Goal: Transaction & Acquisition: Purchase product/service

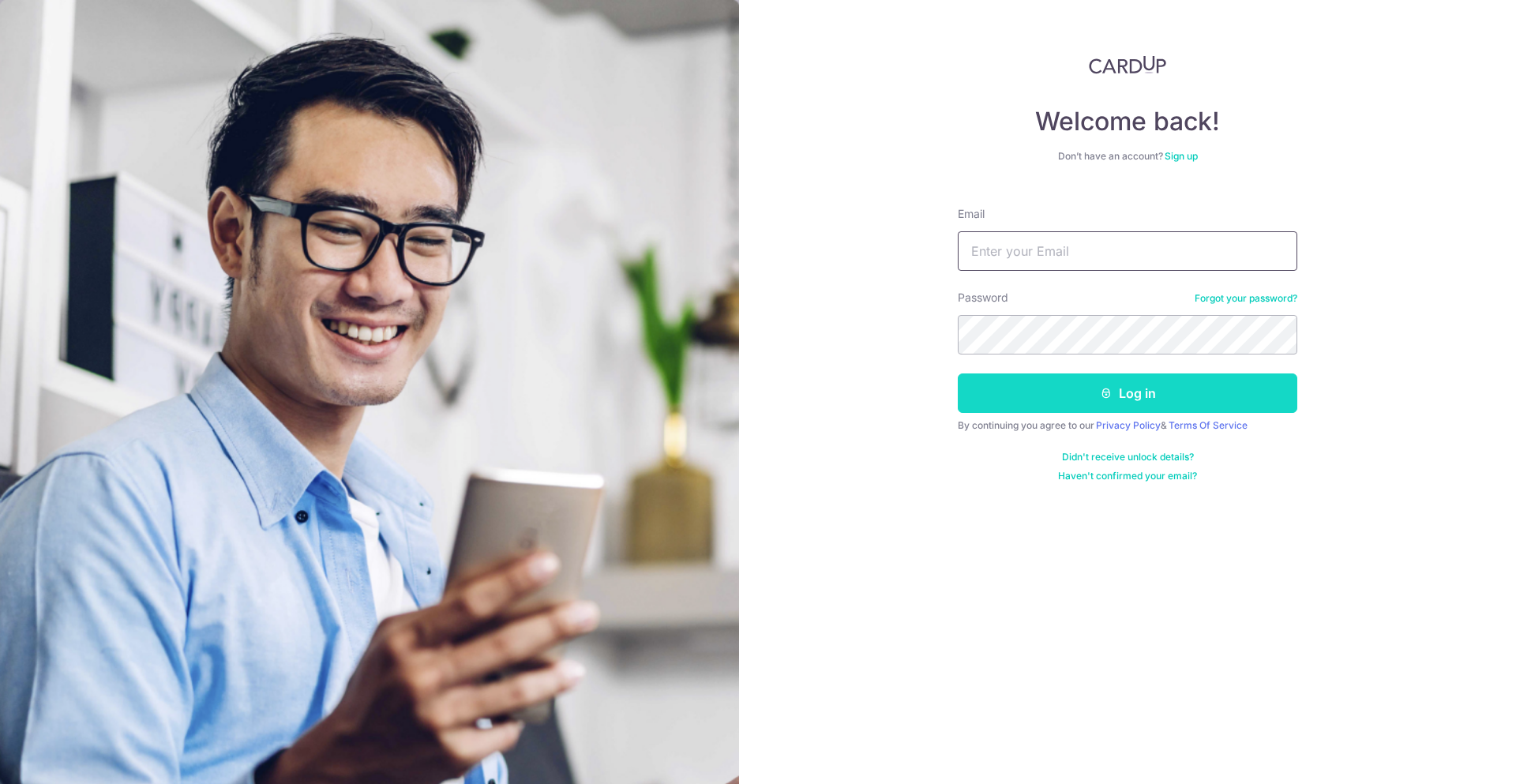
type input "hadiprayitnogunawan@gmail.com"
click at [1119, 386] on button "Log in" at bounding box center [1127, 392] width 339 height 39
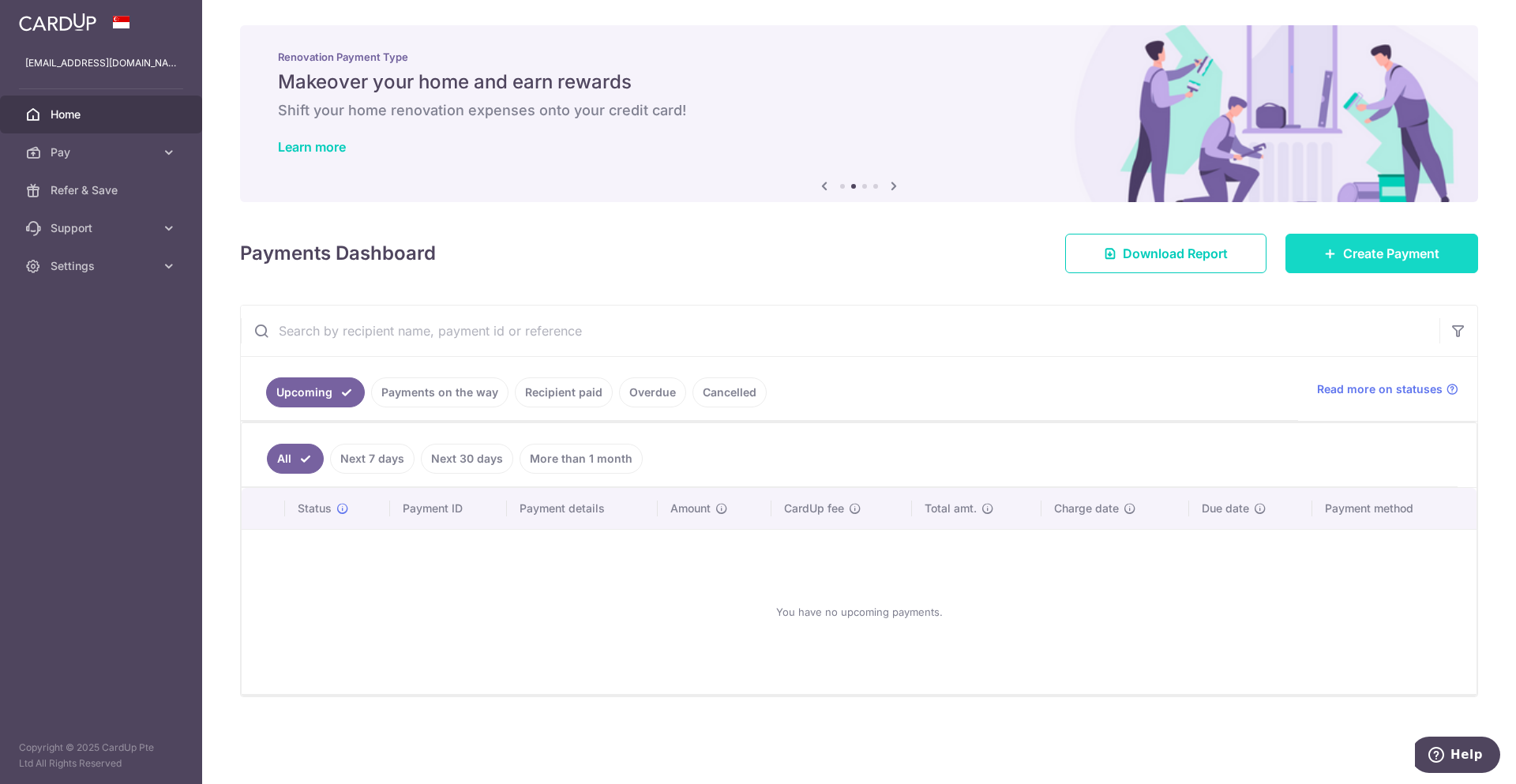
click at [1417, 256] on span "Create Payment" at bounding box center [1391, 254] width 97 height 19
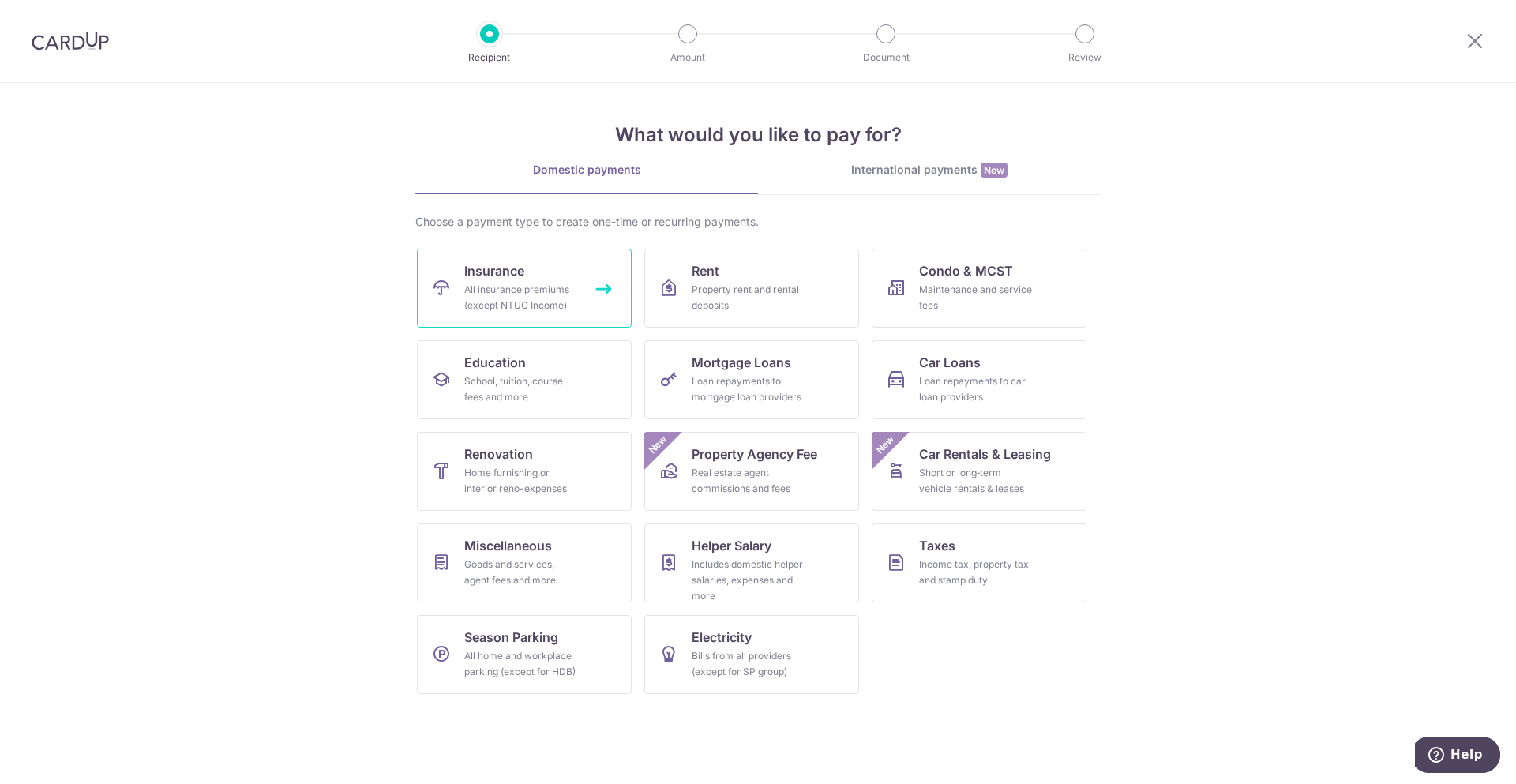
click at [488, 278] on span "Insurance" at bounding box center [494, 271] width 60 height 19
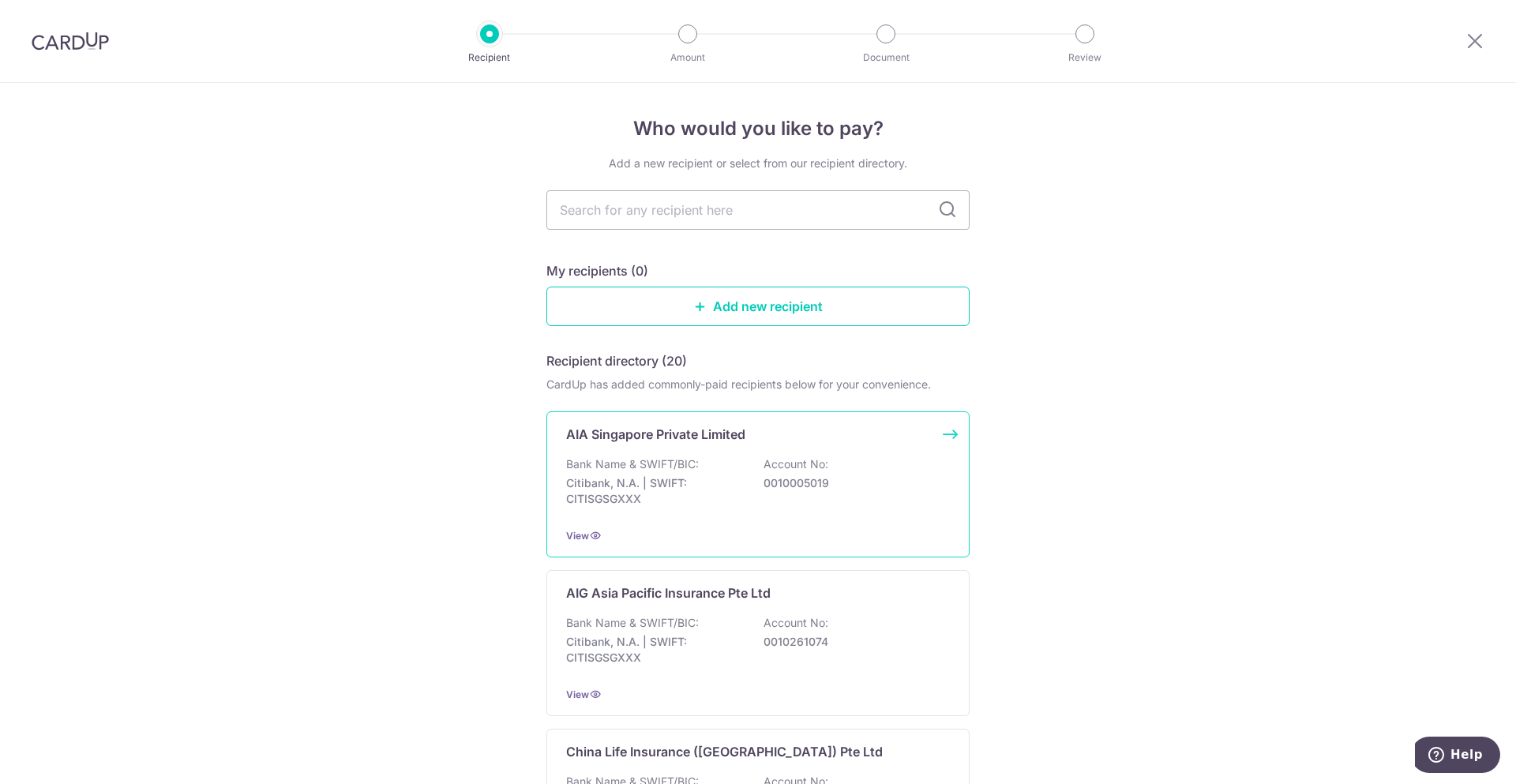
click at [648, 452] on div "AIA Singapore Private Limited Bank Name & SWIFT/BIC: Citibank, N.A. | SWIFT: CI…" at bounding box center [758, 483] width 423 height 146
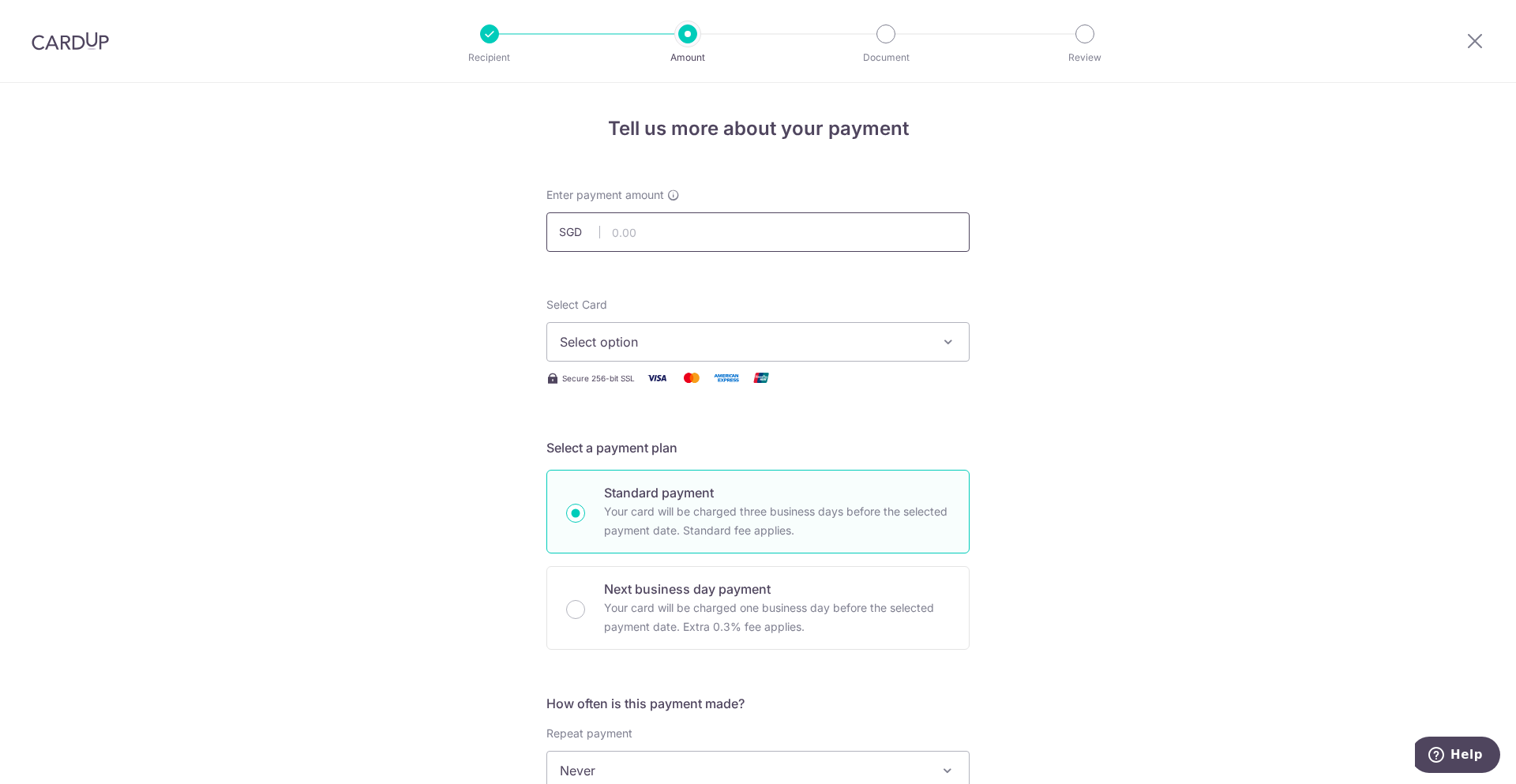
click at [712, 234] on input "text" at bounding box center [758, 232] width 423 height 39
type input "287.78"
click at [1140, 309] on div "Tell us more about your payment Enter payment amount SGD 287.78 287.78 Select C…" at bounding box center [758, 797] width 1516 height 1428
click at [920, 345] on span "Select option" at bounding box center [744, 342] width 368 height 19
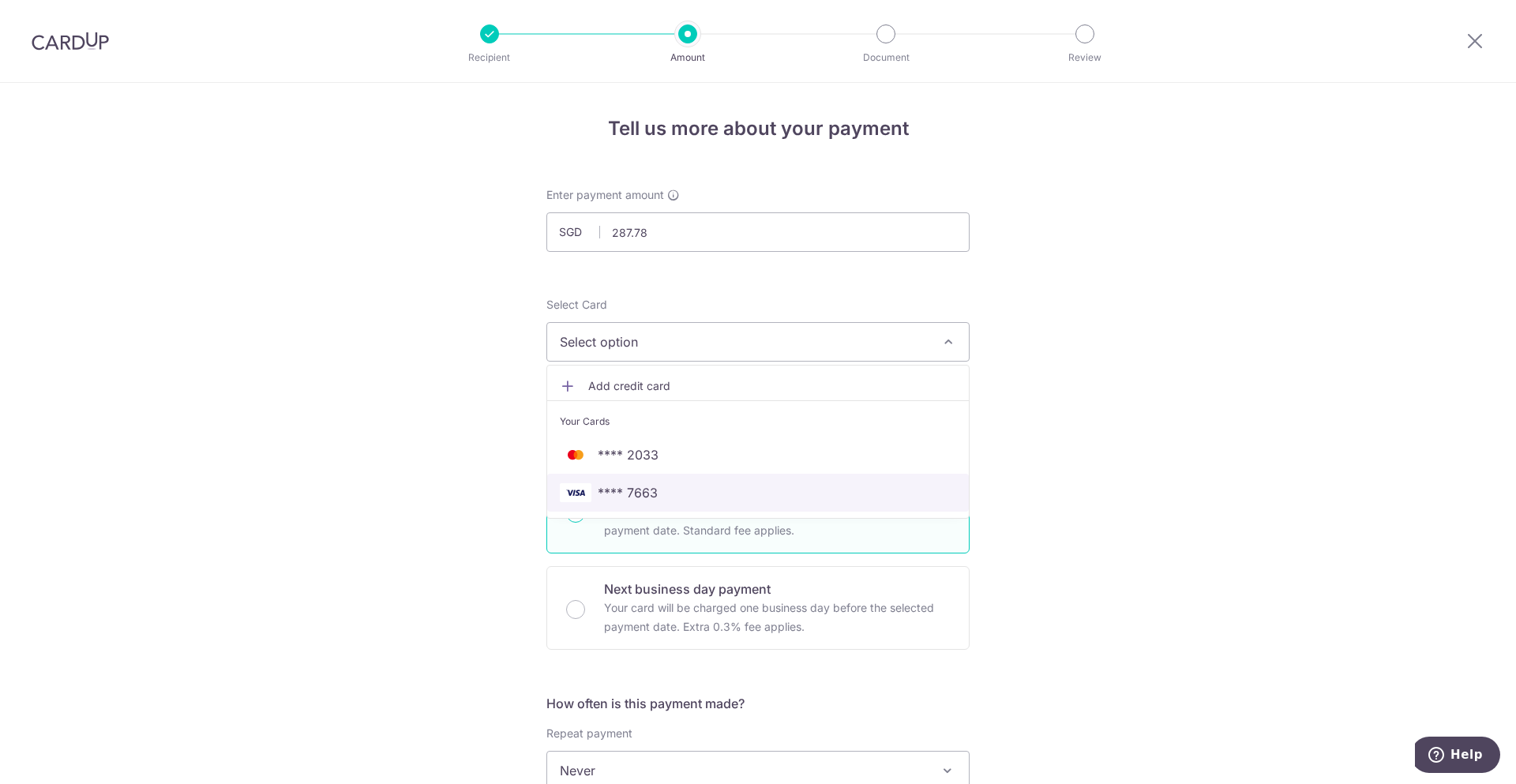
click at [701, 486] on span "**** 7663" at bounding box center [758, 493] width 397 height 19
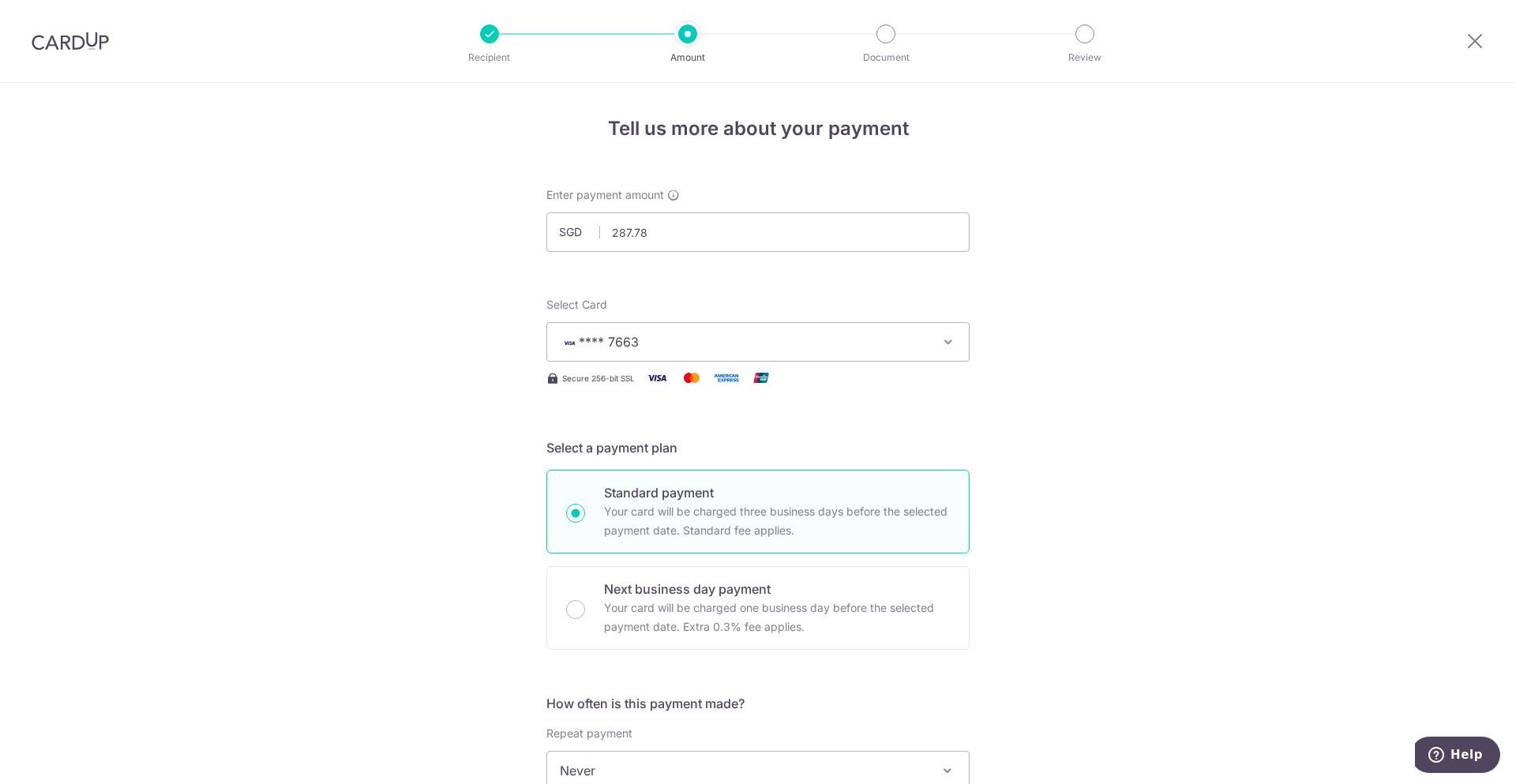
click at [1294, 521] on div "Tell us more about your payment Enter payment amount SGD 287.78 287.78 Select C…" at bounding box center [758, 797] width 1516 height 1428
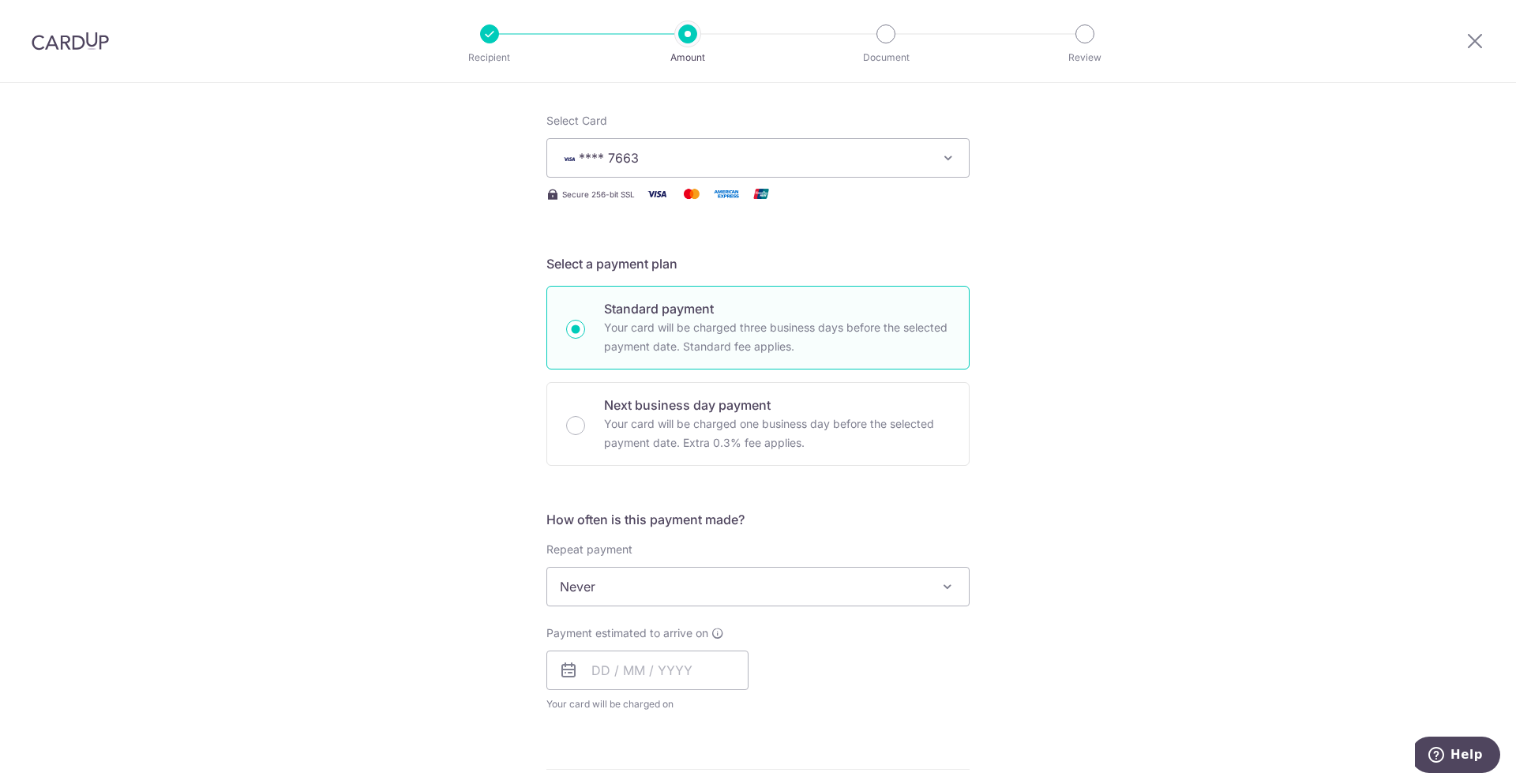
scroll to position [368, 0]
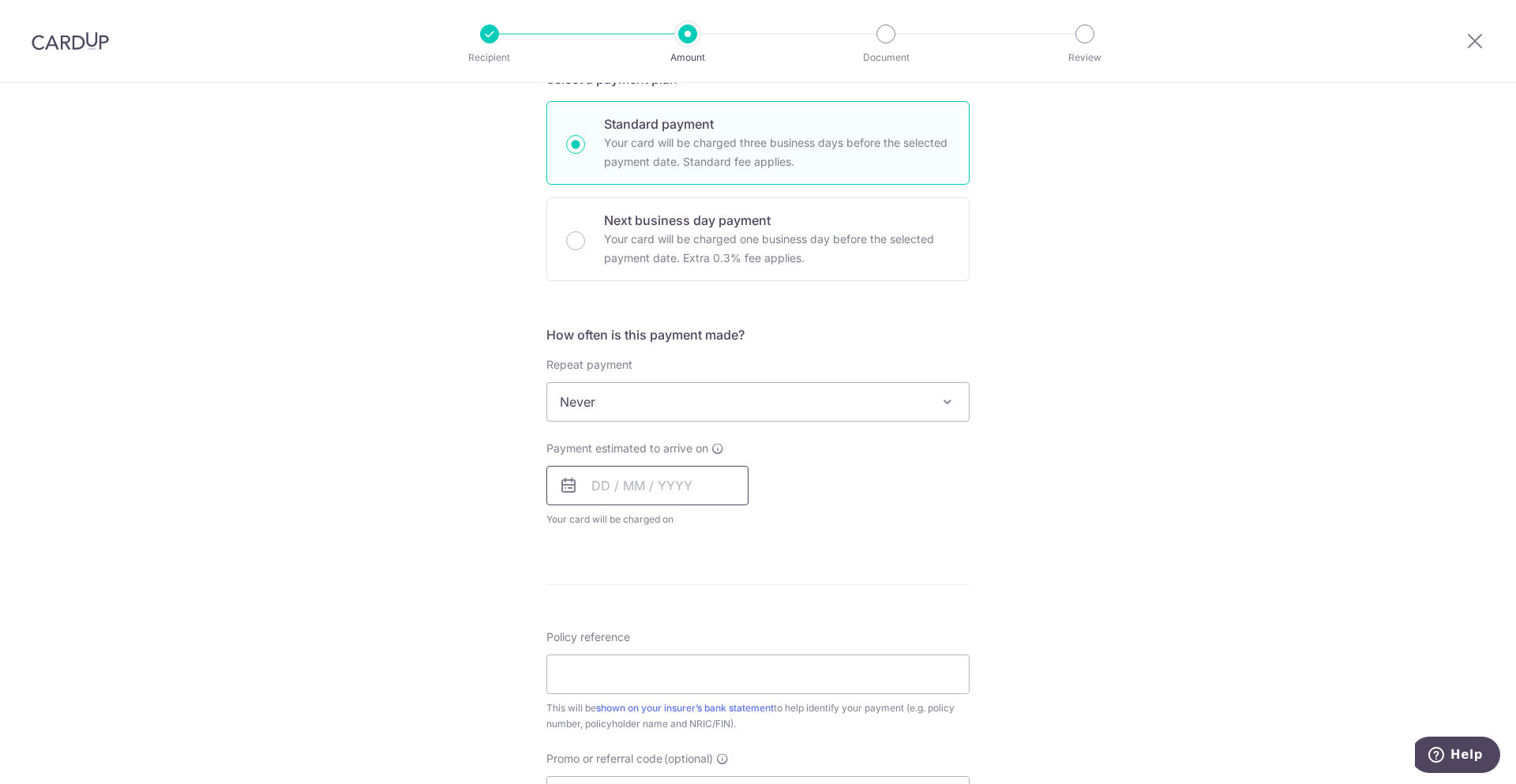
click at [654, 503] on input "text" at bounding box center [647, 485] width 202 height 39
drag, startPoint x: 728, startPoint y: 667, endPoint x: 1103, endPoint y: 558, distance: 390.5
click at [728, 667] on link "17" at bounding box center [736, 660] width 25 height 25
type input "[DATE]"
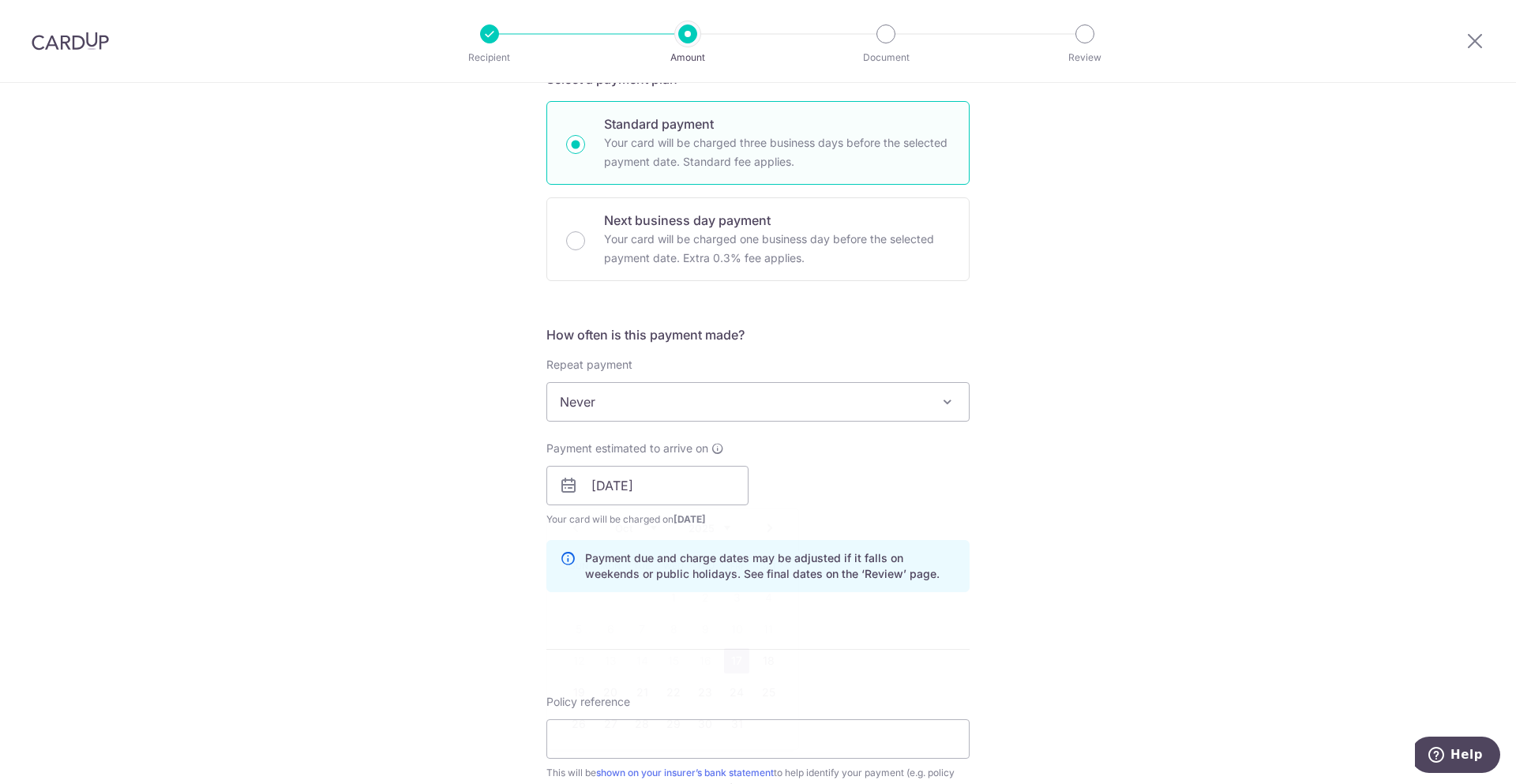
click at [1110, 556] on div "Tell us more about your payment Enter payment amount SGD 287.78 287.78 Select C…" at bounding box center [758, 460] width 1516 height 1492
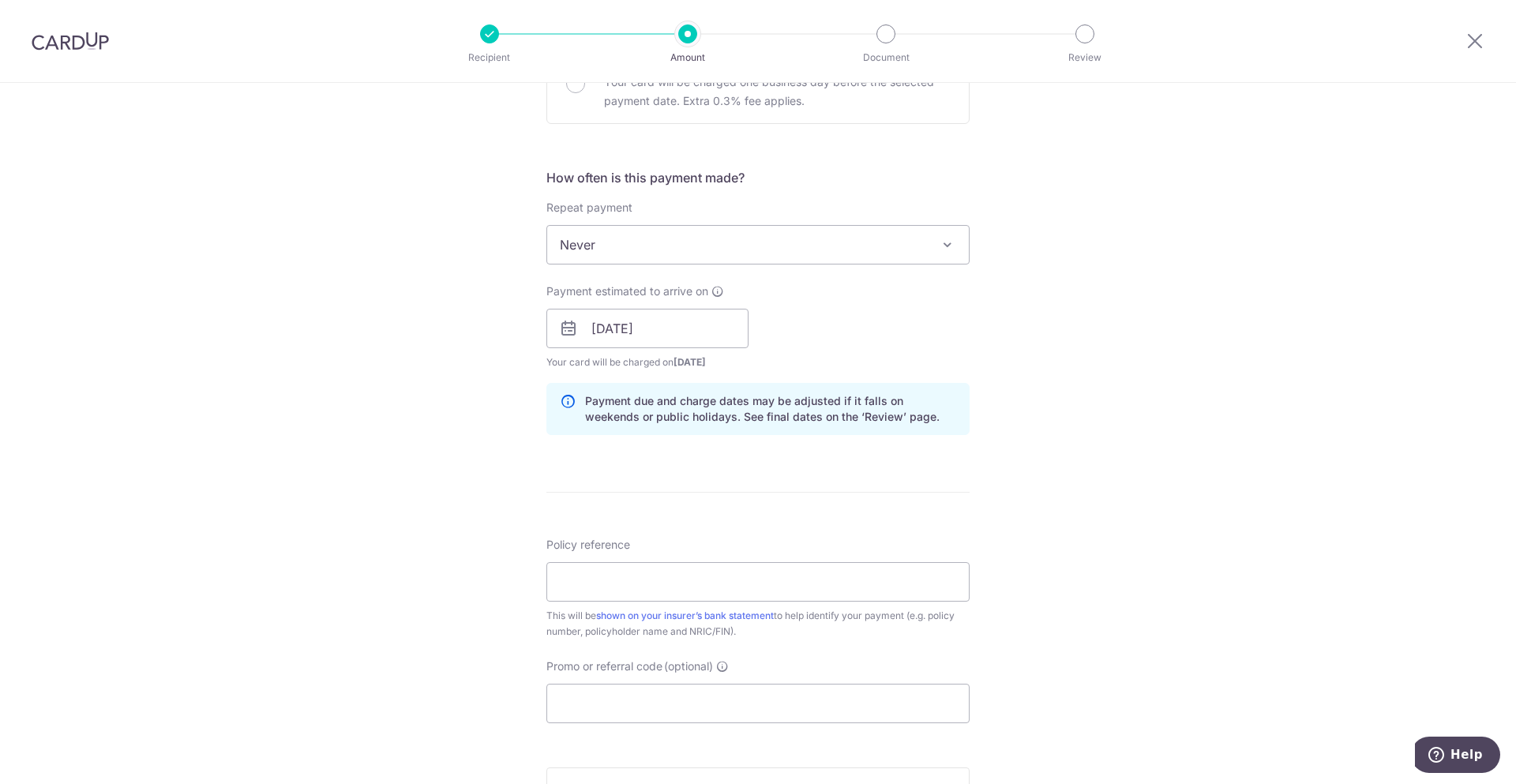
scroll to position [557, 0]
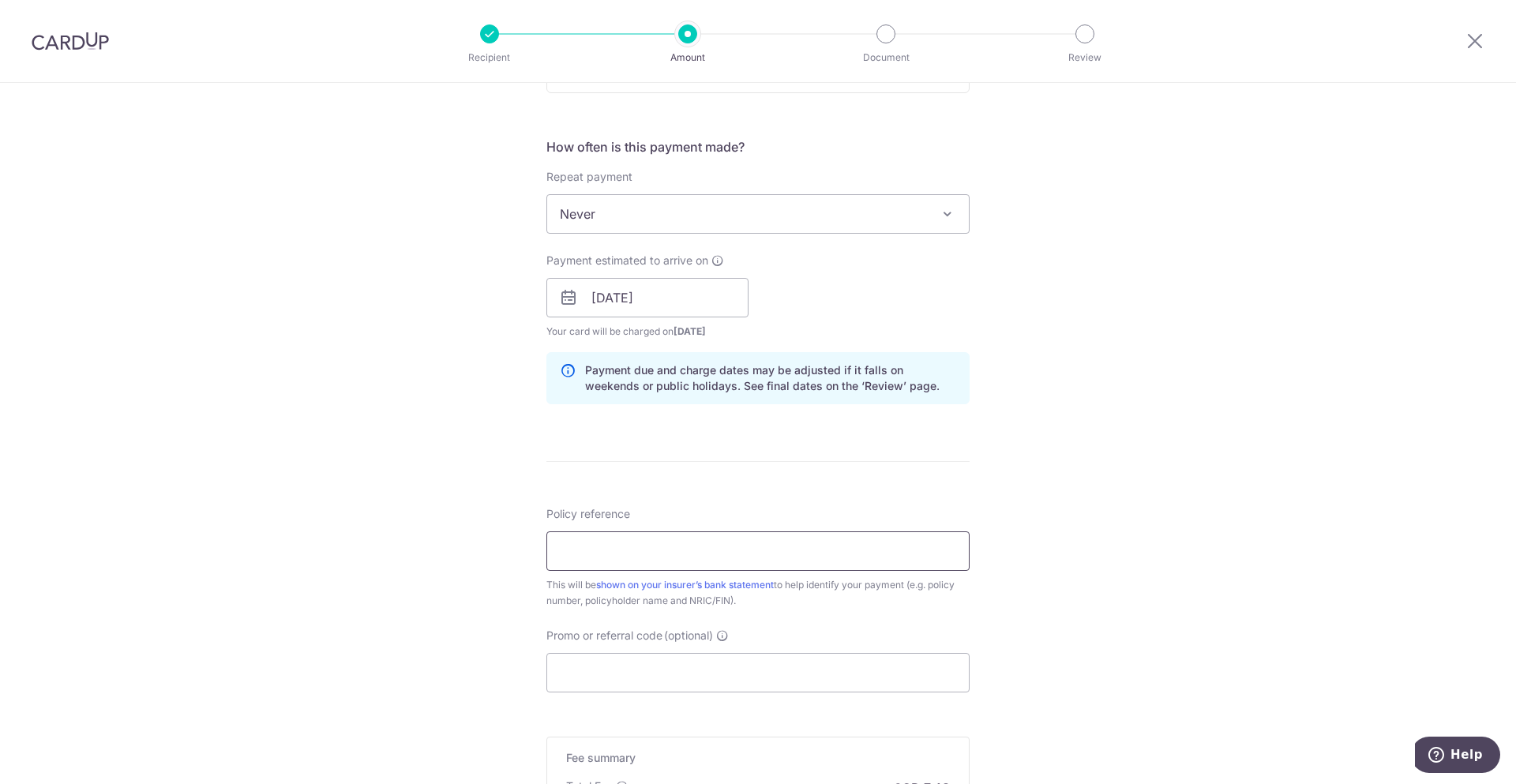
click at [816, 545] on input "Policy reference" at bounding box center [758, 550] width 423 height 39
paste input "P560963357"
type input "P560963357"
click at [745, 674] on input "Promo or referral code (optional)" at bounding box center [758, 672] width 423 height 39
click at [871, 684] on input "Promo or referral code (optional)" at bounding box center [758, 672] width 423 height 39
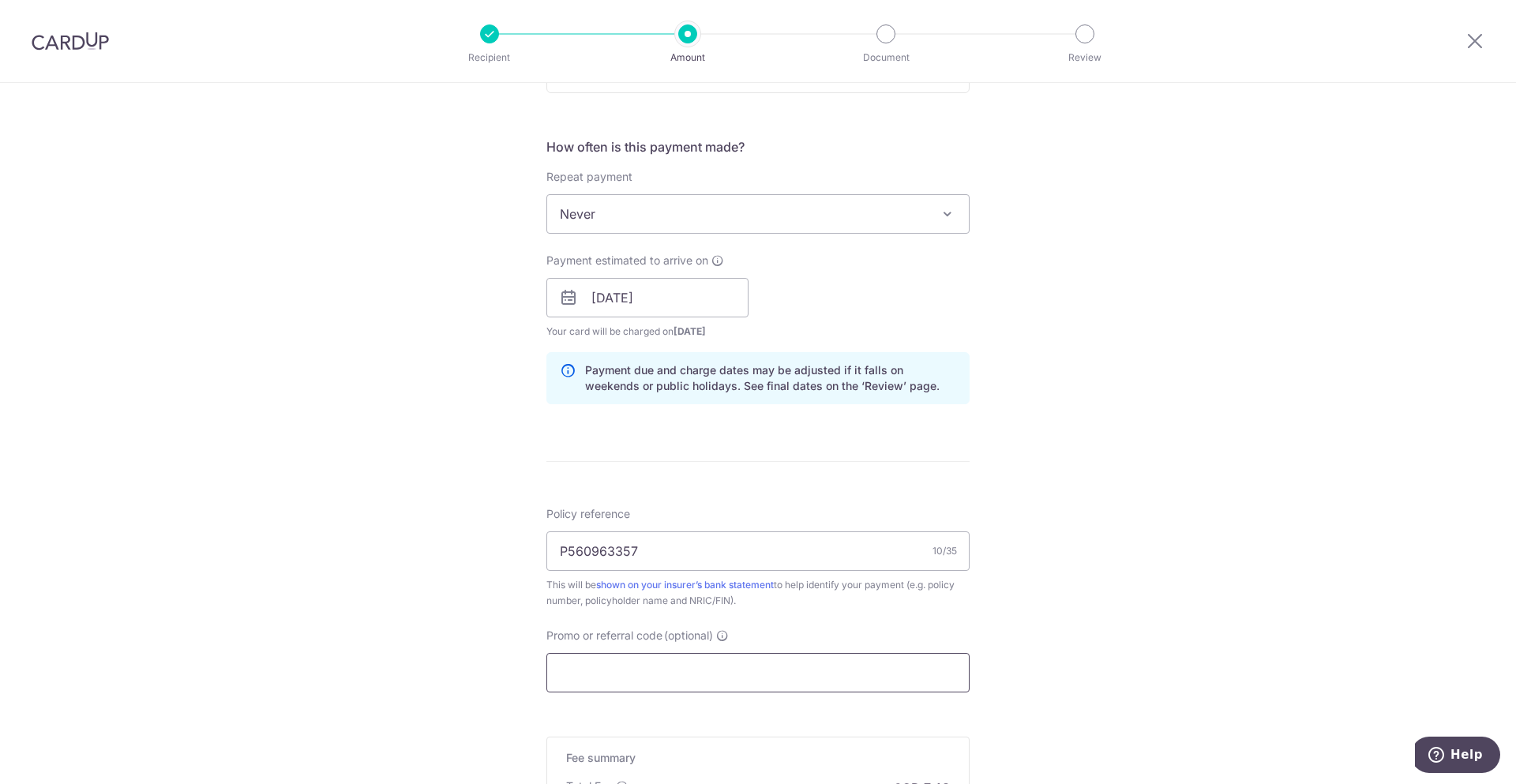
paste input "B2C18"
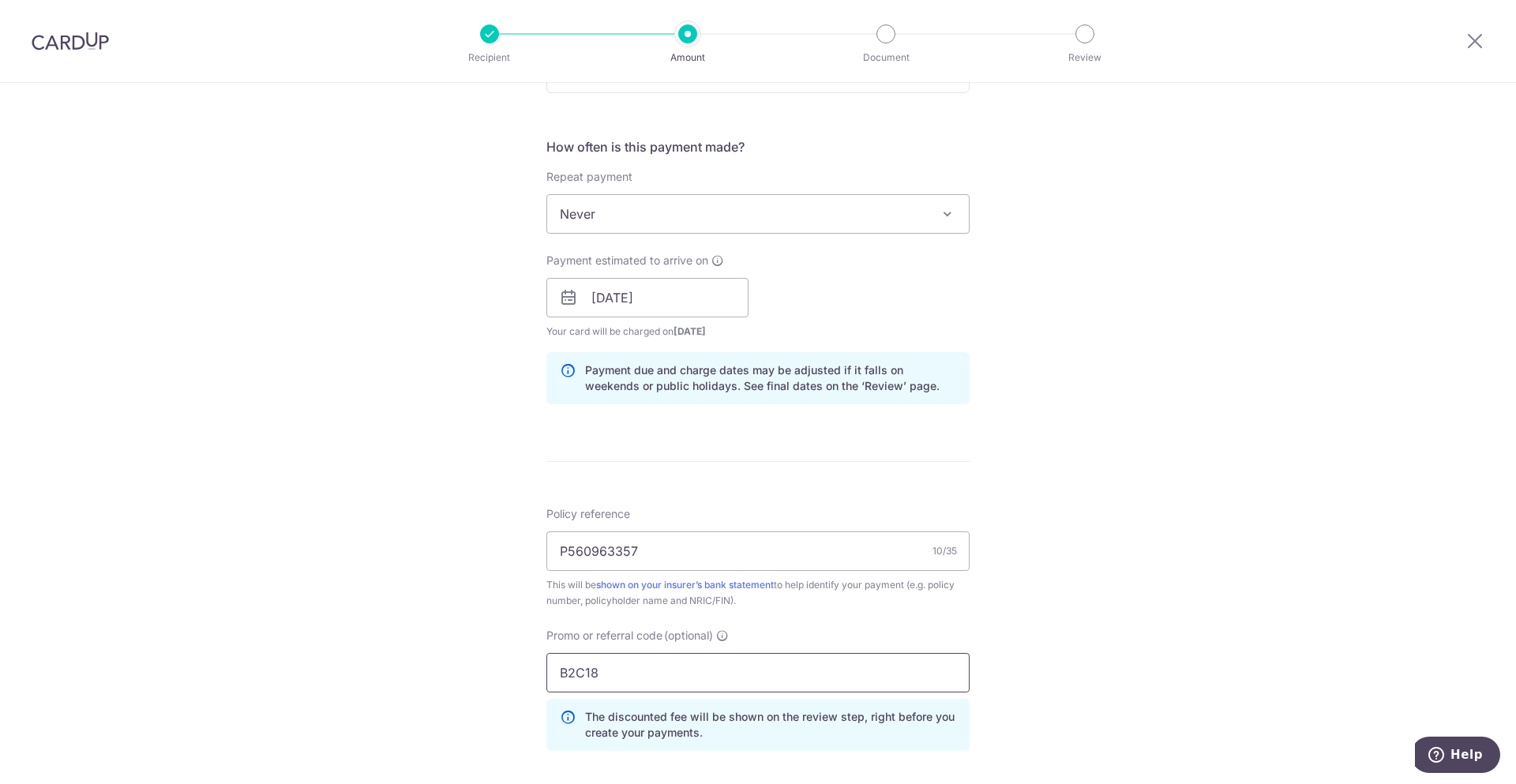
type input "B2C18"
click at [1126, 646] on div "Tell us more about your payment Enter payment amount SGD 287.78 287.78 Select C…" at bounding box center [758, 308] width 1516 height 1564
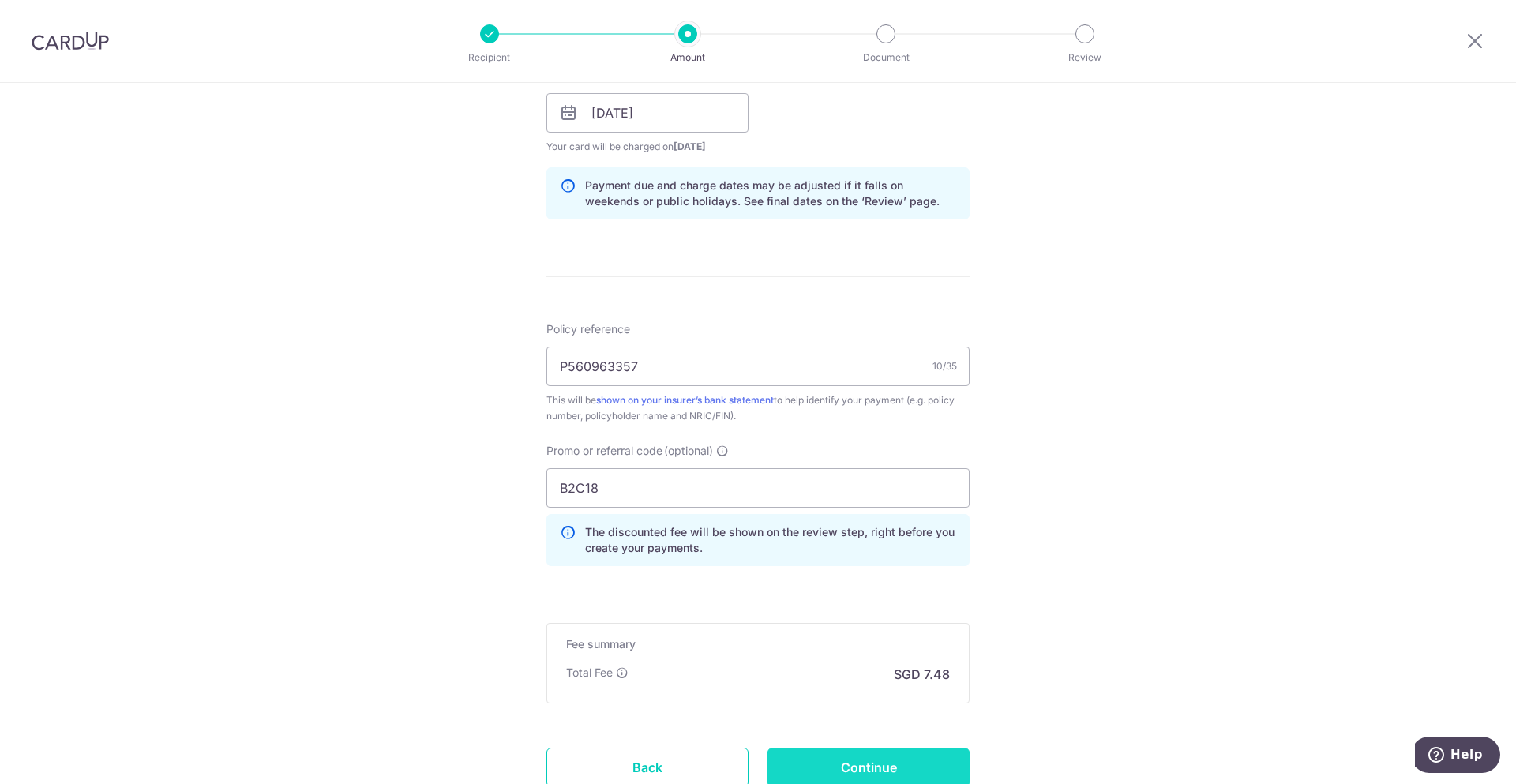
click at [924, 768] on input "Continue" at bounding box center [868, 767] width 202 height 39
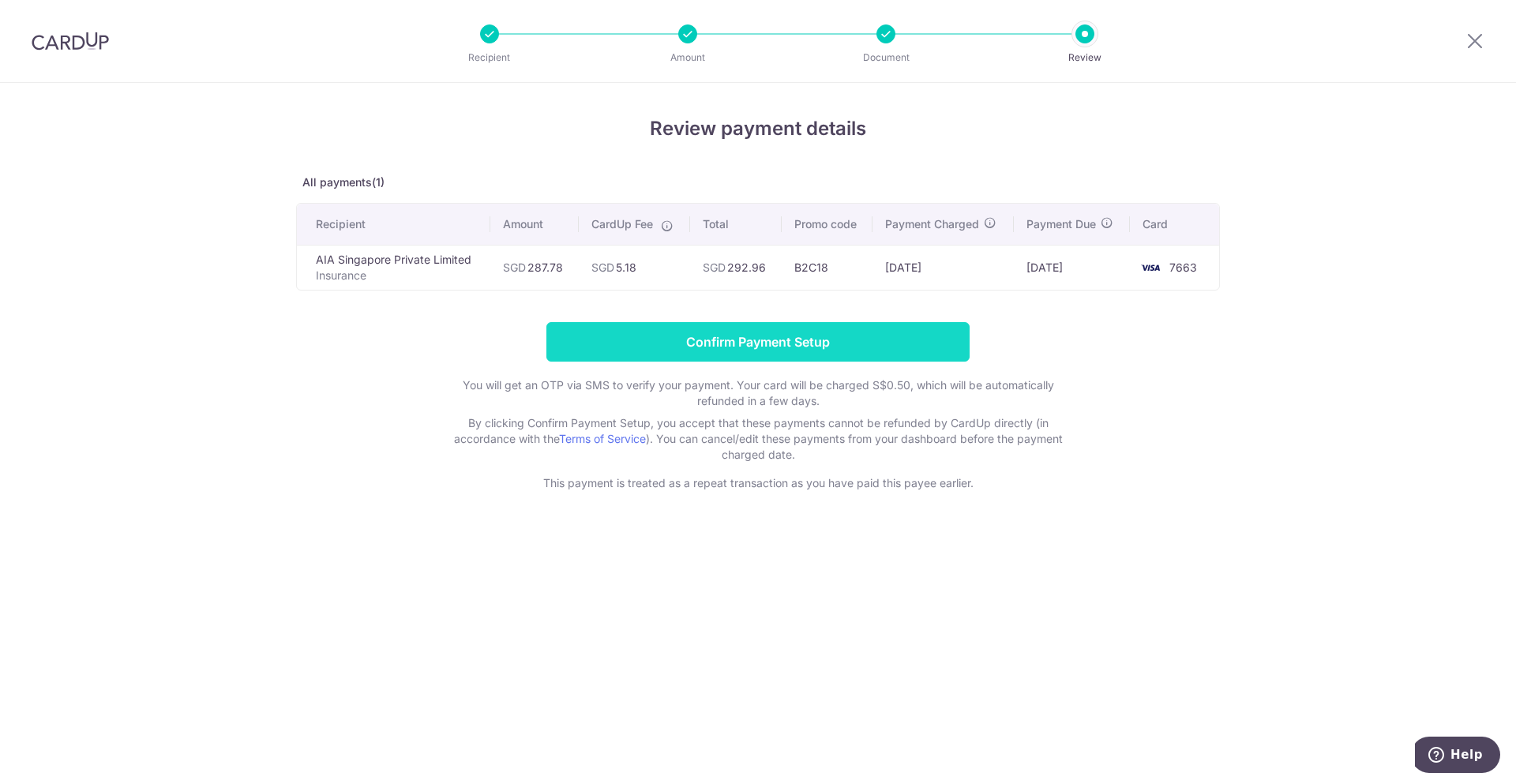
click at [762, 338] on input "Confirm Payment Setup" at bounding box center [758, 342] width 423 height 39
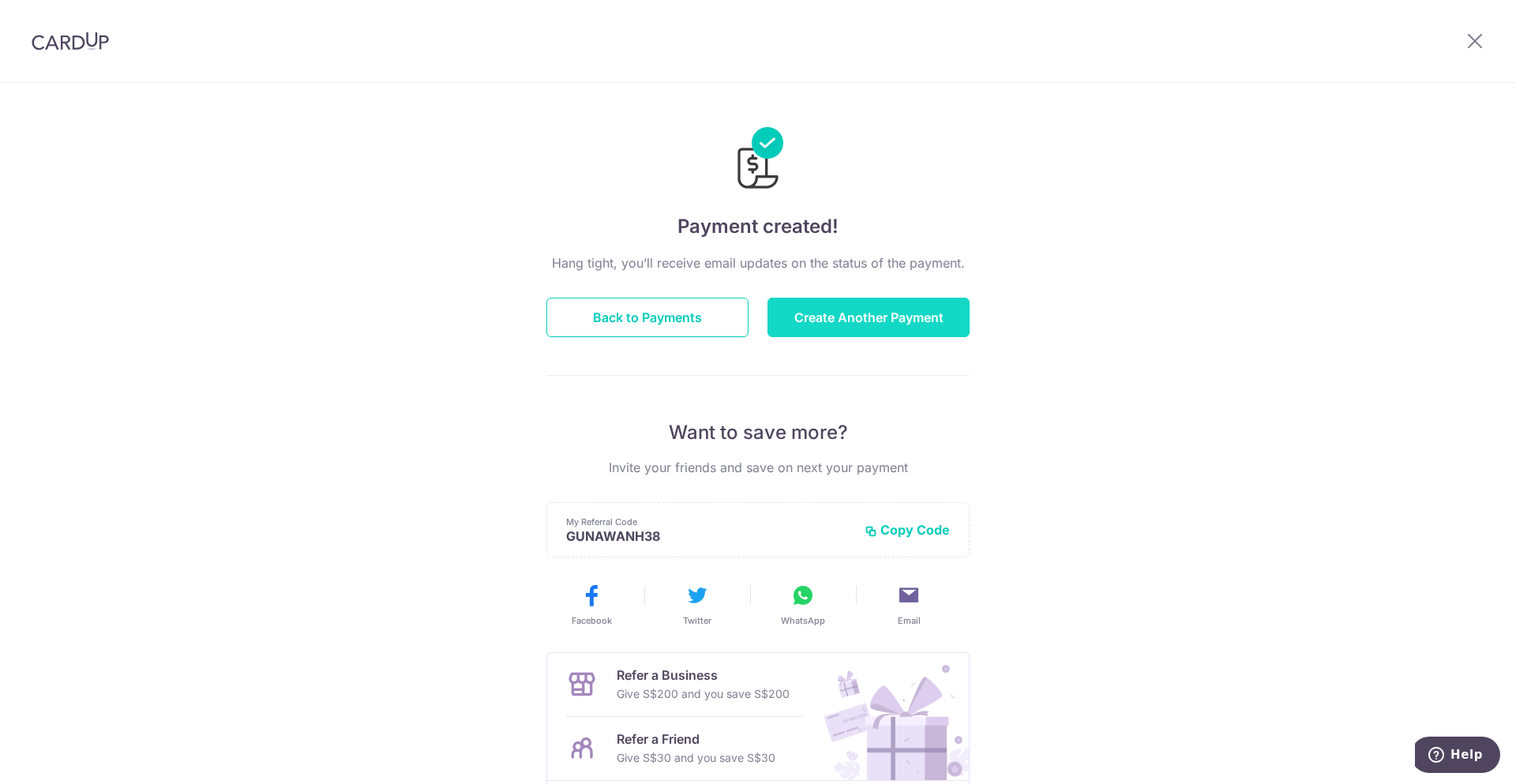
click at [884, 331] on button "Create Another Payment" at bounding box center [868, 317] width 202 height 39
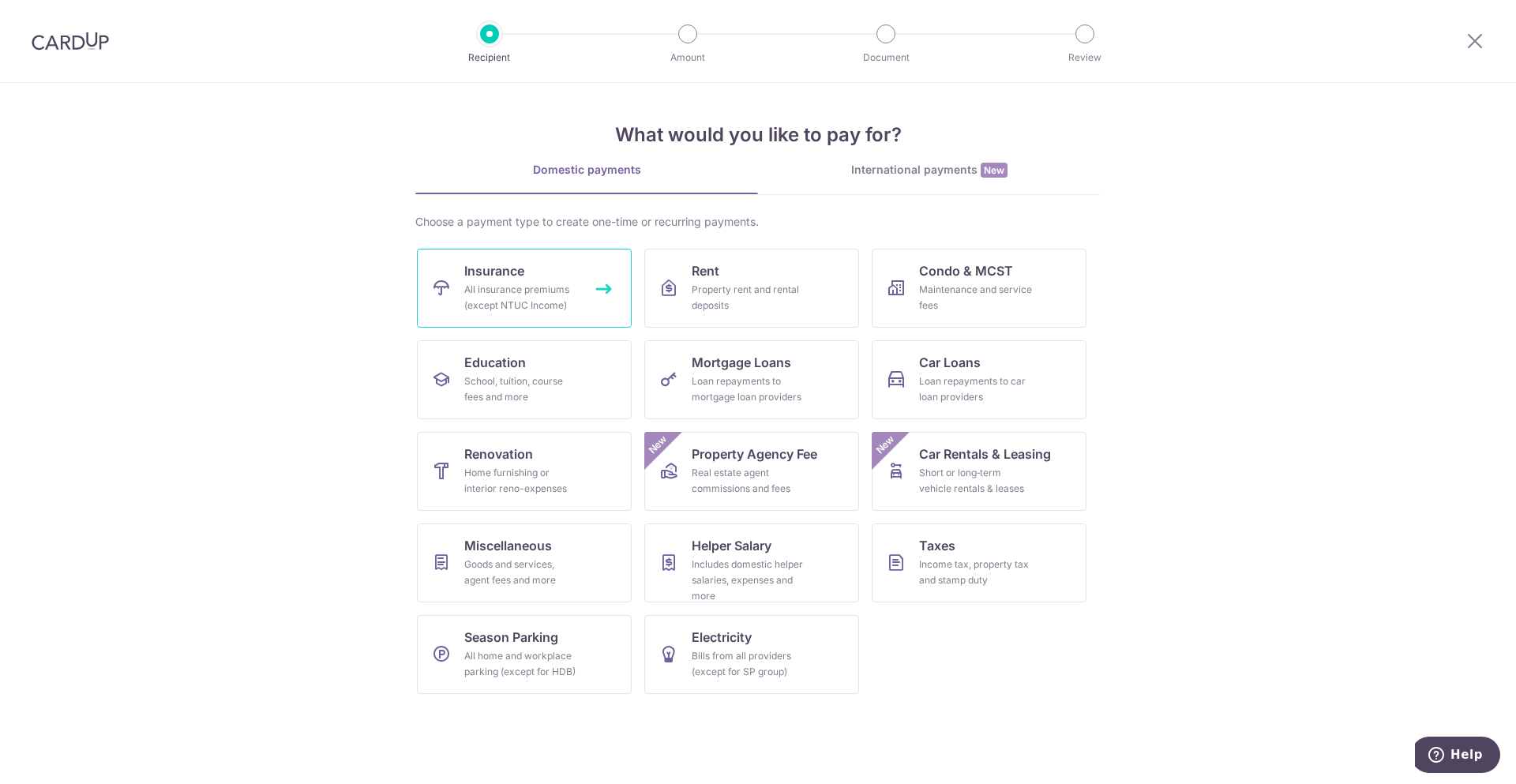
click at [539, 288] on div "All insurance premiums (except NTUC Income)" at bounding box center [521, 297] width 114 height 31
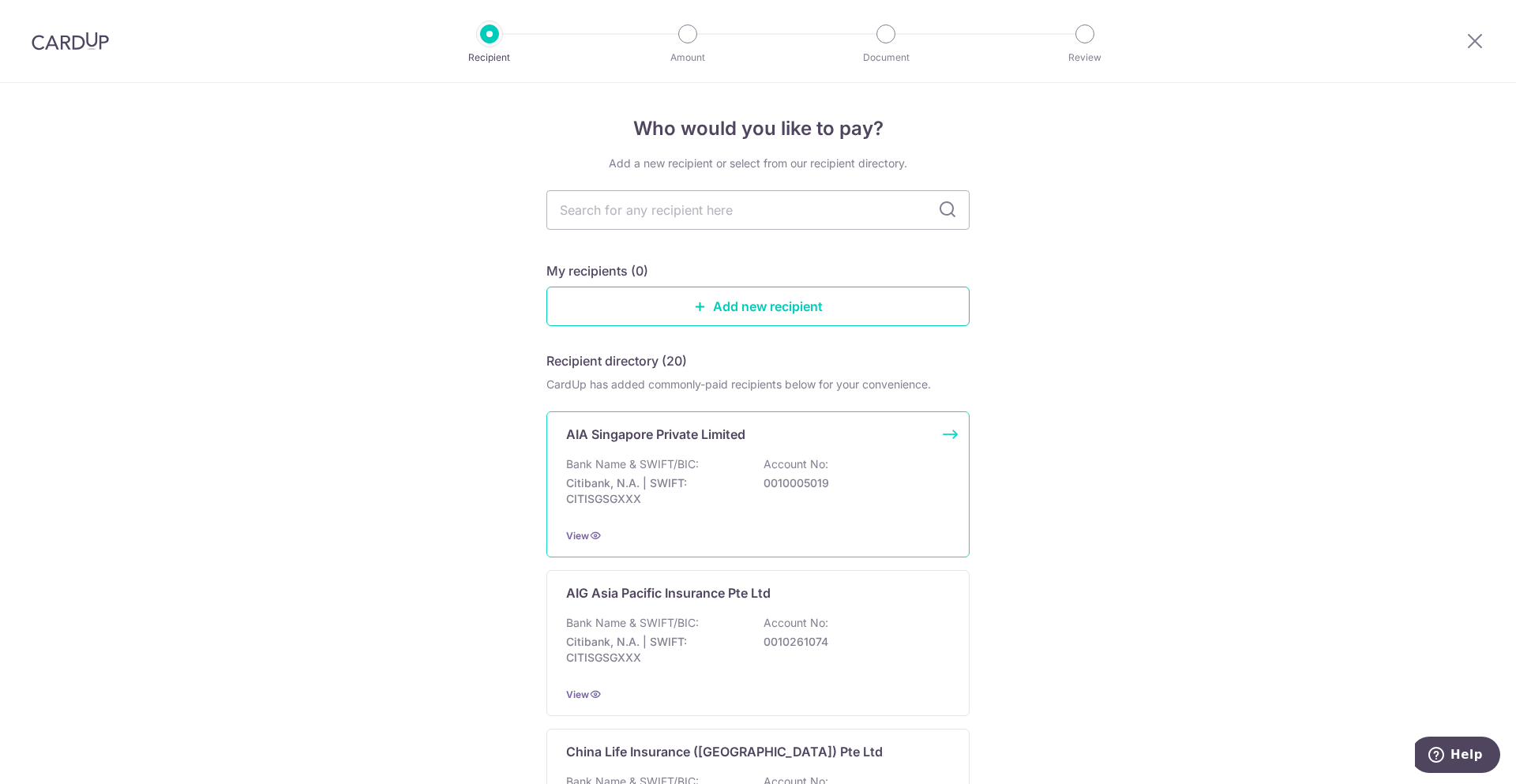
click at [623, 454] on div "AIA Singapore Private Limited Bank Name & SWIFT/BIC: Citibank, N.A. | SWIFT: CI…" at bounding box center [758, 483] width 423 height 146
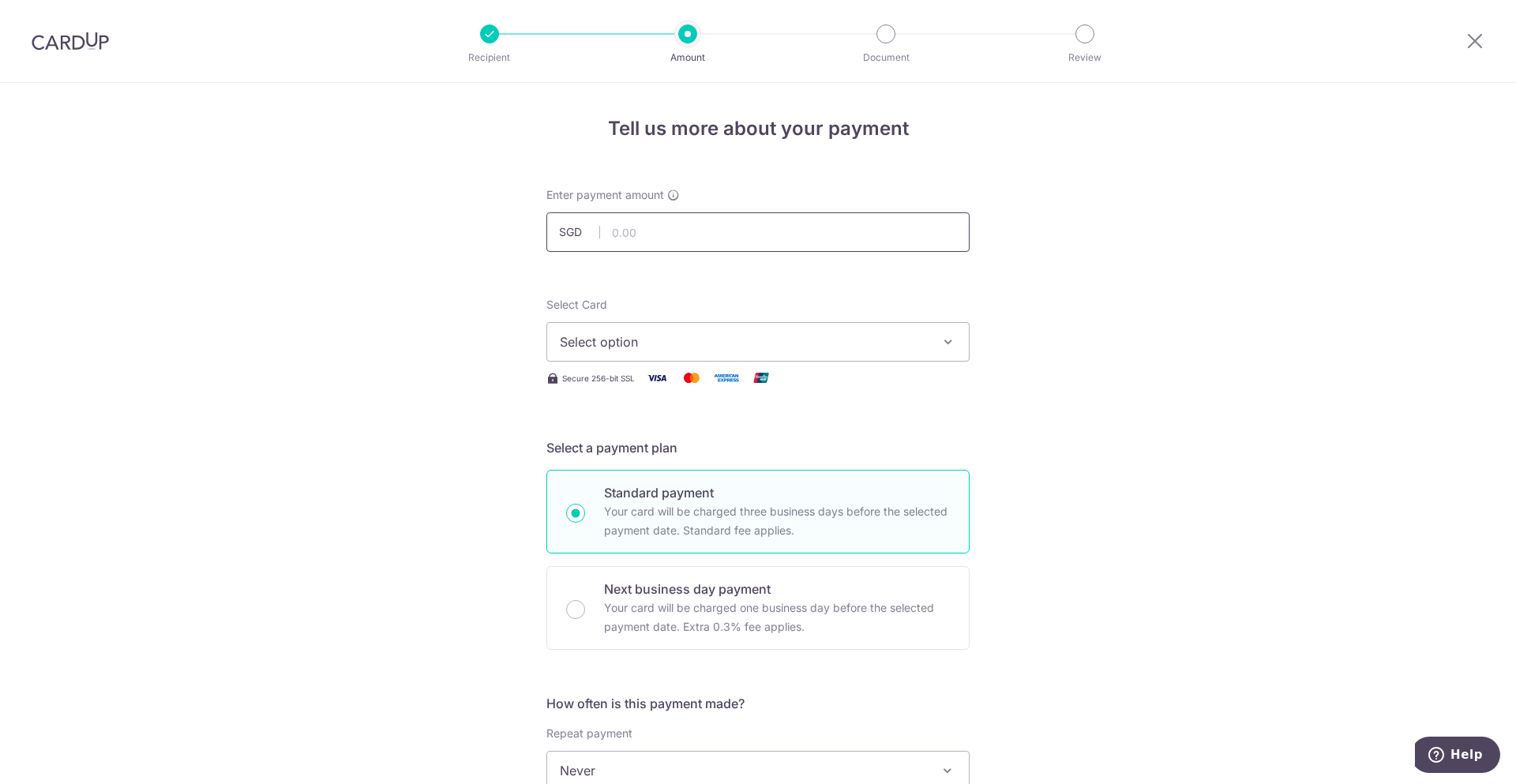
click at [758, 226] on input "text" at bounding box center [758, 232] width 423 height 39
type input "3,463.40"
click at [812, 348] on span "Select option" at bounding box center [744, 342] width 368 height 19
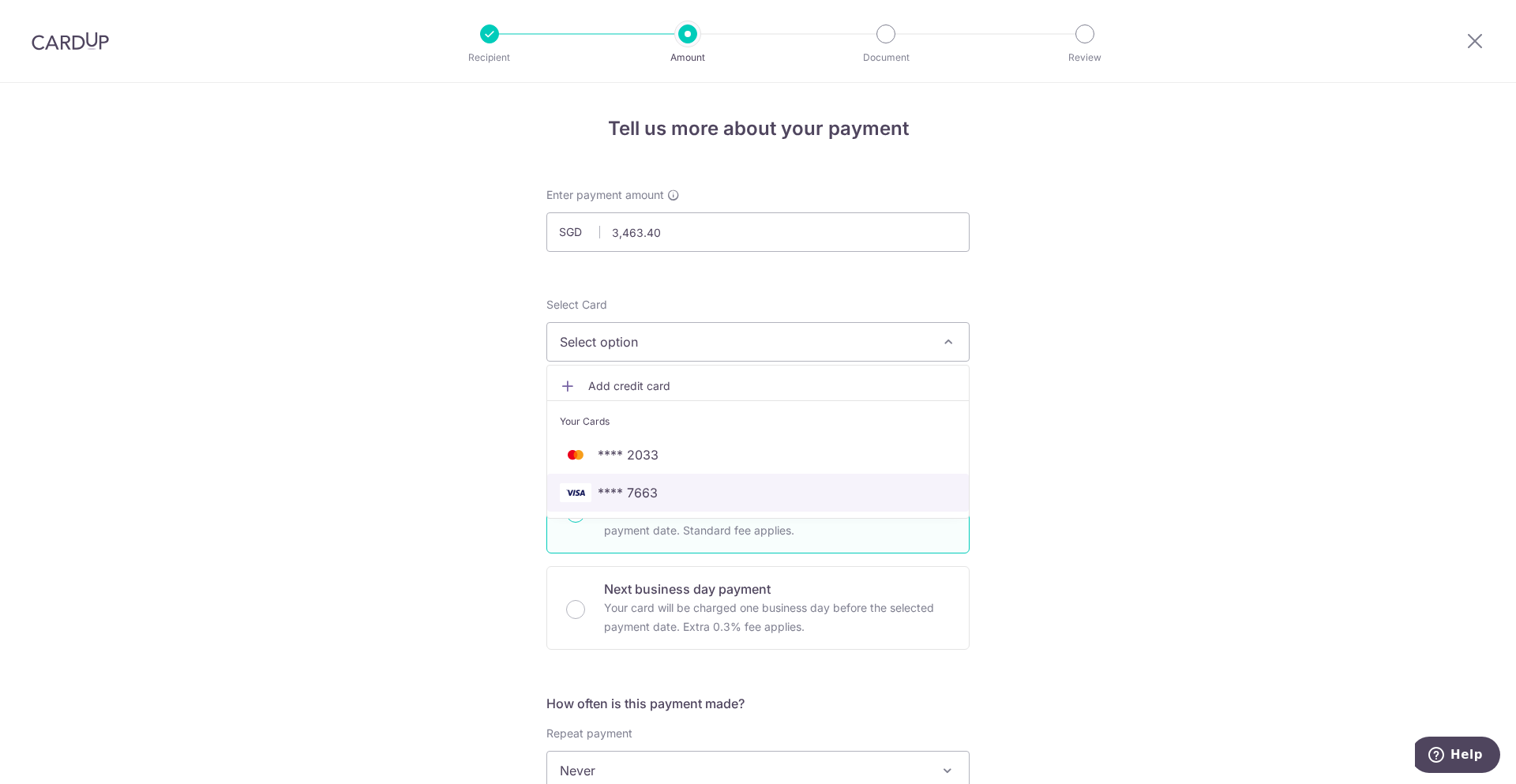
click at [706, 484] on span "**** 7663" at bounding box center [758, 493] width 397 height 19
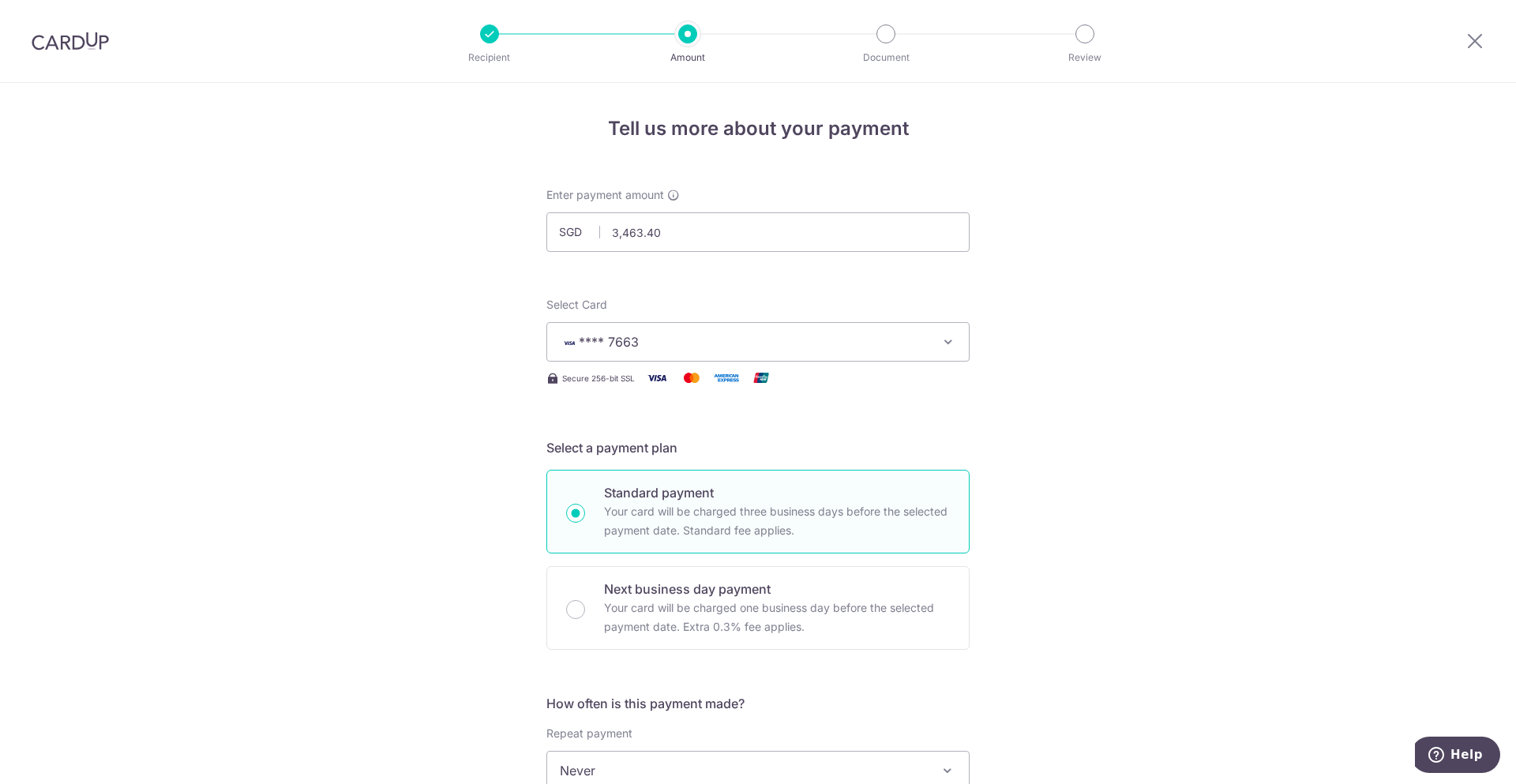
click at [1077, 560] on div "Tell us more about your payment Enter payment amount SGD 3,463.40 3463.40 Selec…" at bounding box center [758, 797] width 1516 height 1428
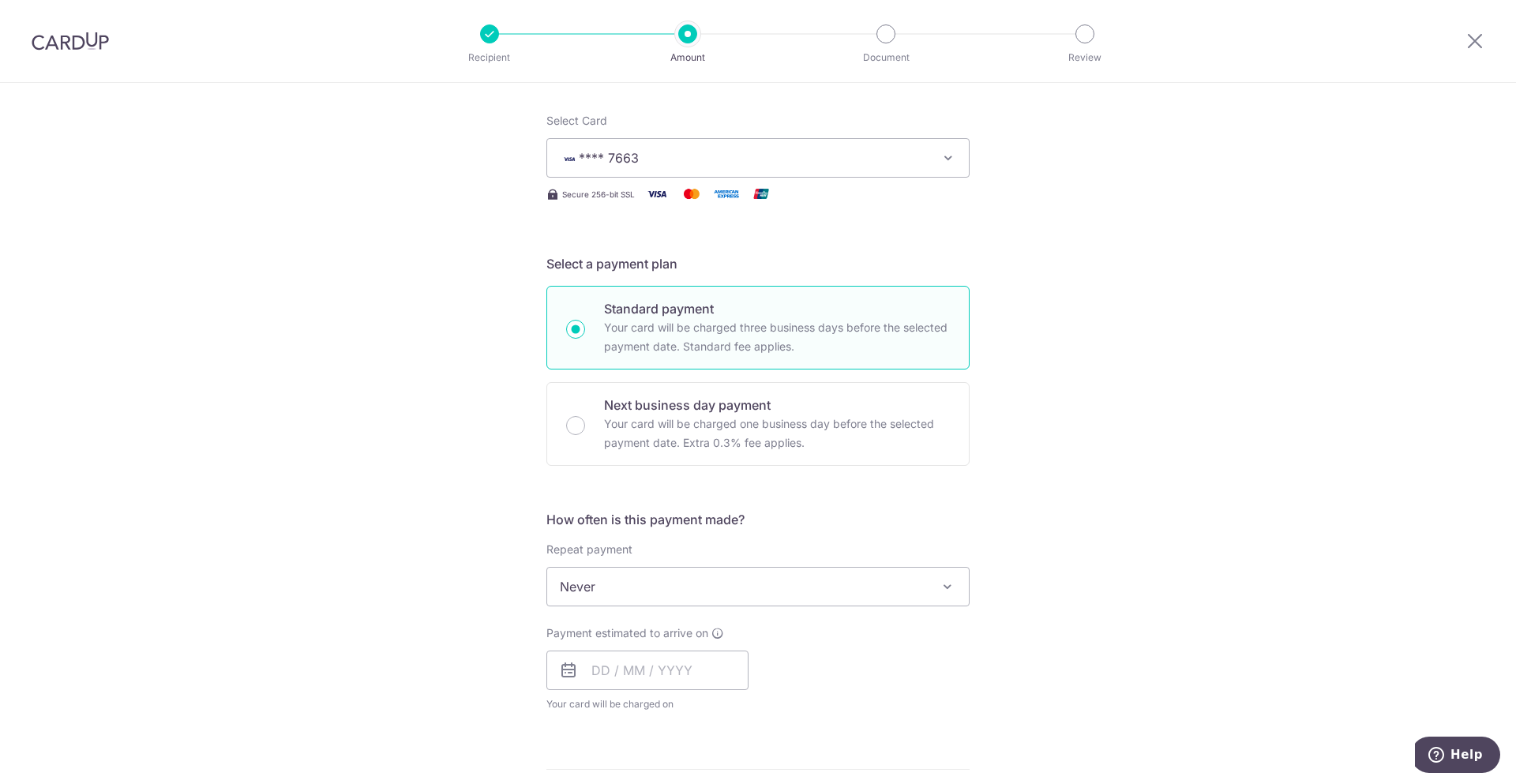
scroll to position [553, 0]
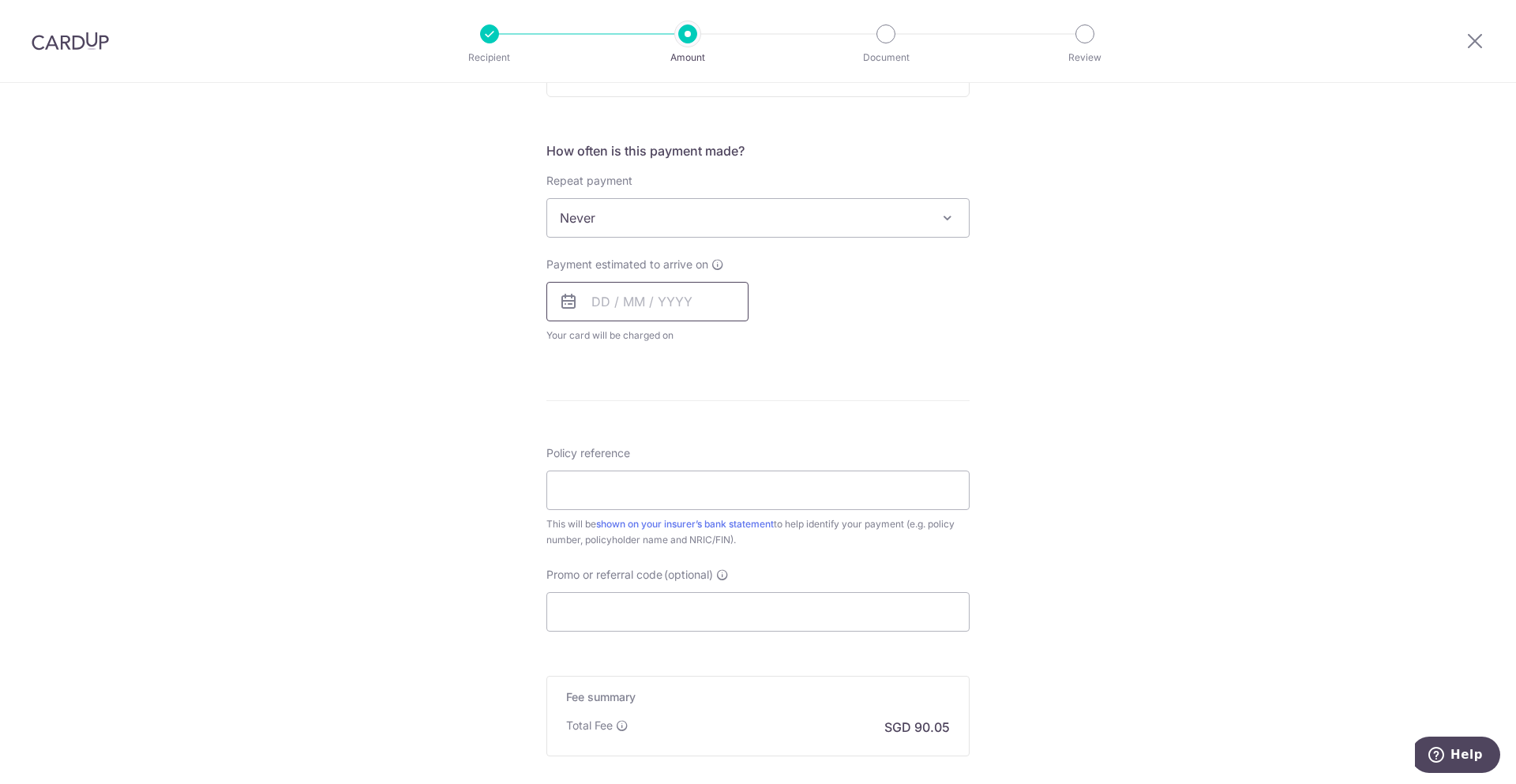
click at [691, 300] on input "text" at bounding box center [647, 301] width 202 height 39
click at [1029, 434] on div "Tell us more about your payment Enter payment amount SGD 3,463.40 3463.40 Selec…" at bounding box center [758, 244] width 1516 height 1428
click at [685, 297] on input "text" at bounding box center [647, 301] width 202 height 39
click at [740, 475] on link "17" at bounding box center [736, 476] width 25 height 25
type input "[DATE]"
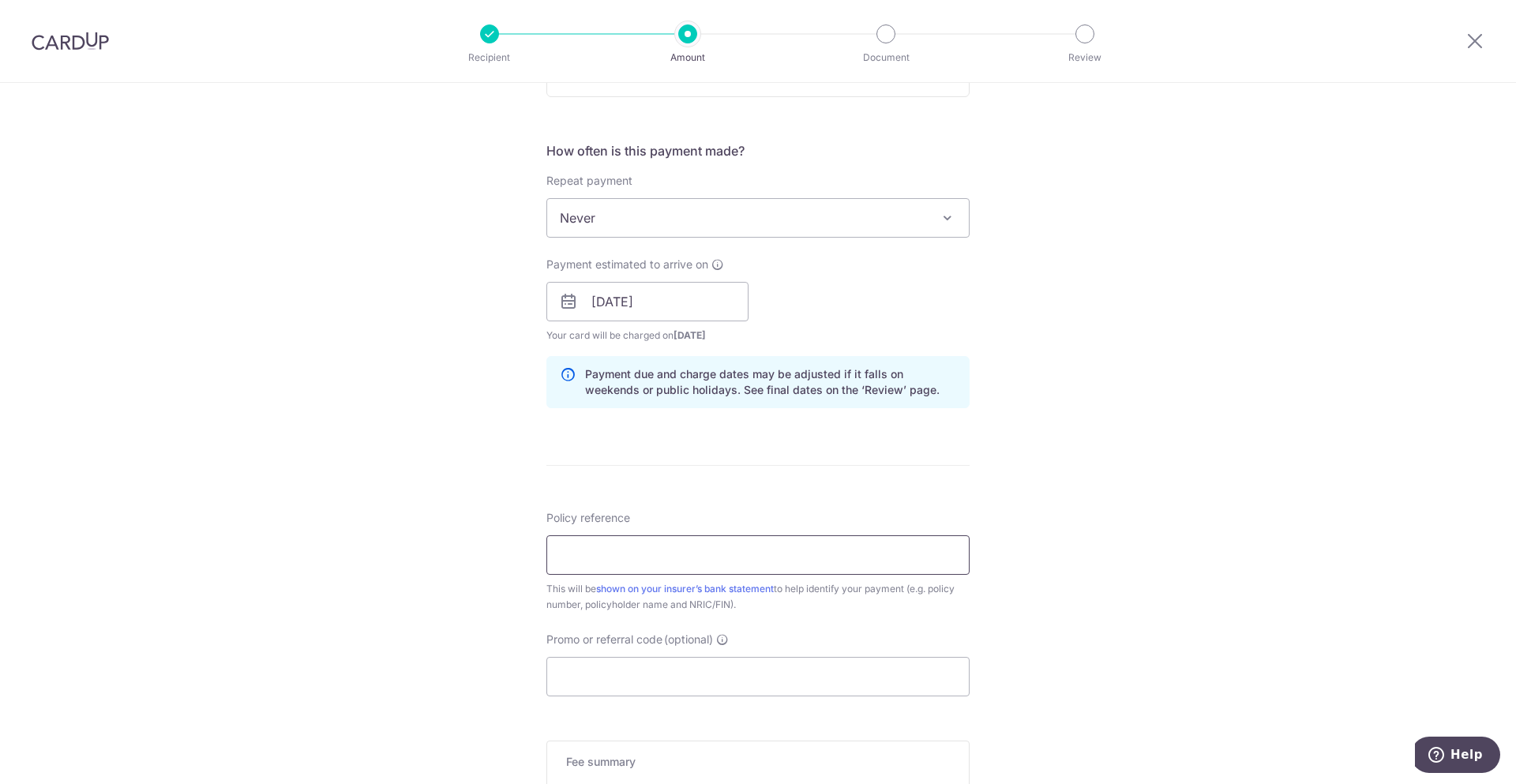
click at [774, 554] on input "Policy reference" at bounding box center [758, 554] width 423 height 39
click at [684, 558] on input "Policy reference" at bounding box center [758, 554] width 423 height 39
paste input "L600284941"
type input "L600284941"
click at [1142, 520] on div "Tell us more about your payment Enter payment amount SGD 3,463.40 3463.40 Selec…" at bounding box center [758, 276] width 1516 height 1492
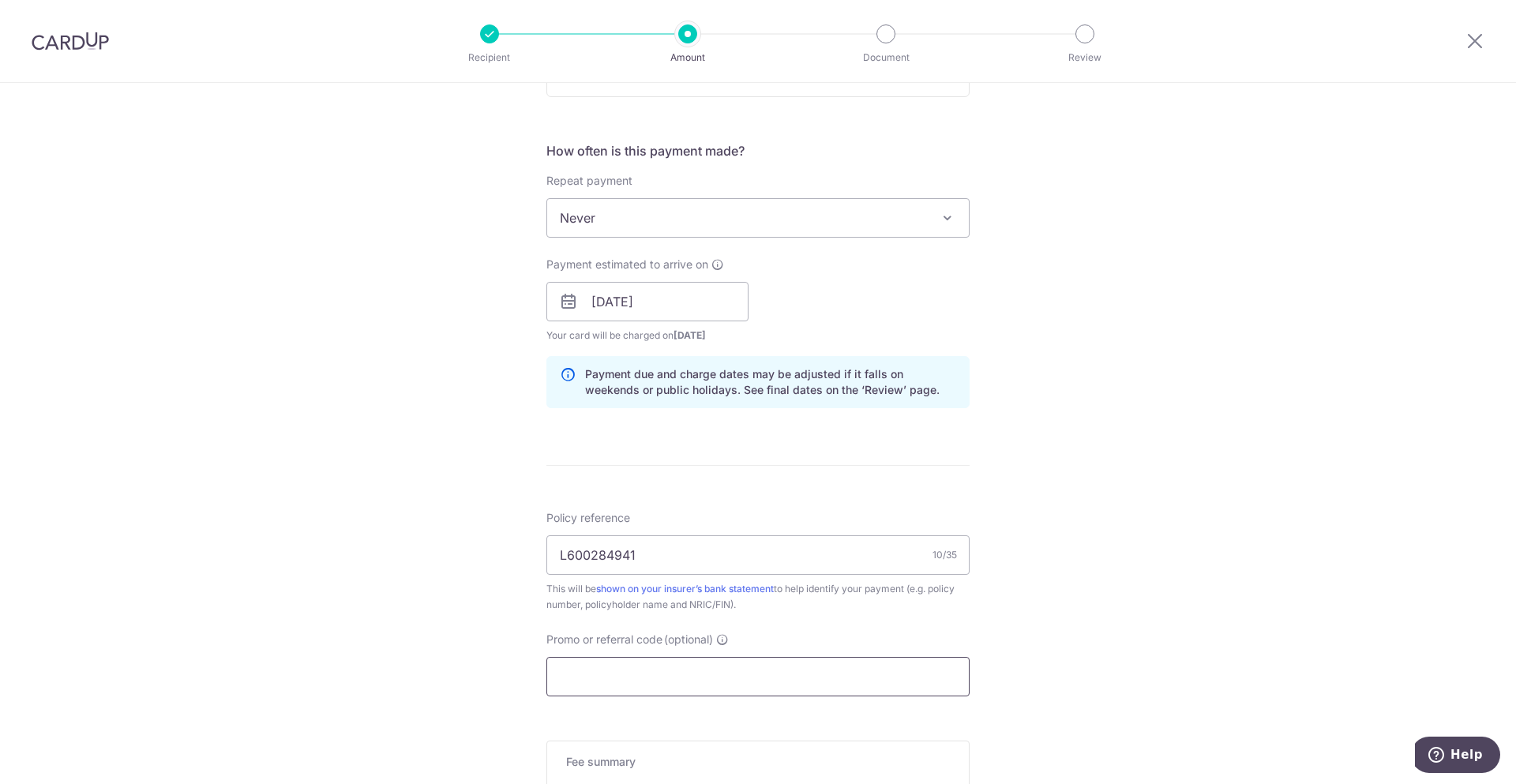
click at [678, 674] on input "Promo or referral code (optional)" at bounding box center [758, 676] width 423 height 39
paste input "B2C18"
type input "B2C18"
click at [1077, 655] on div "Tell us more about your payment Enter payment amount SGD 3,463.40 3463.40 Selec…" at bounding box center [758, 276] width 1516 height 1492
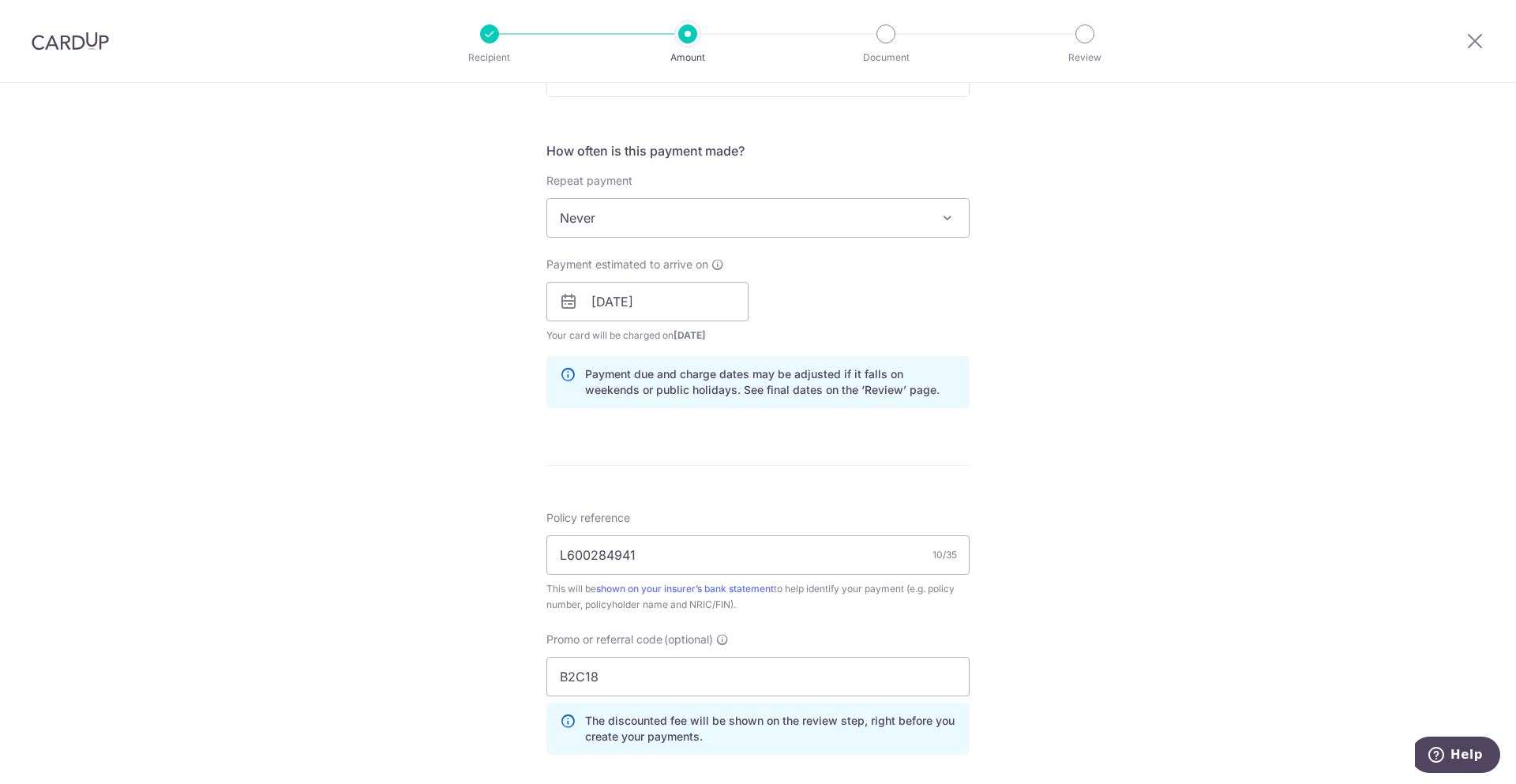
scroll to position [736, 0]
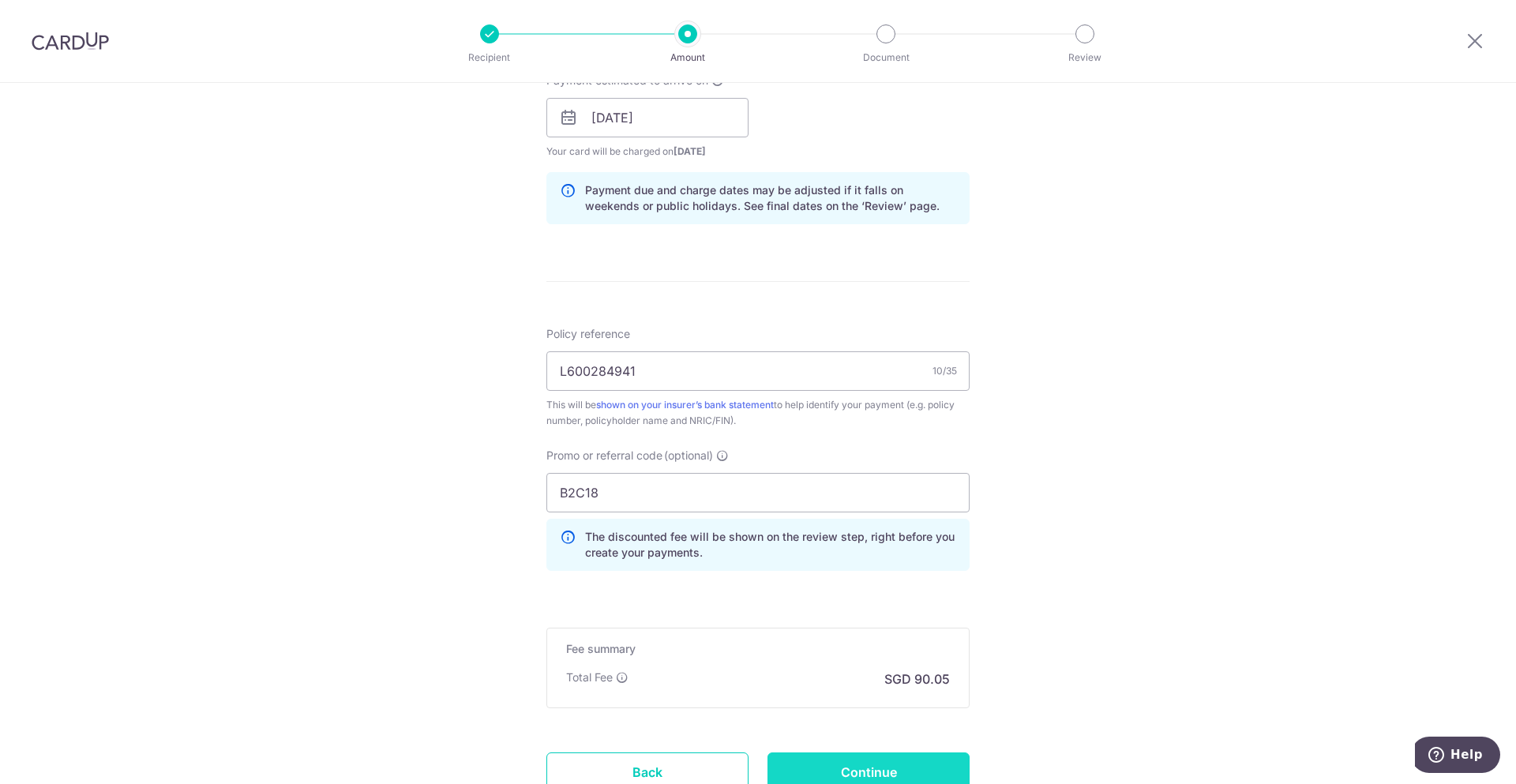
click at [944, 769] on input "Continue" at bounding box center [868, 772] width 202 height 39
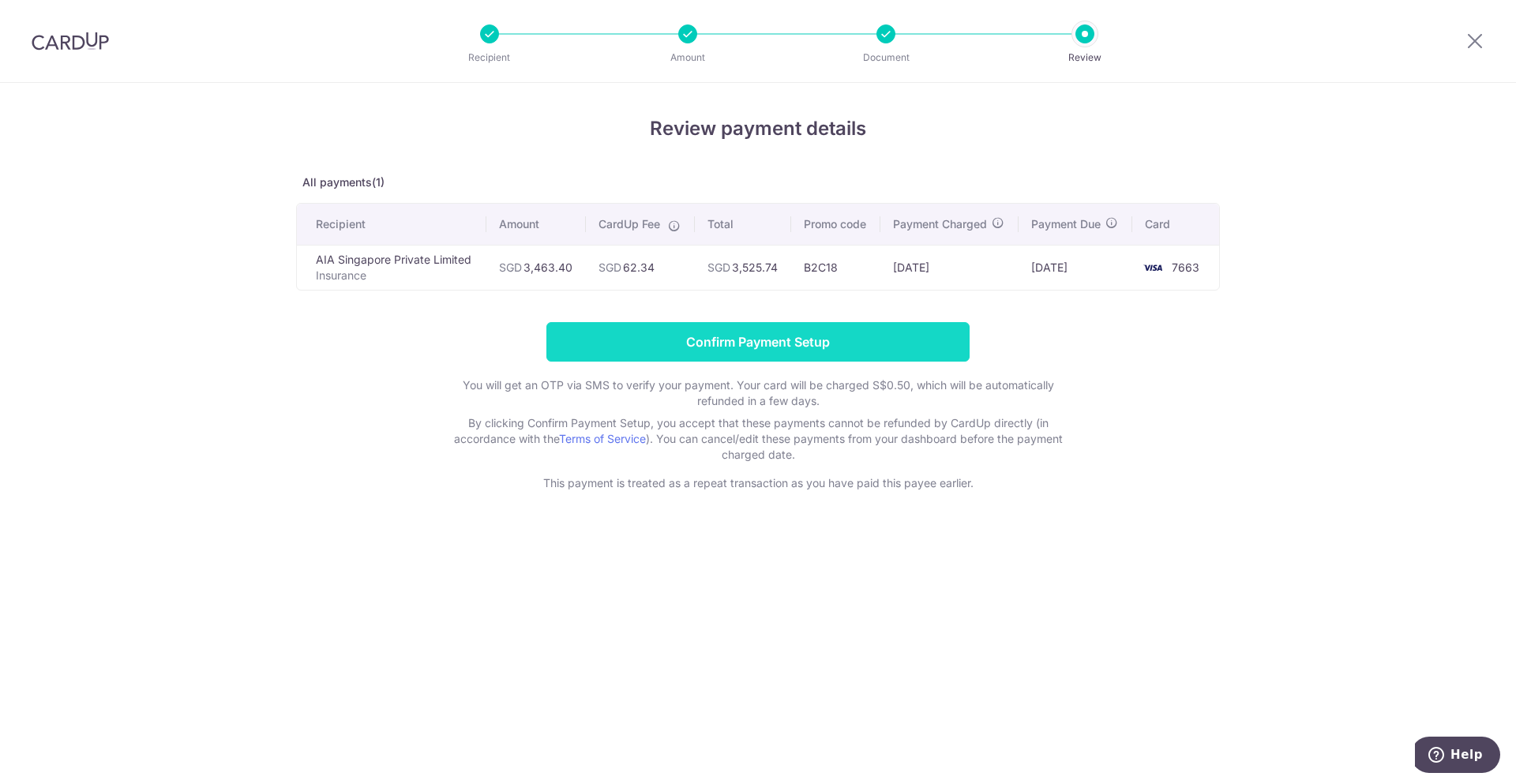
click at [787, 351] on input "Confirm Payment Setup" at bounding box center [758, 342] width 423 height 39
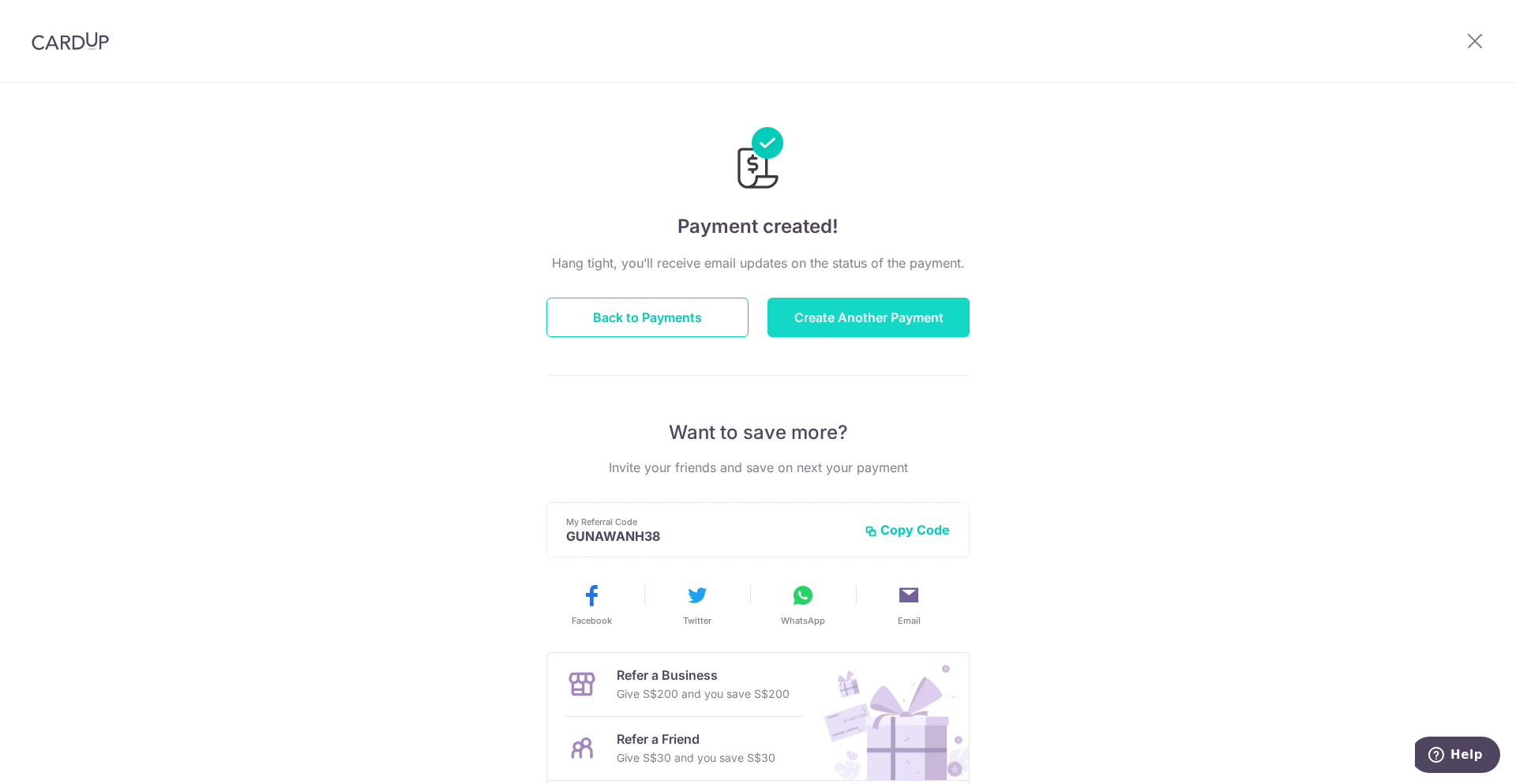
click at [890, 326] on button "Create Another Payment" at bounding box center [868, 317] width 202 height 39
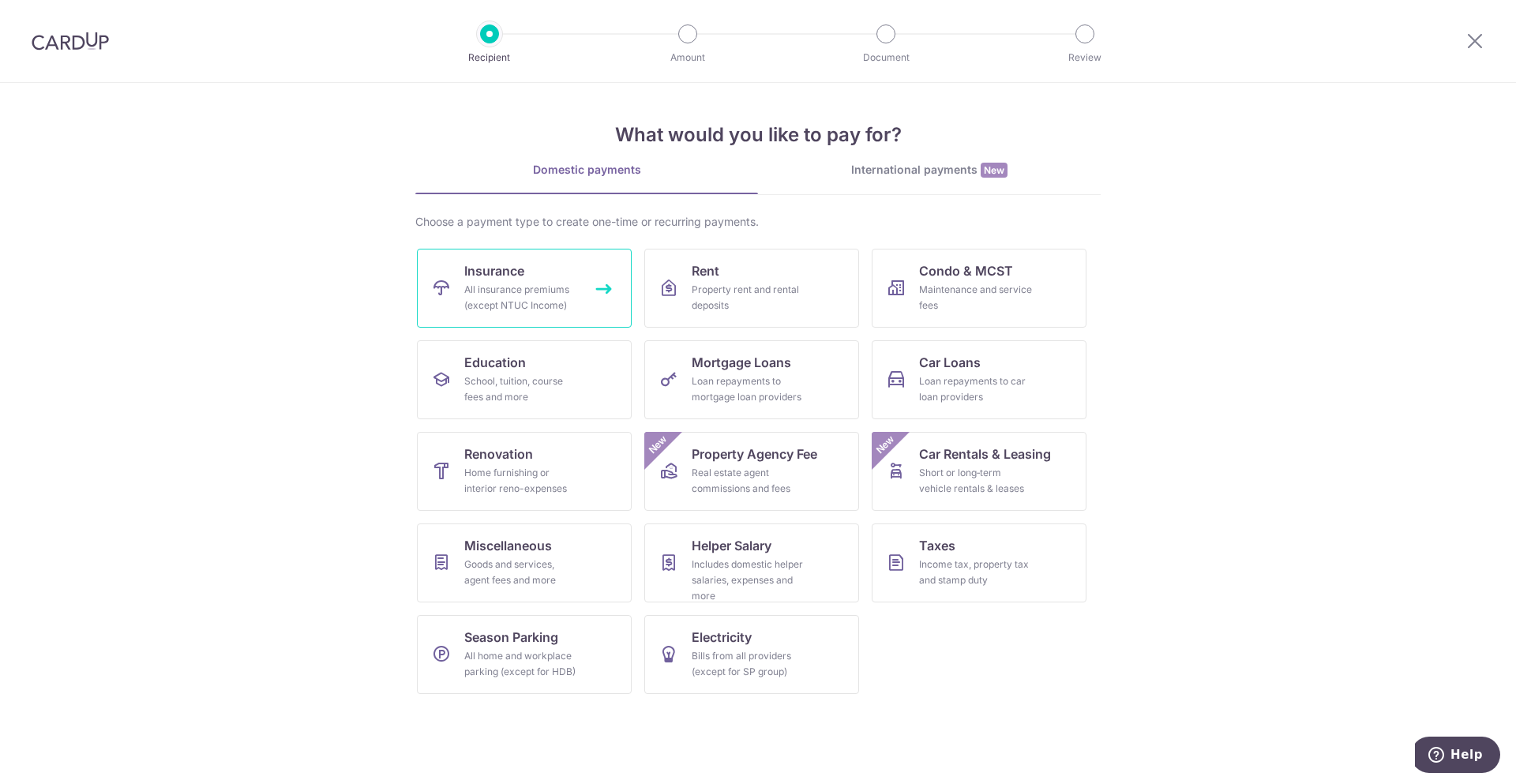
click at [555, 279] on link "Insurance All insurance premiums (except NTUC Income)" at bounding box center [524, 288] width 214 height 79
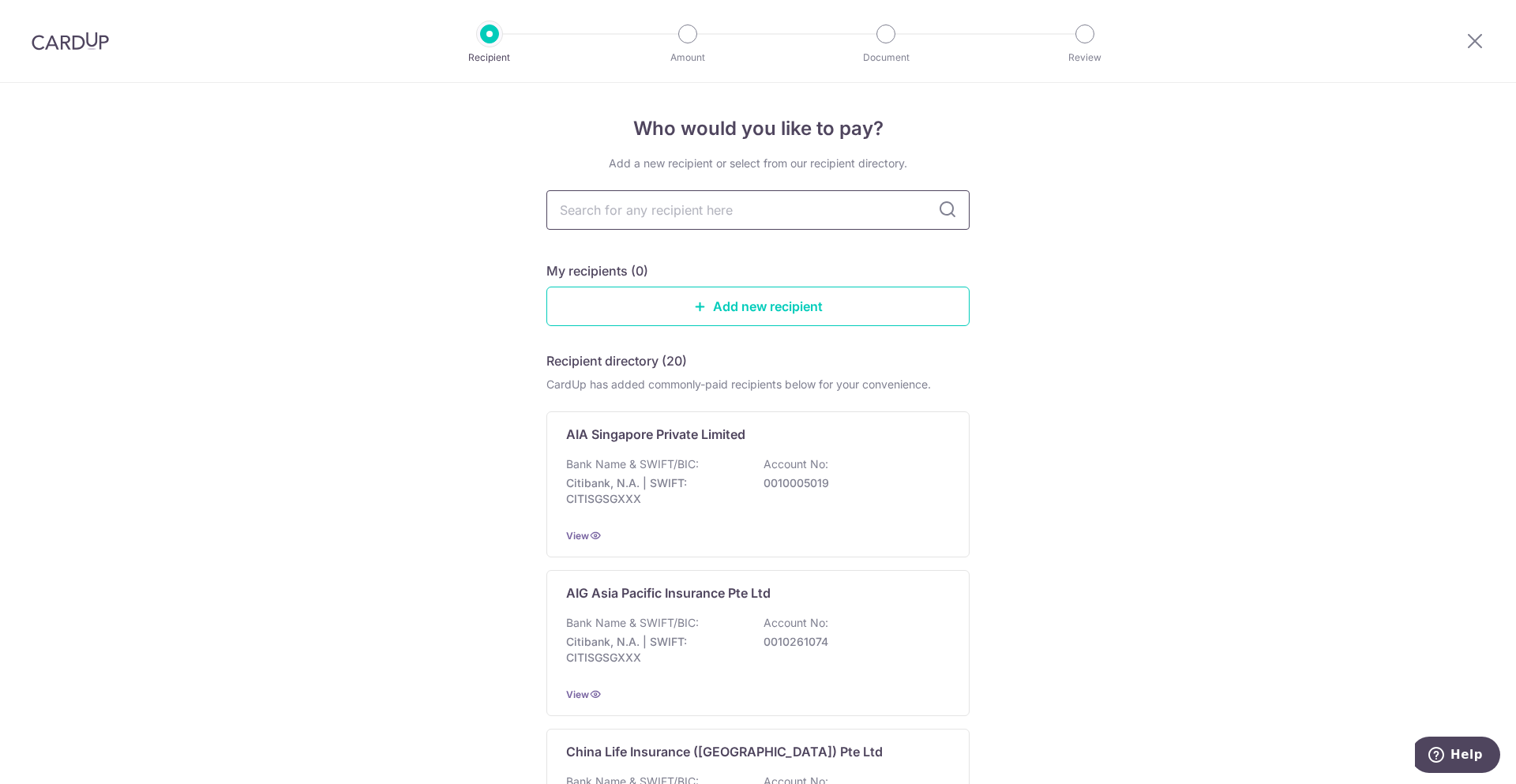
click at [782, 211] on input "text" at bounding box center [758, 209] width 423 height 39
click at [712, 502] on p "Citibank, N.A. | SWIFT: CITISGSGXXX" at bounding box center [654, 491] width 177 height 31
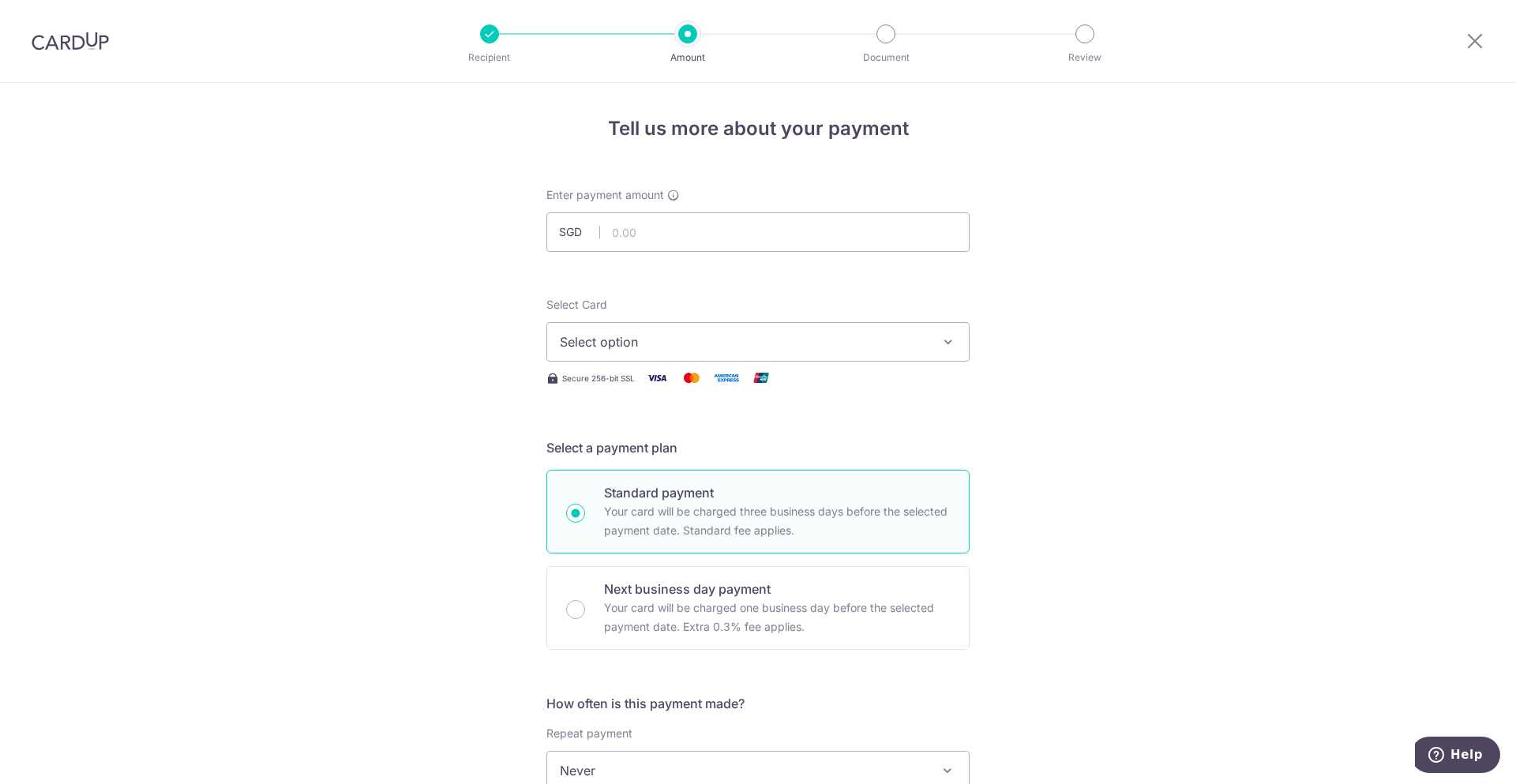
click at [864, 352] on button "Select option" at bounding box center [758, 342] width 423 height 39
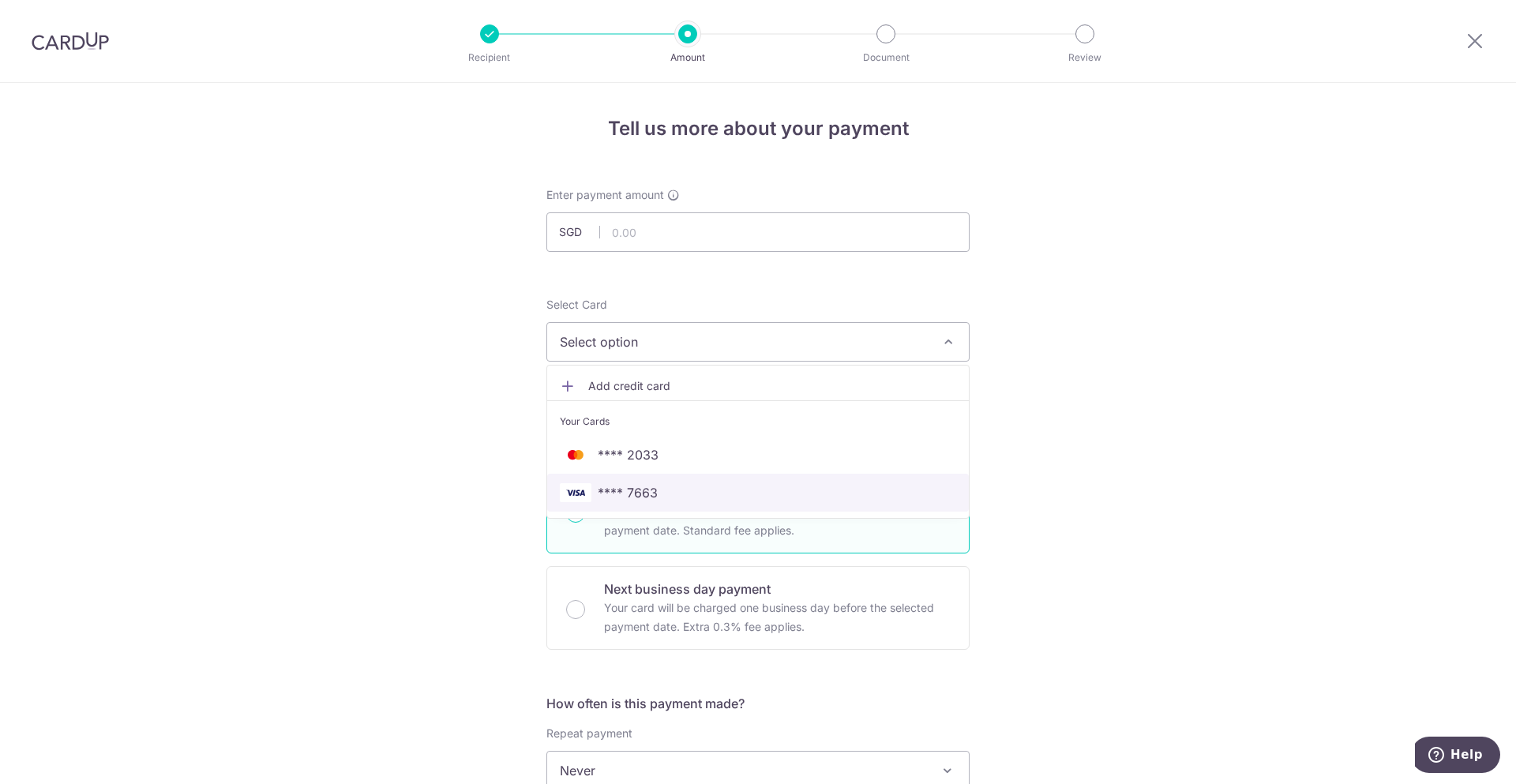
click at [647, 496] on span "**** 7663" at bounding box center [628, 493] width 60 height 19
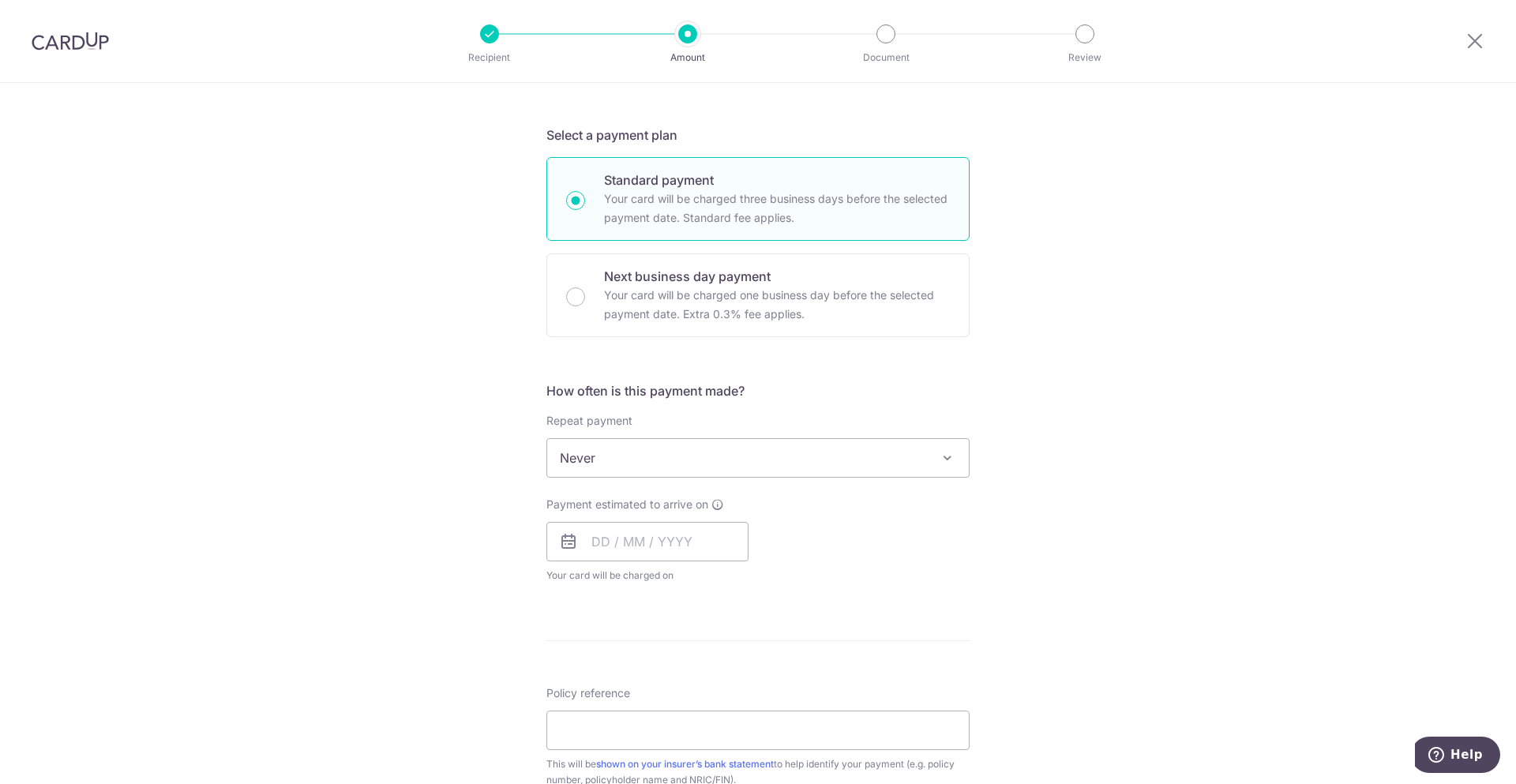
scroll to position [433, 0]
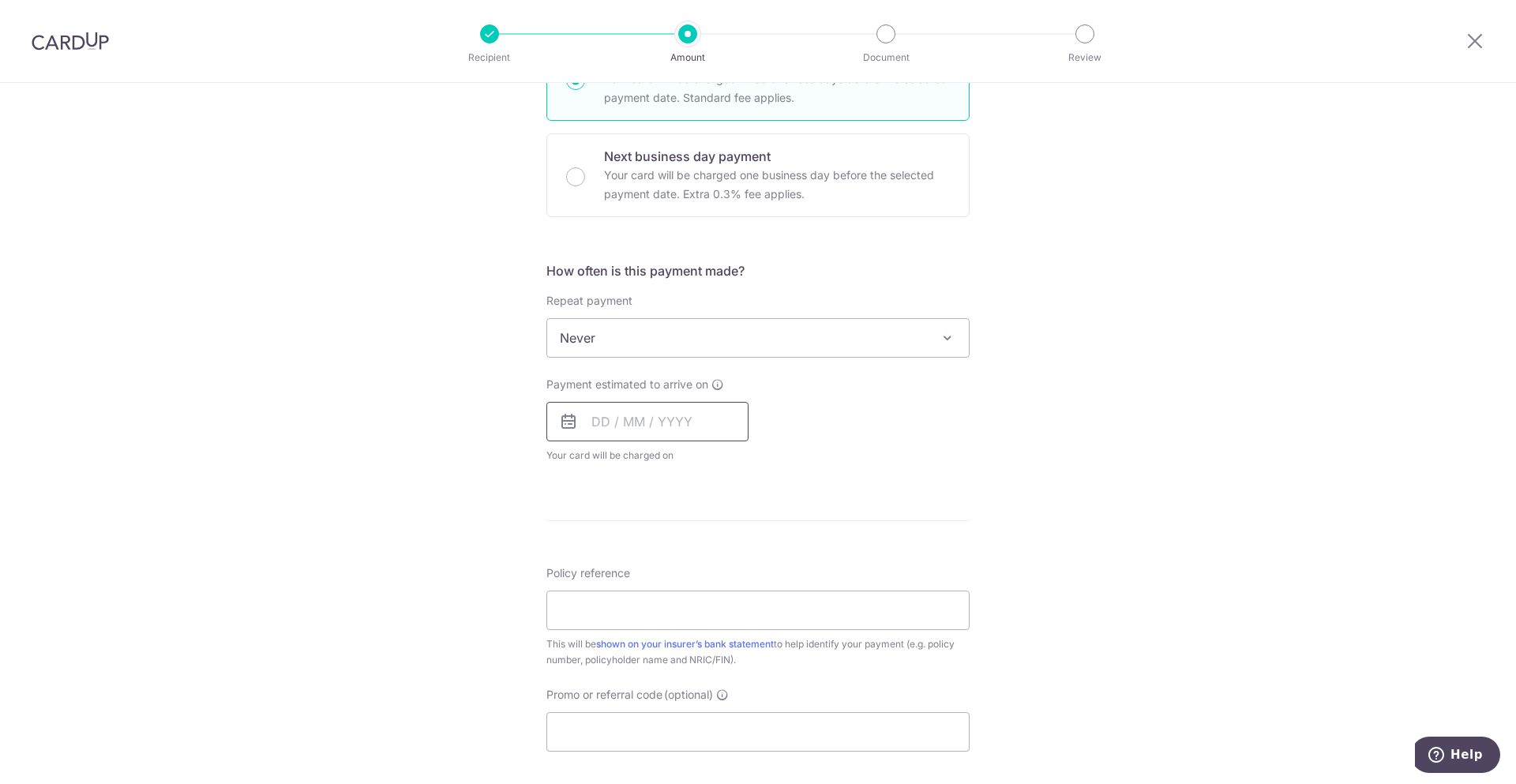
click at [684, 431] on input "text" at bounding box center [647, 421] width 202 height 39
click at [1093, 541] on div "Tell us more about your payment Enter payment amount SGD Select Card **** 7663 …" at bounding box center [758, 364] width 1516 height 1428
click at [629, 427] on input "text" at bounding box center [647, 421] width 202 height 39
click at [725, 593] on link "17" at bounding box center [736, 596] width 25 height 25
type input "17/10/2025"
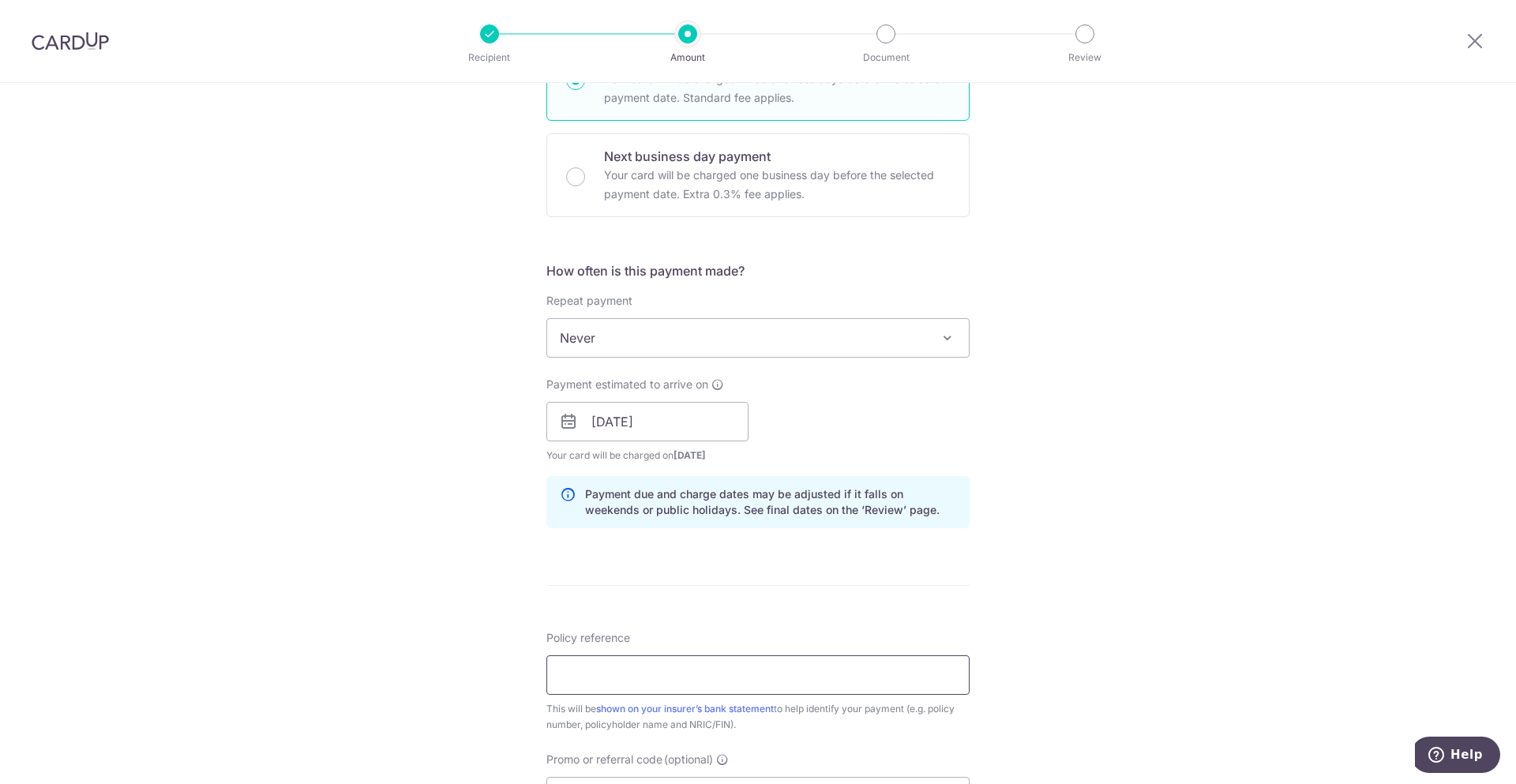
drag, startPoint x: 708, startPoint y: 672, endPoint x: 679, endPoint y: 670, distance: 29.1
click at [708, 672] on input "Policy reference" at bounding box center [758, 674] width 423 height 39
click at [613, 674] on input "Policy reference" at bounding box center [758, 674] width 423 height 39
paste input "L537869329"
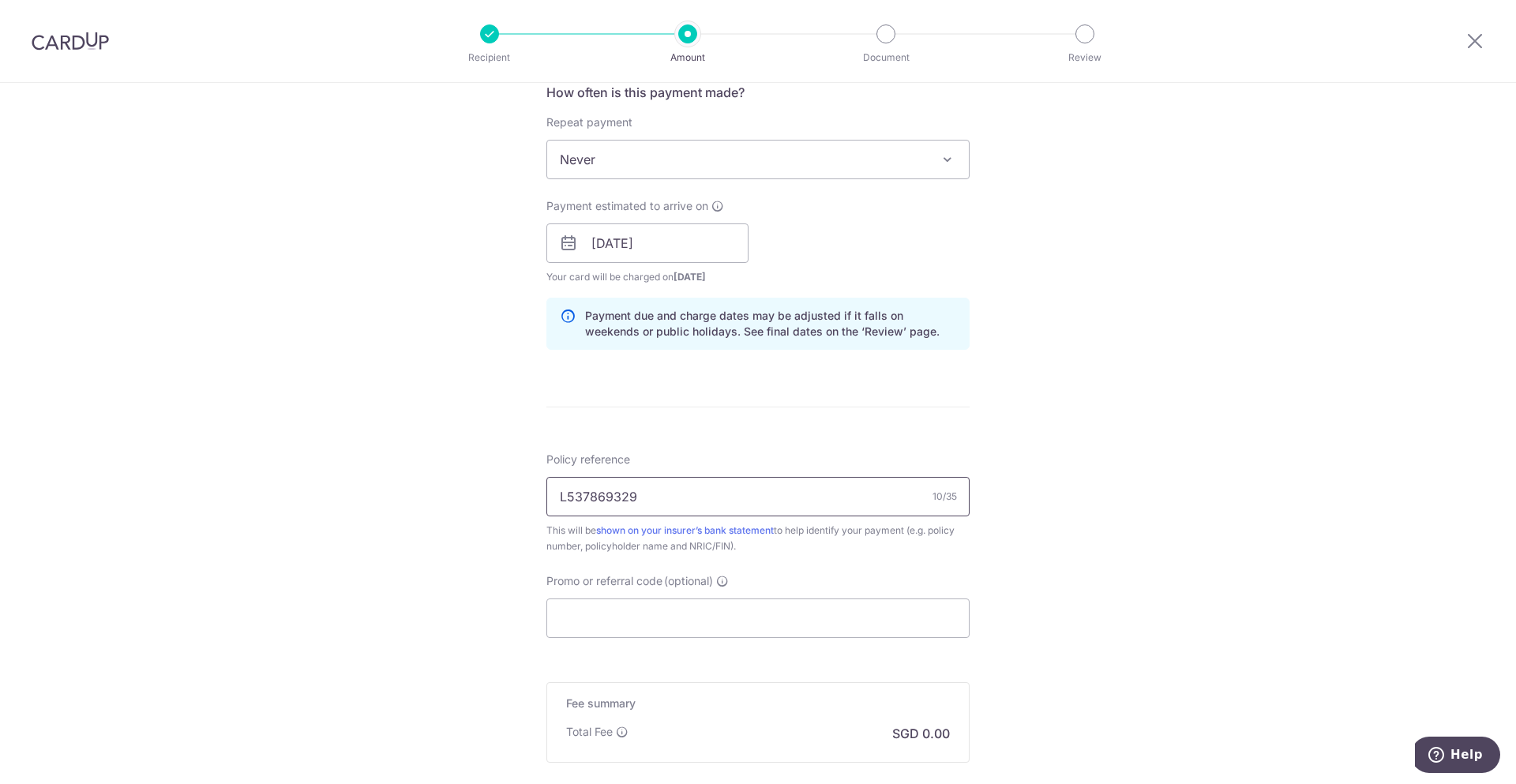
scroll to position [665, 0]
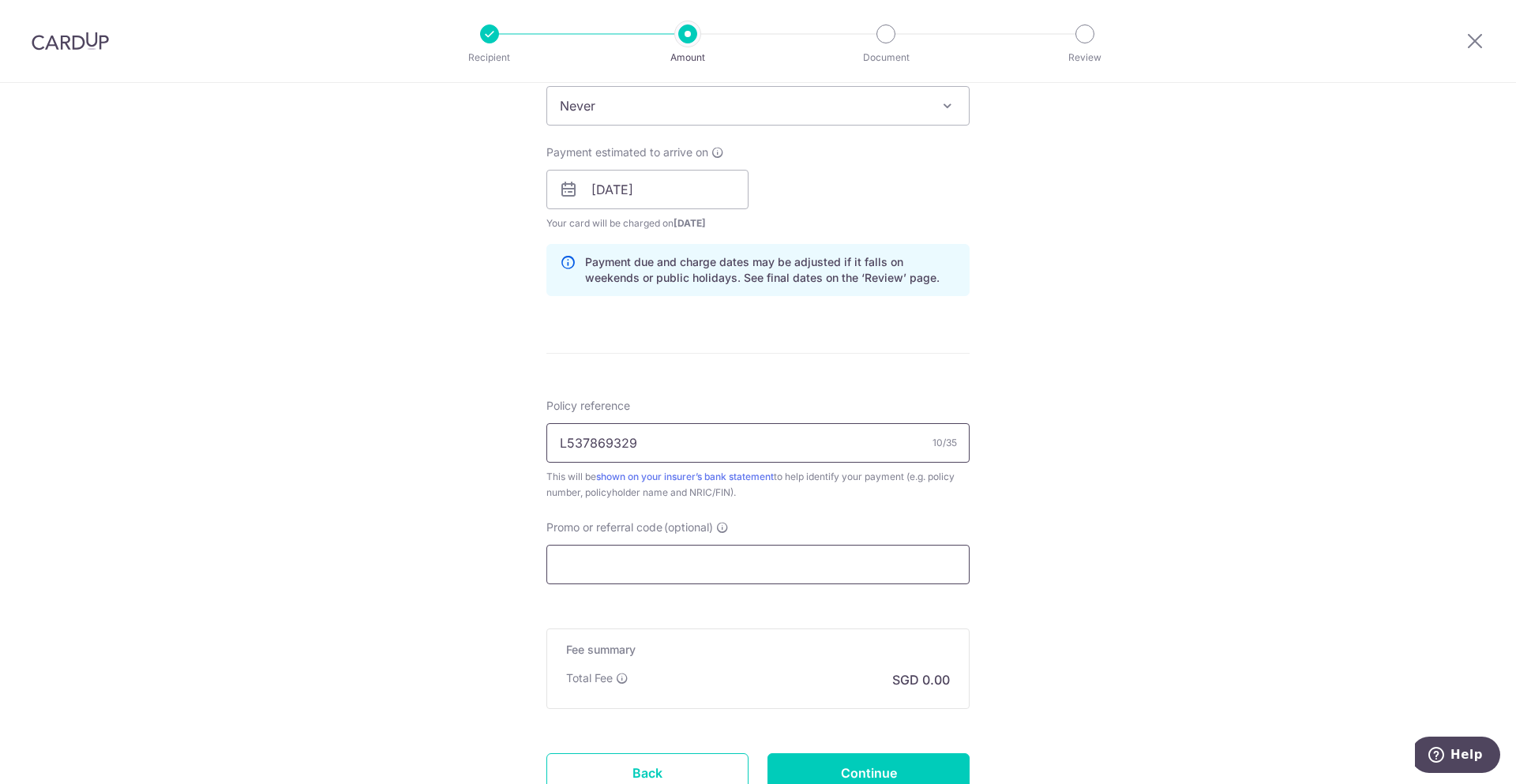
type input "L537869329"
click at [863, 562] on input "Promo or referral code (optional)" at bounding box center [758, 564] width 423 height 39
click at [679, 569] on input "Promo or referral code (optional)" at bounding box center [758, 564] width 423 height 39
paste input "B2C18"
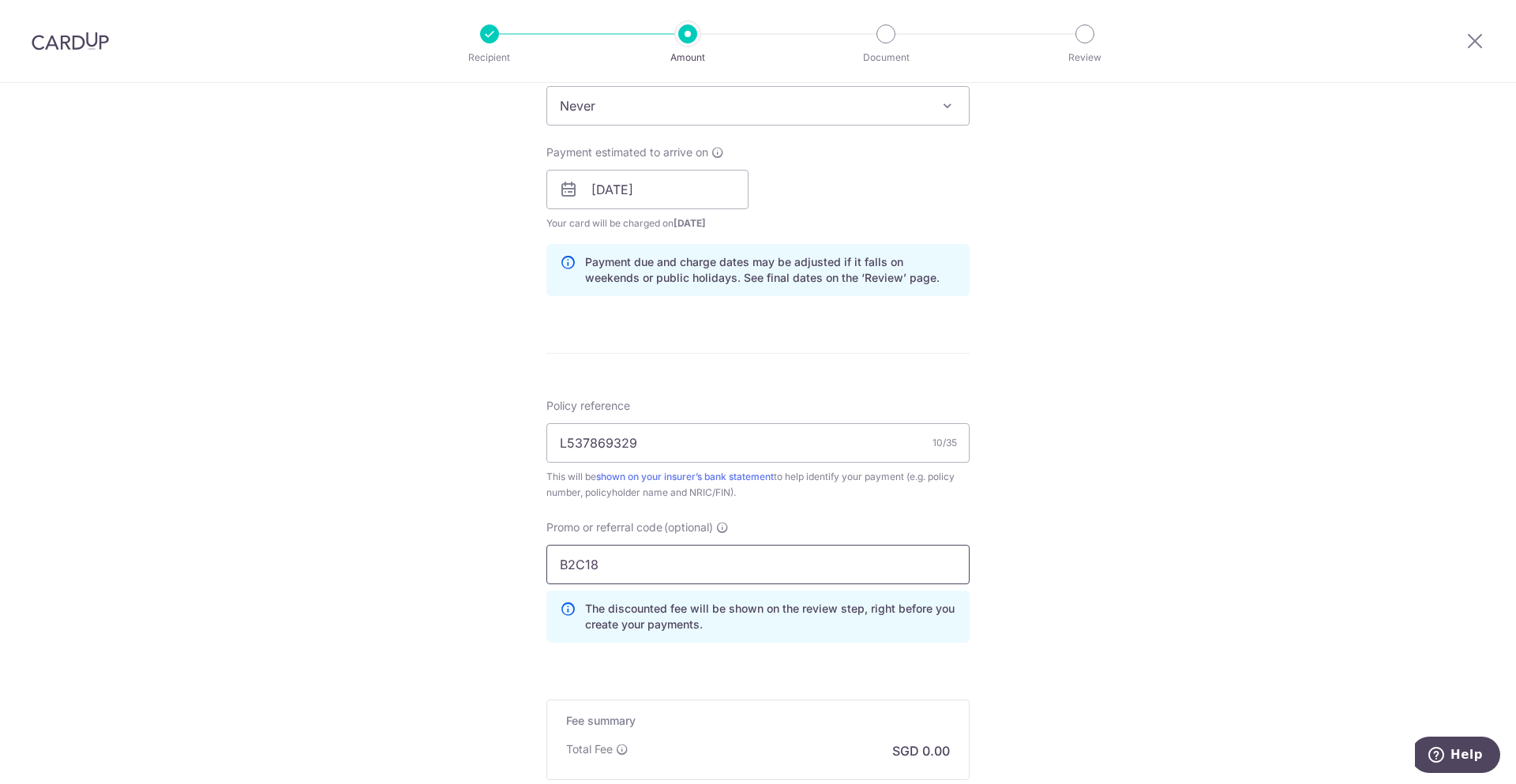
type input "B2C18"
click at [1048, 559] on div "Tell us more about your payment Enter payment amount SGD Select Card **** 7663 …" at bounding box center [758, 200] width 1516 height 1564
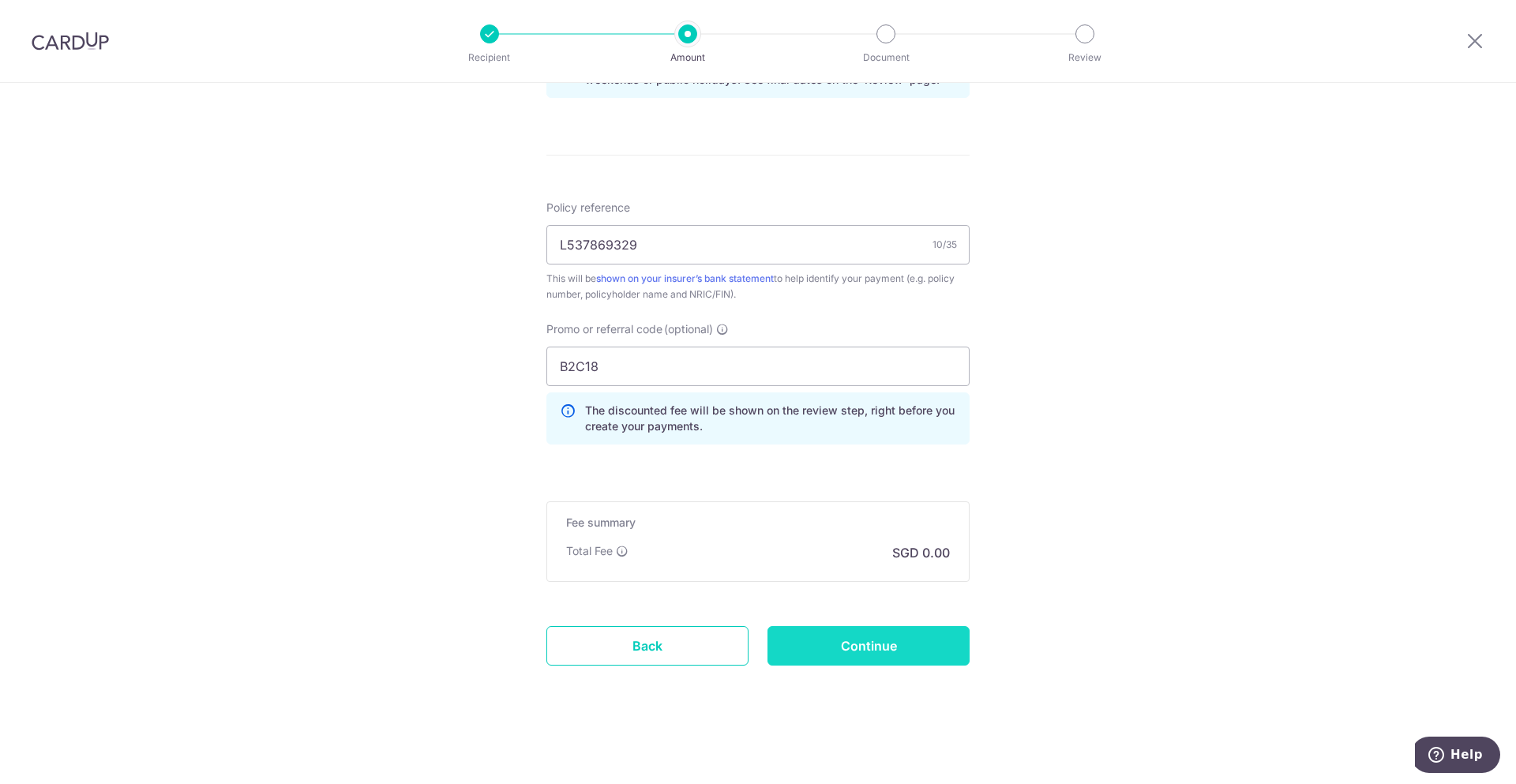
click at [908, 651] on input "Continue" at bounding box center [868, 645] width 202 height 39
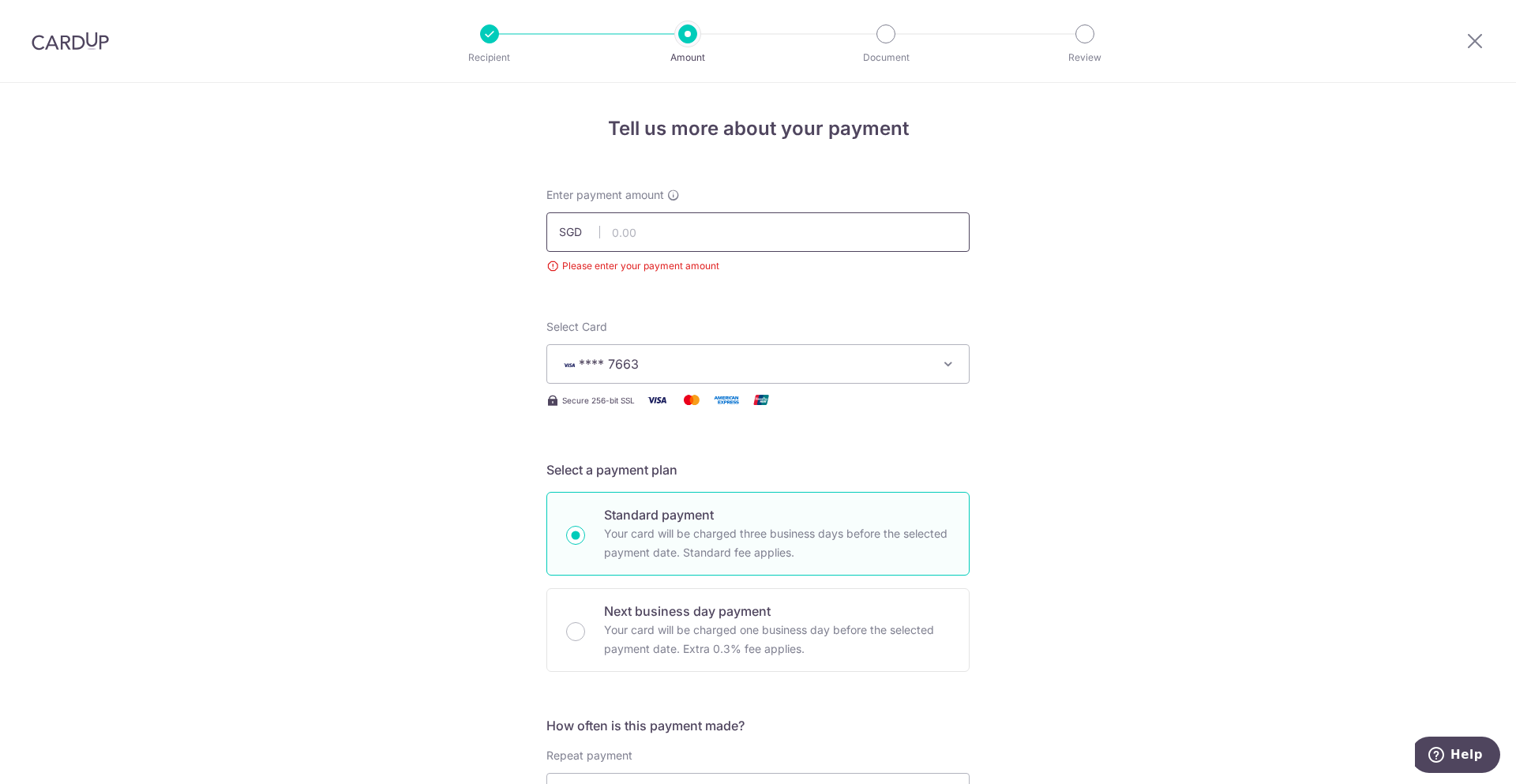
click at [679, 233] on input "text" at bounding box center [758, 232] width 423 height 39
type input "5,508.00"
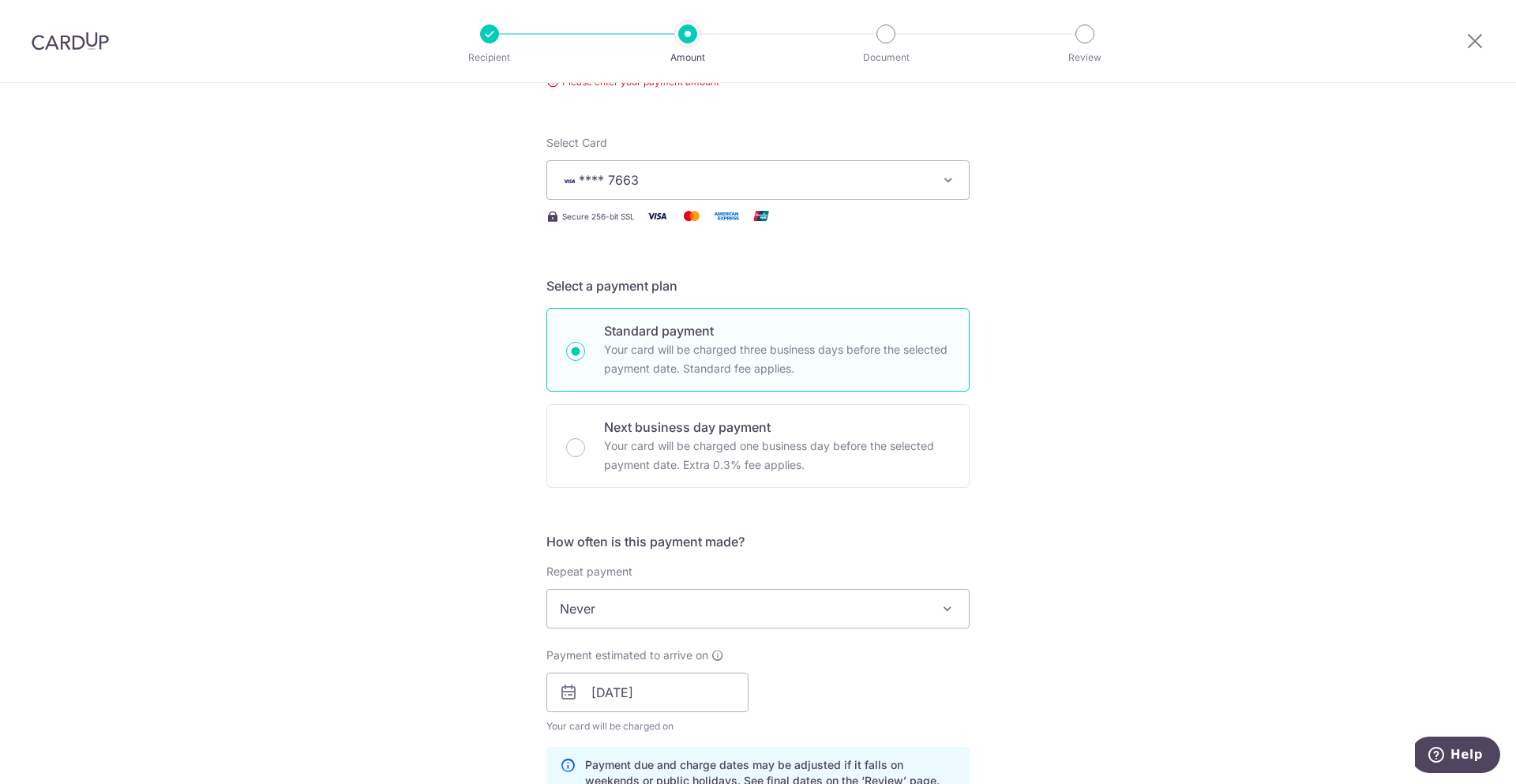
click at [1096, 646] on div "Tell us more about your payment Enter payment amount SGD 5,508.00 5508.00 Pleas…" at bounding box center [758, 692] width 1516 height 1586
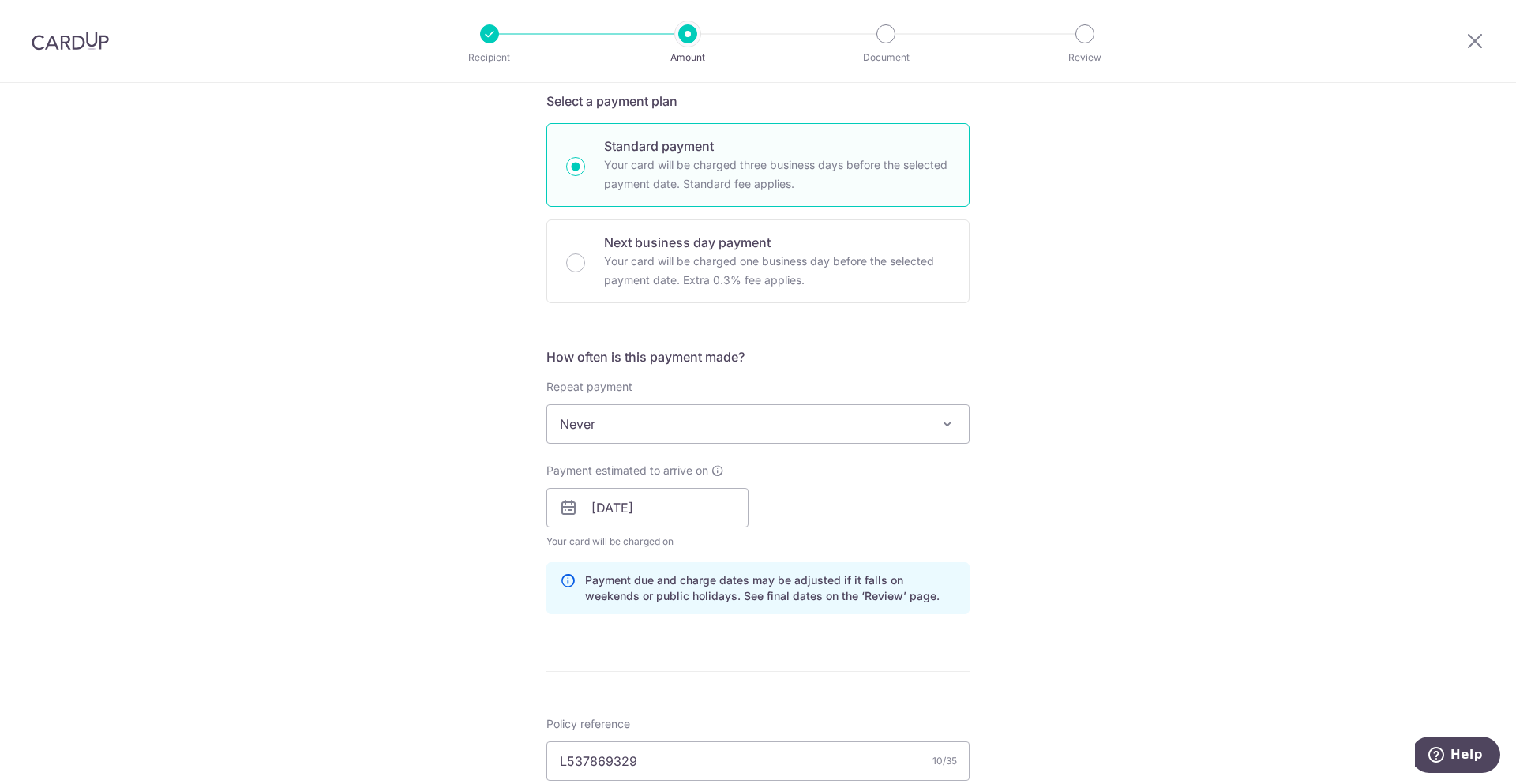
scroll to position [553, 0]
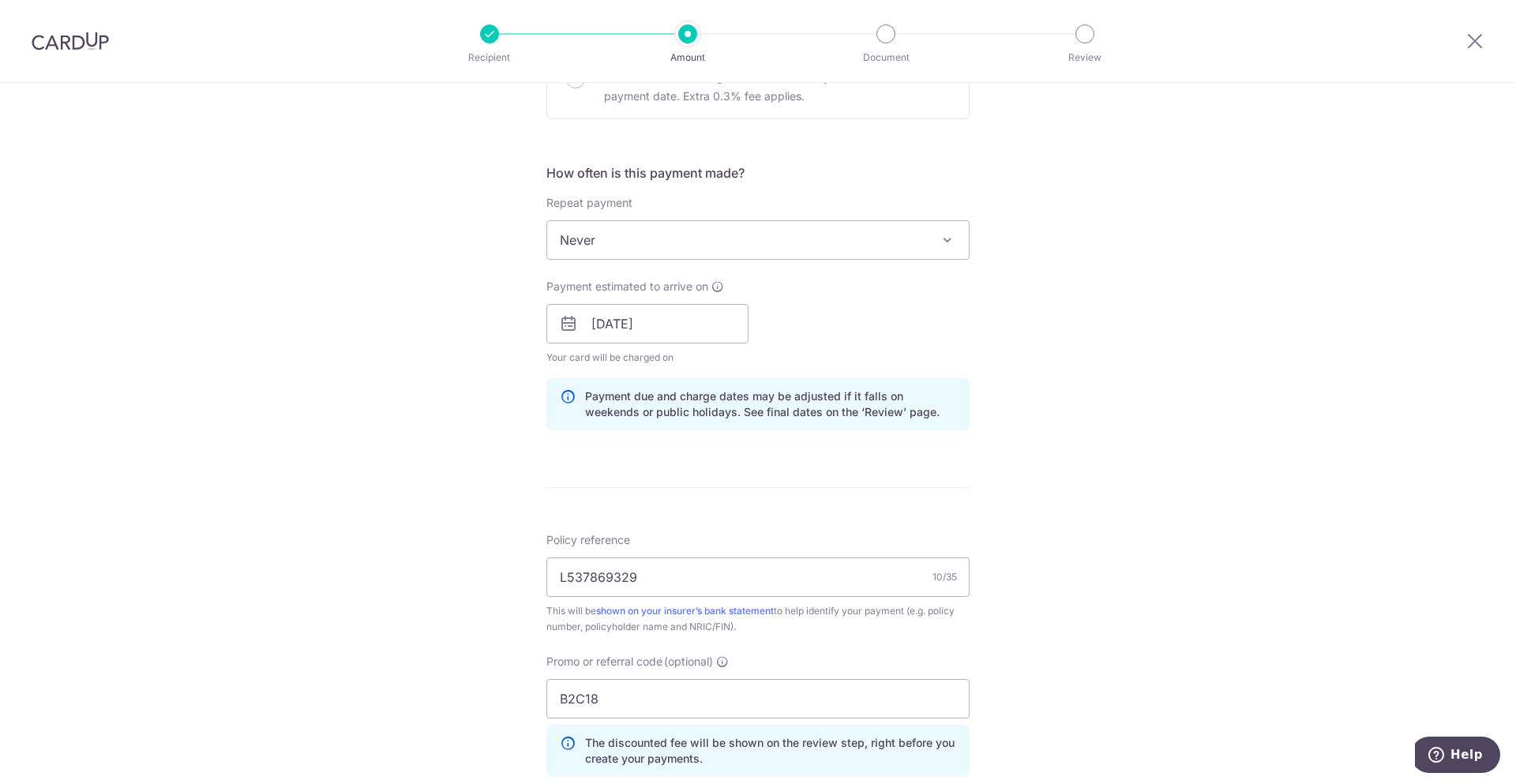
drag, startPoint x: 1409, startPoint y: 438, endPoint x: 1515, endPoint y: 446, distance: 106.3
click at [1420, 441] on div "Tell us more about your payment Enter payment amount SGD 5,508.00 5508.00 Pleas…" at bounding box center [758, 323] width 1516 height 1586
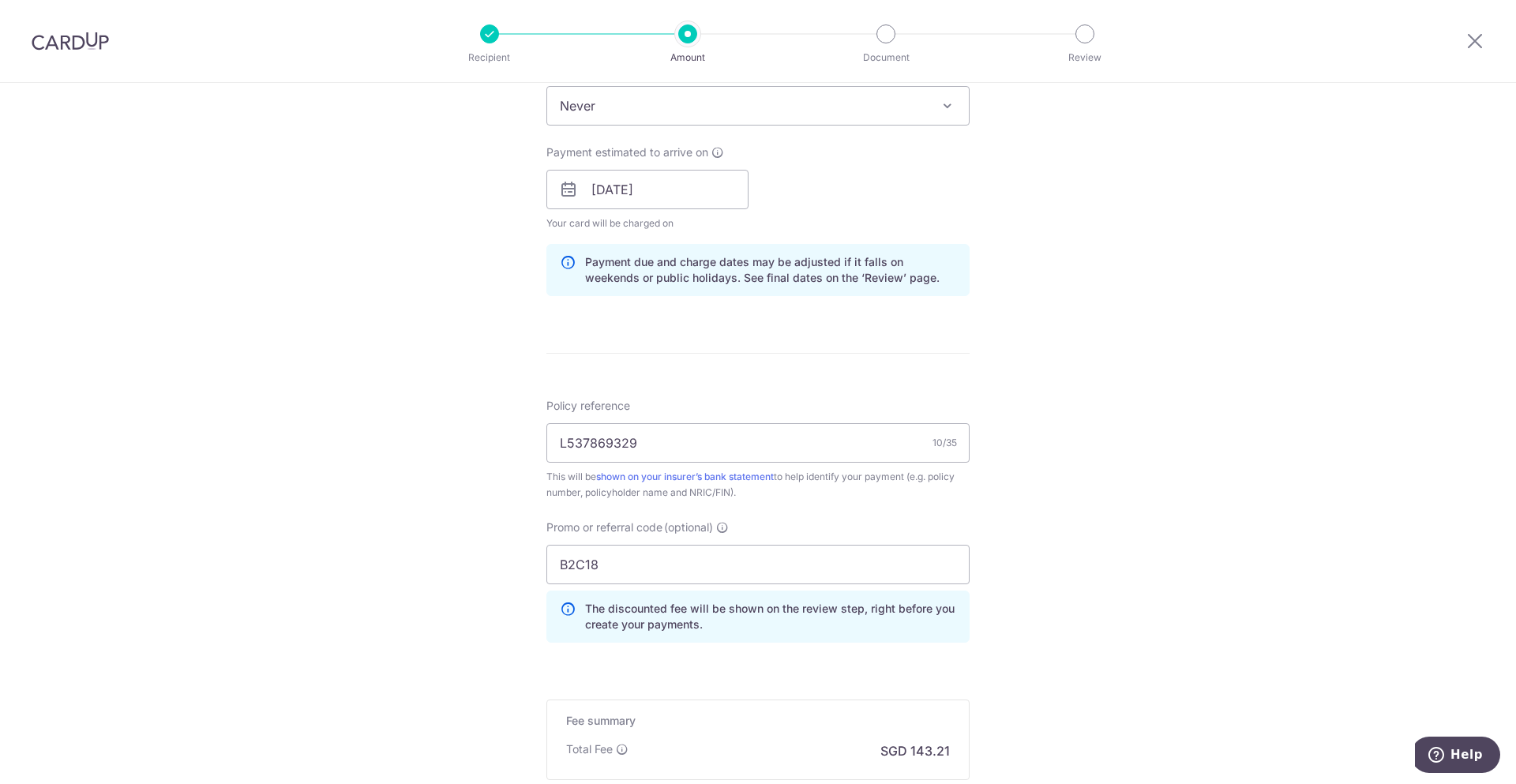
scroll to position [757, 0]
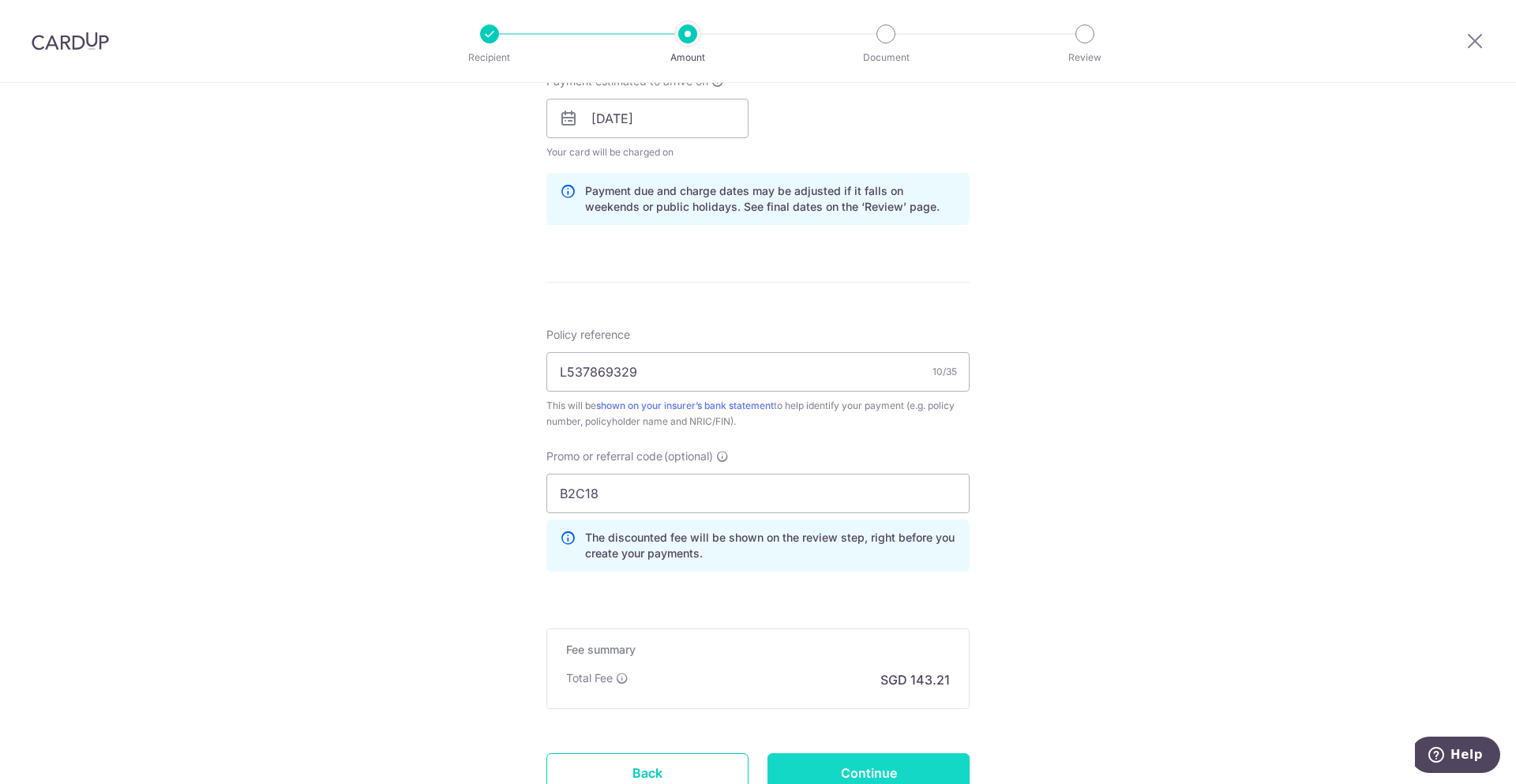
click at [909, 775] on input "Continue" at bounding box center [868, 773] width 202 height 39
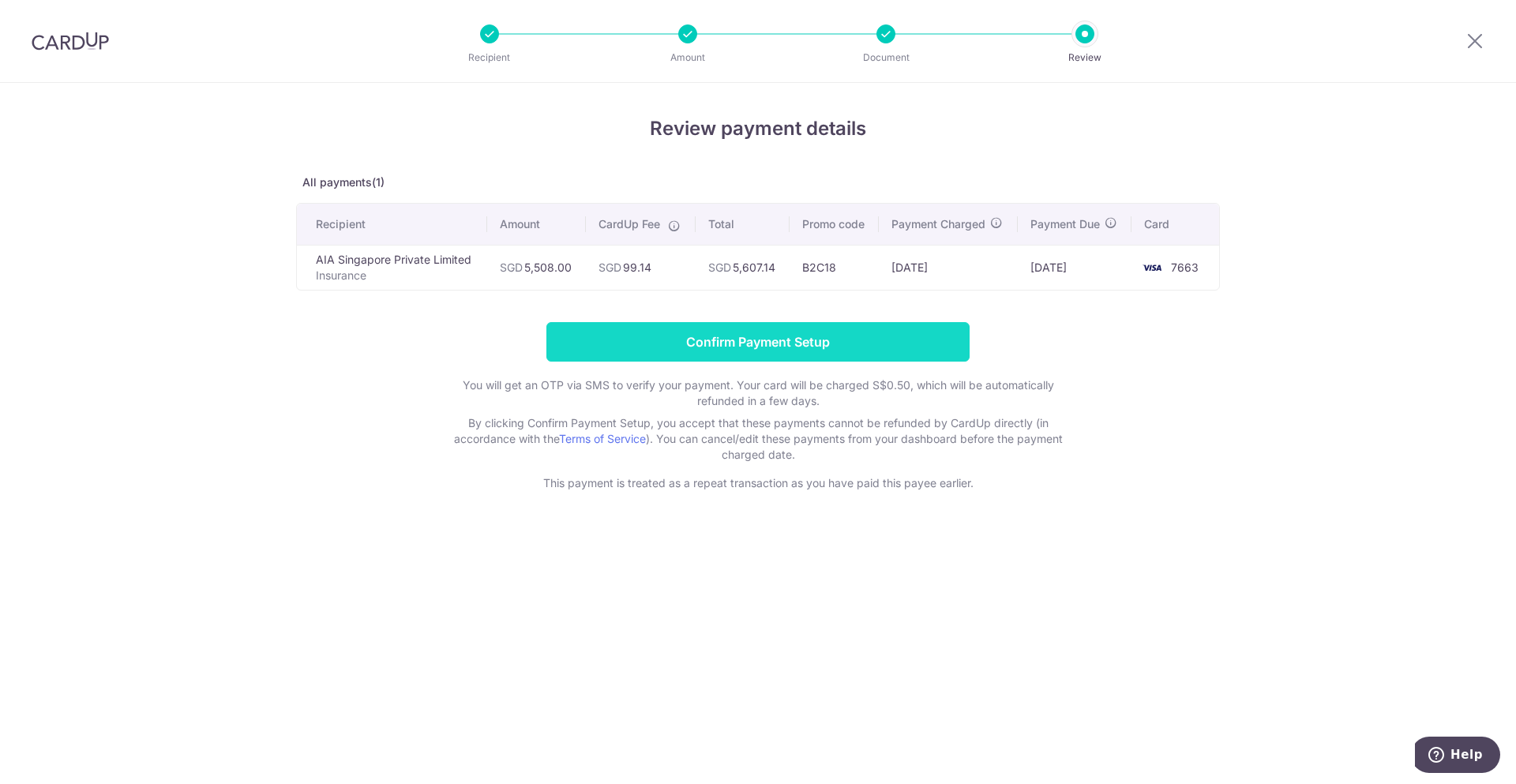
click at [747, 341] on input "Confirm Payment Setup" at bounding box center [758, 342] width 423 height 39
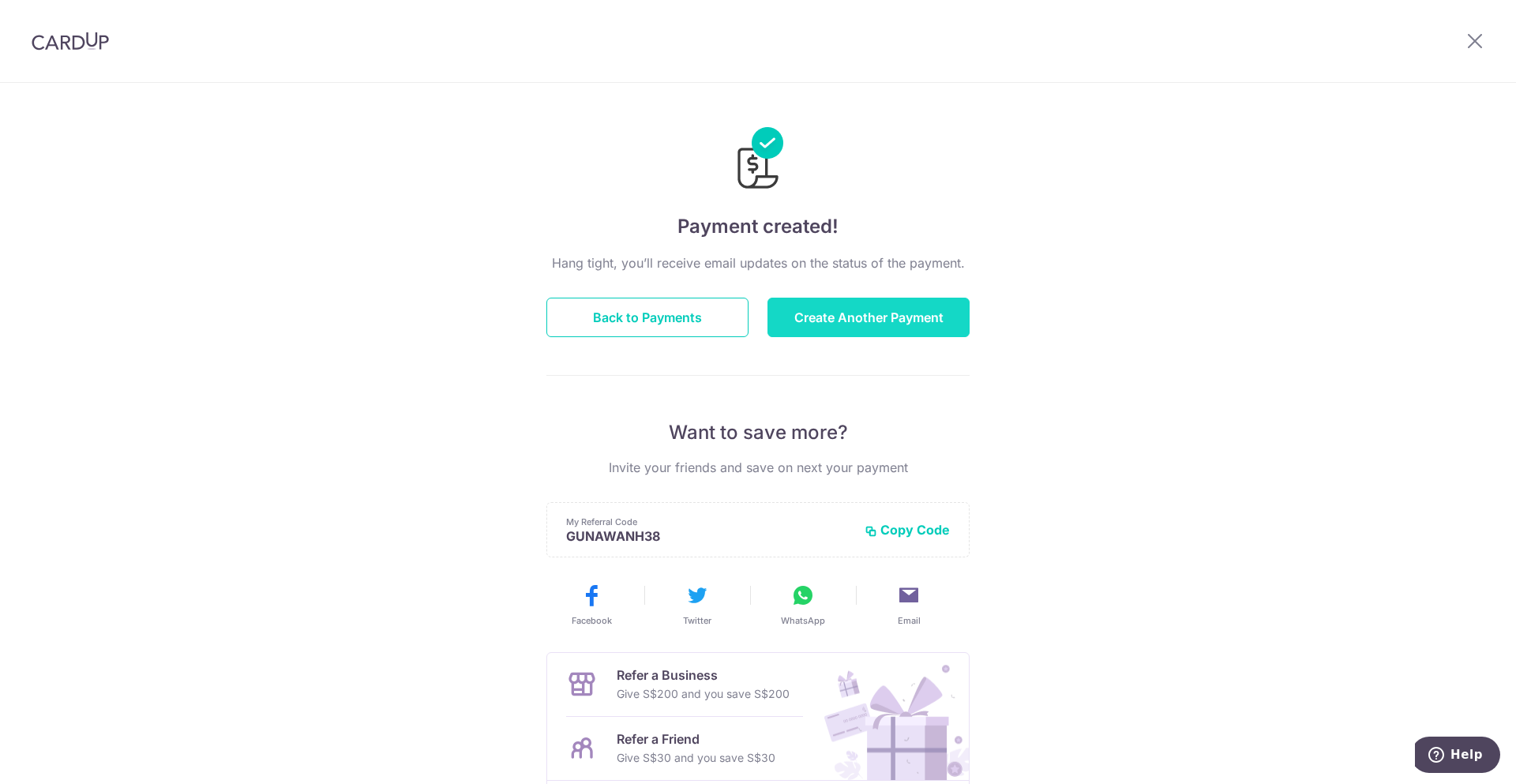
click at [897, 315] on button "Create Another Payment" at bounding box center [868, 317] width 202 height 39
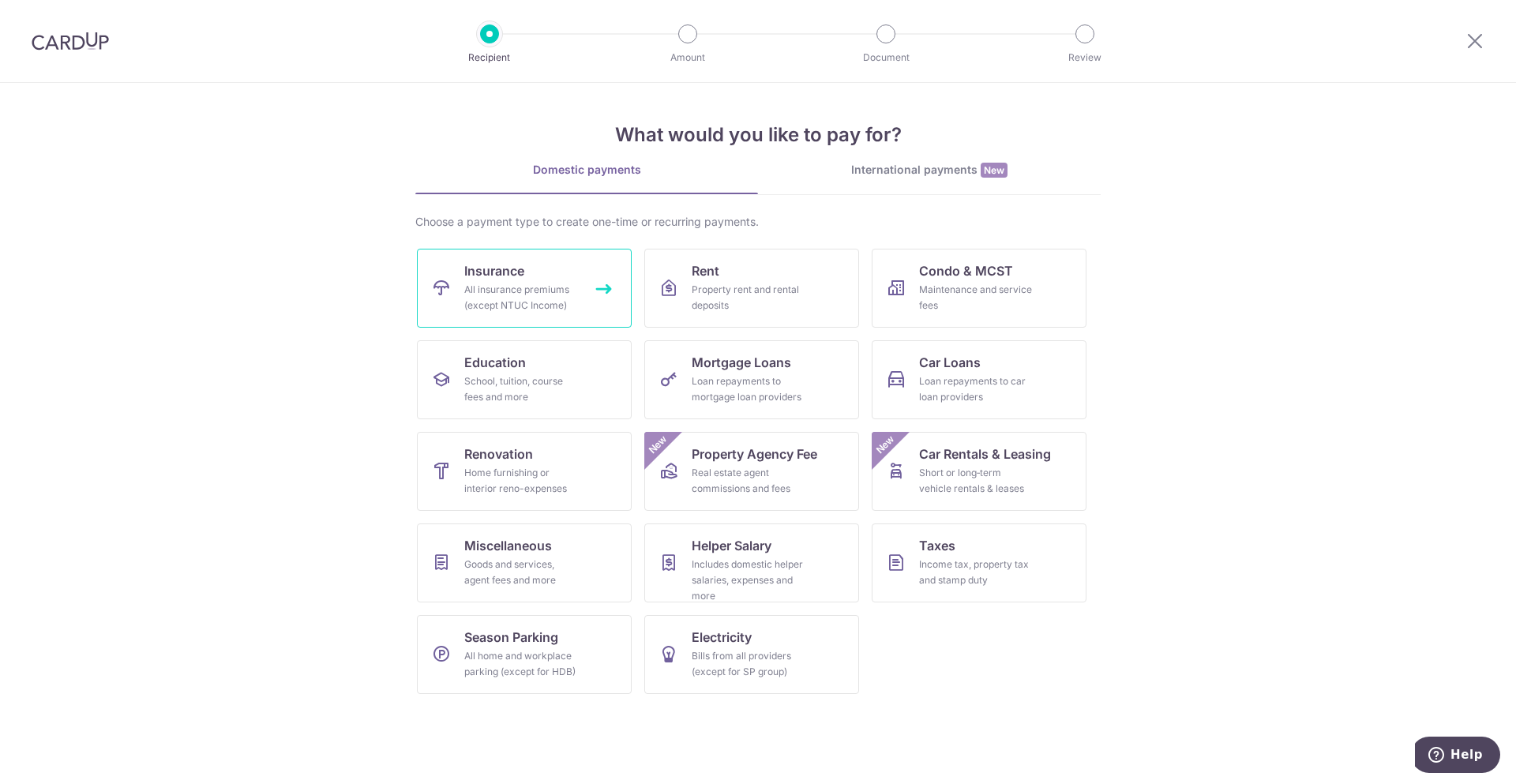
click at [532, 280] on link "Insurance All insurance premiums (except NTUC Income)" at bounding box center [524, 288] width 214 height 79
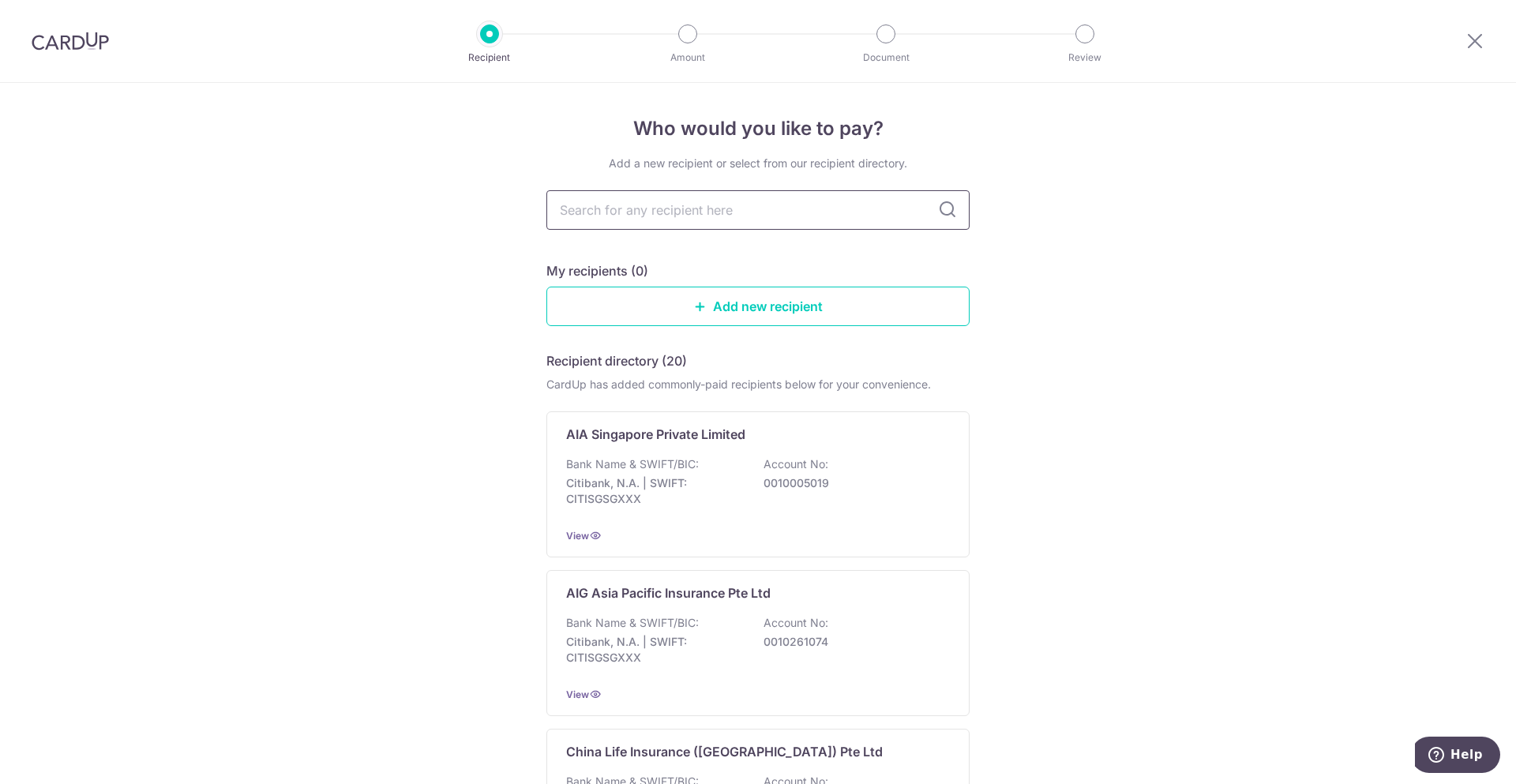
click at [696, 201] on input "text" at bounding box center [758, 209] width 423 height 39
click at [696, 464] on div "Bank Name & SWIFT/BIC: Citibank, N.A. | SWIFT: CITISGSGXXX Account No: 00100050…" at bounding box center [758, 485] width 384 height 58
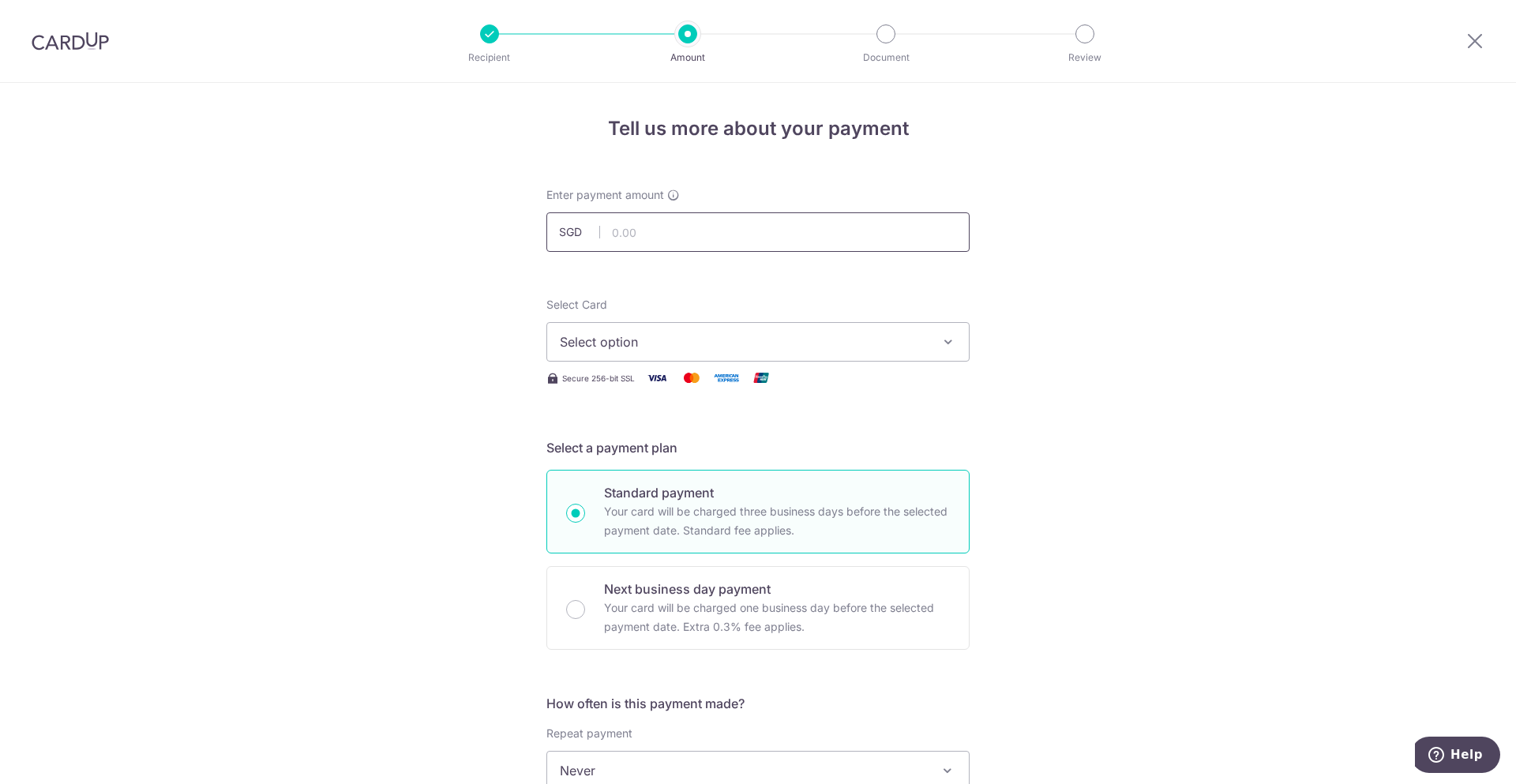
click at [743, 228] on input "text" at bounding box center [758, 232] width 423 height 39
type input "153.74"
click at [1152, 398] on div "Tell us more about your payment Enter payment amount SGD 153.74 153.74 Select C…" at bounding box center [758, 797] width 1516 height 1428
click at [872, 346] on span "Select option" at bounding box center [744, 342] width 368 height 19
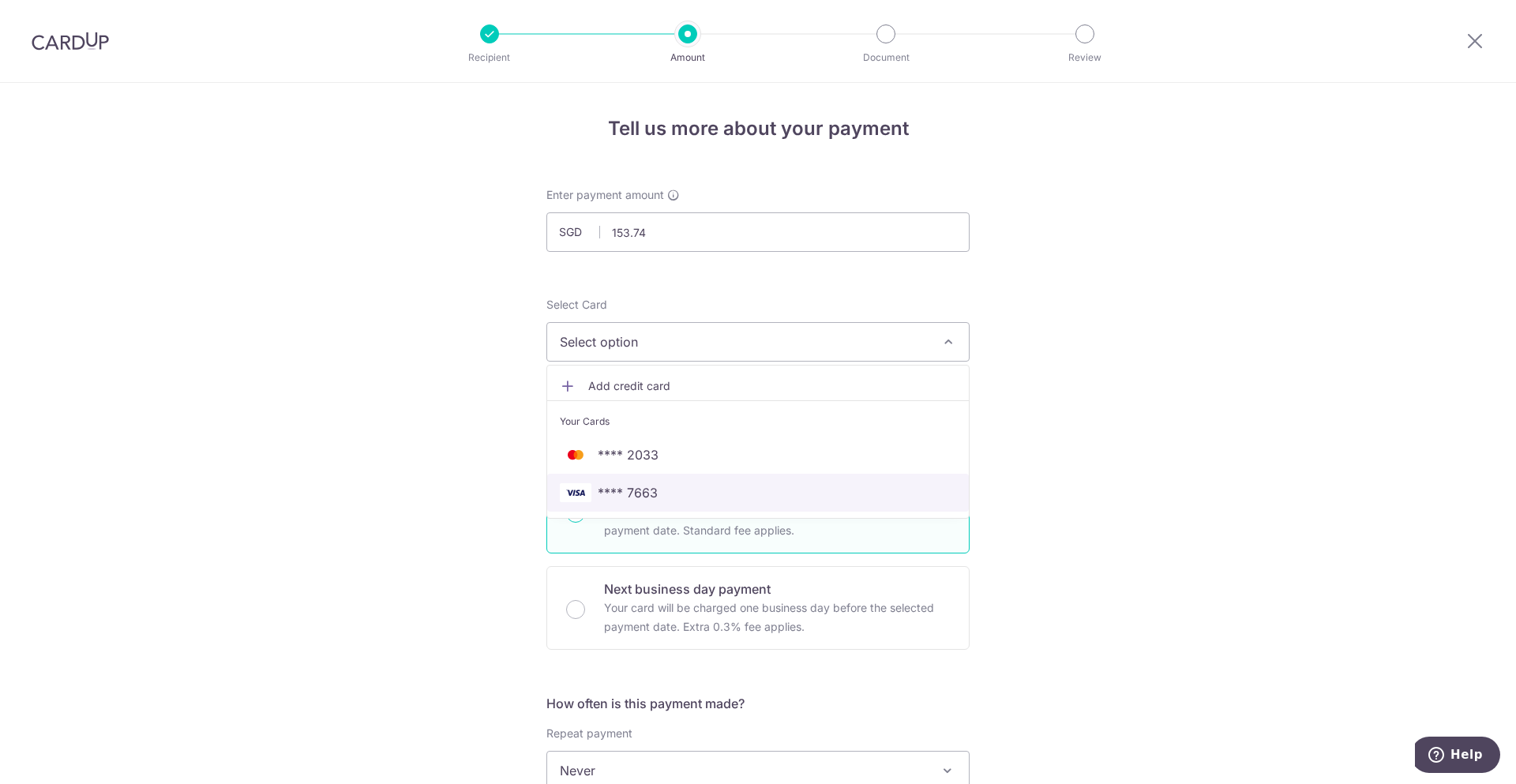
click at [659, 485] on span "**** 7663" at bounding box center [758, 493] width 397 height 19
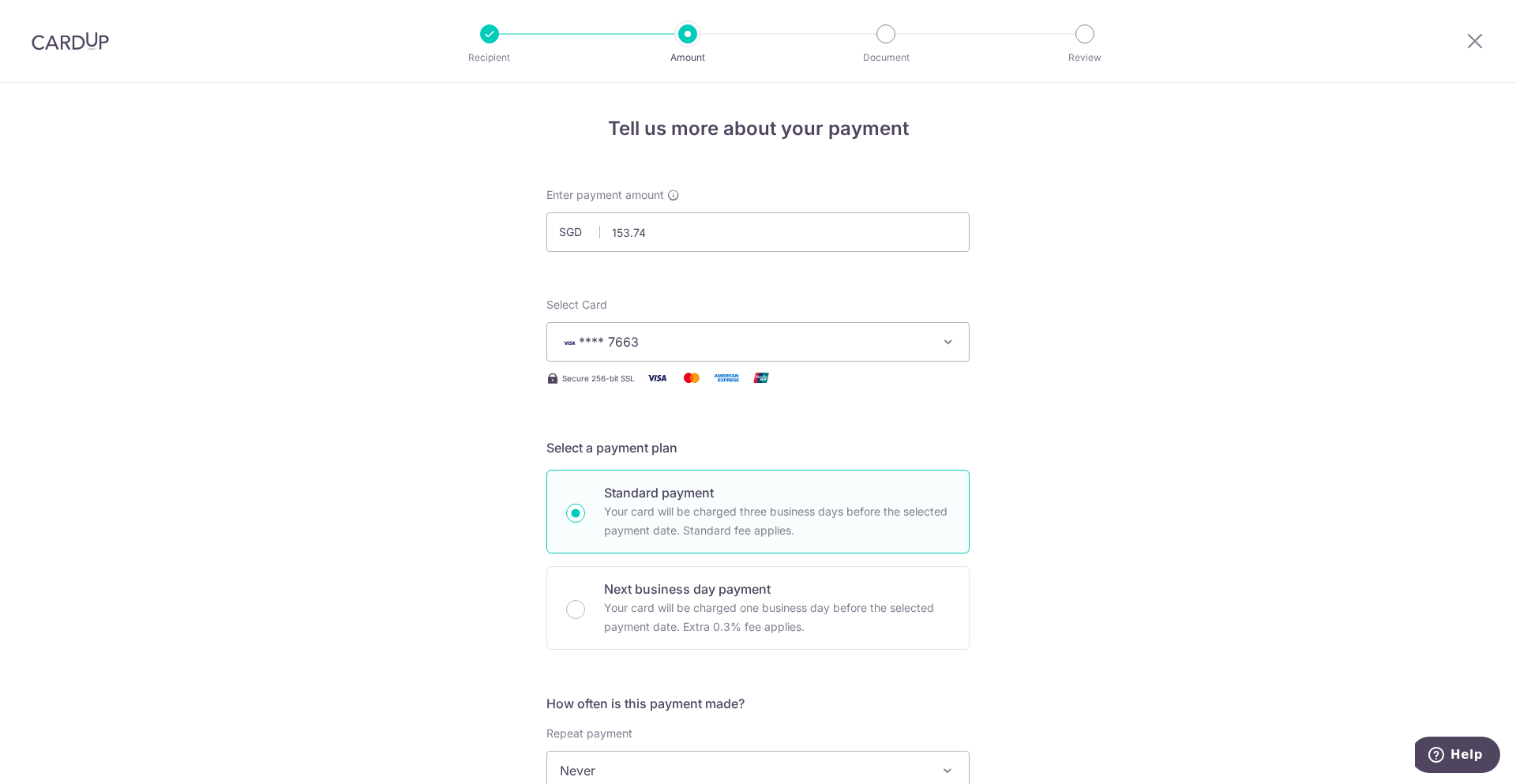
click at [1132, 562] on div "Tell us more about your payment Enter payment amount SGD 153.74 153.74 Select C…" at bounding box center [758, 797] width 1516 height 1428
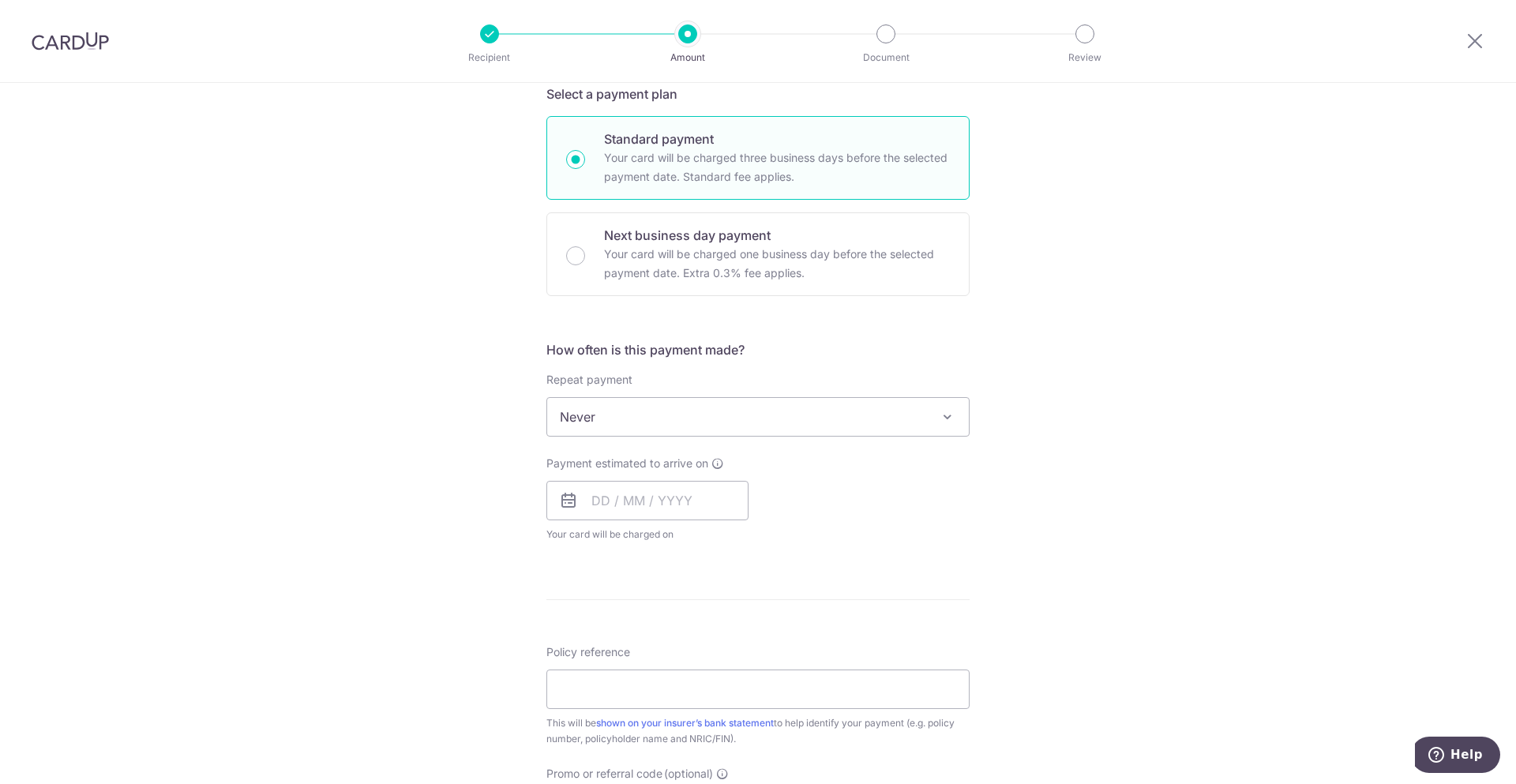
scroll to position [433, 0]
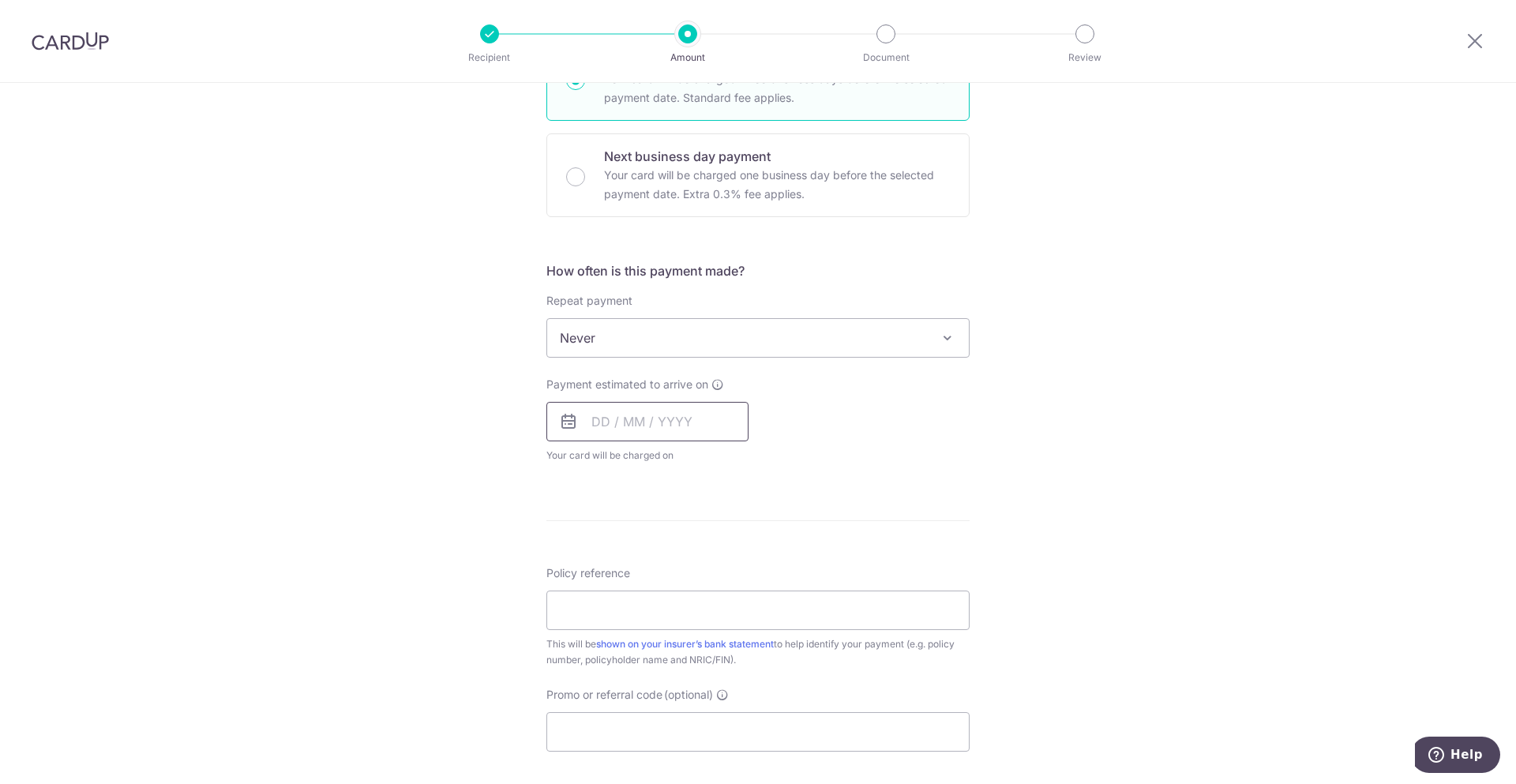
click at [655, 429] on input "text" at bounding box center [647, 421] width 202 height 39
drag, startPoint x: 1045, startPoint y: 535, endPoint x: 1030, endPoint y: 533, distance: 15.1
click at [1044, 536] on div "Tell us more about your payment Enter payment amount SGD 153.74 153.74 Select C…" at bounding box center [758, 364] width 1516 height 1428
click at [684, 427] on input "text" at bounding box center [647, 421] width 202 height 39
click at [733, 598] on link "17" at bounding box center [736, 596] width 25 height 25
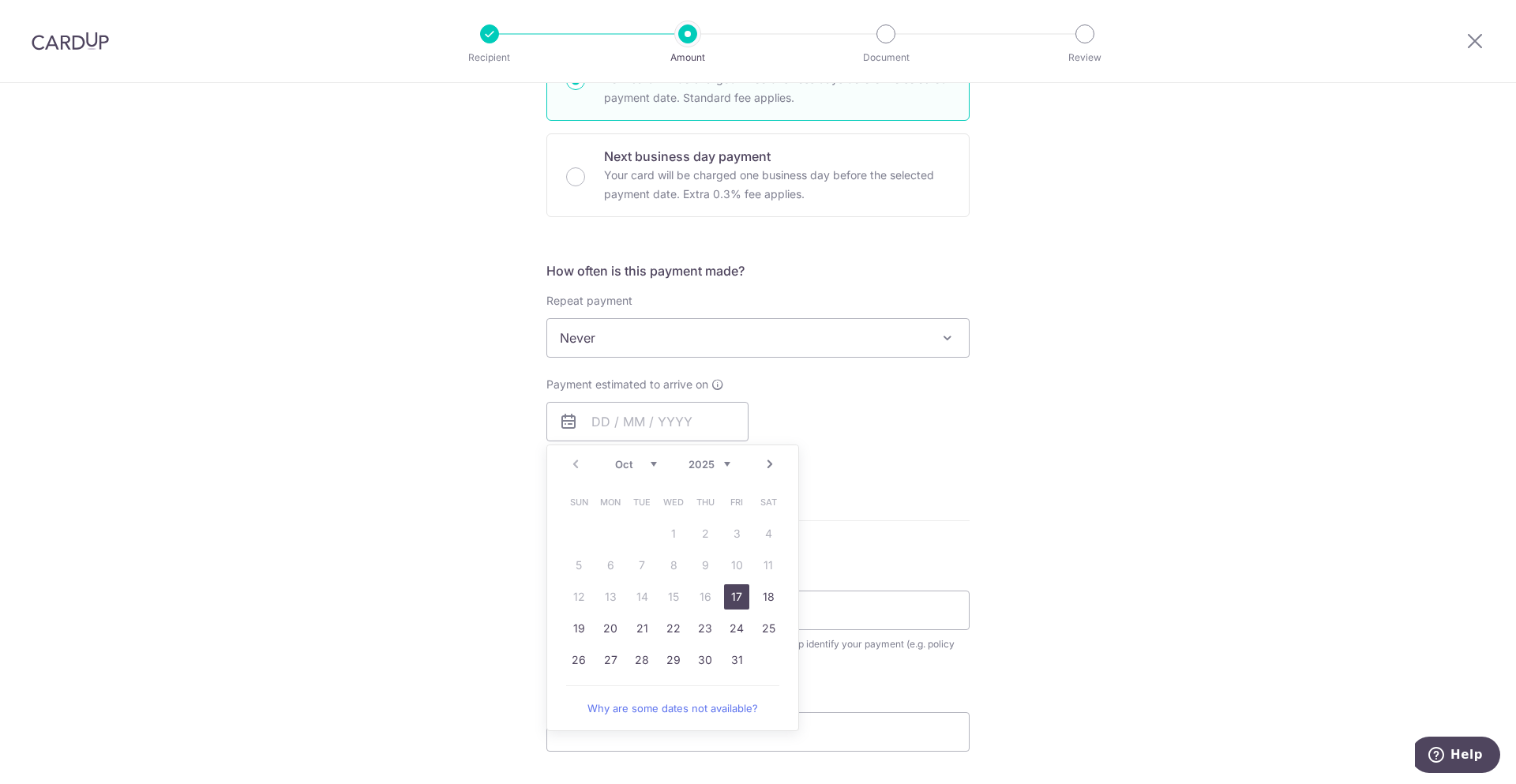
type input "[DATE]"
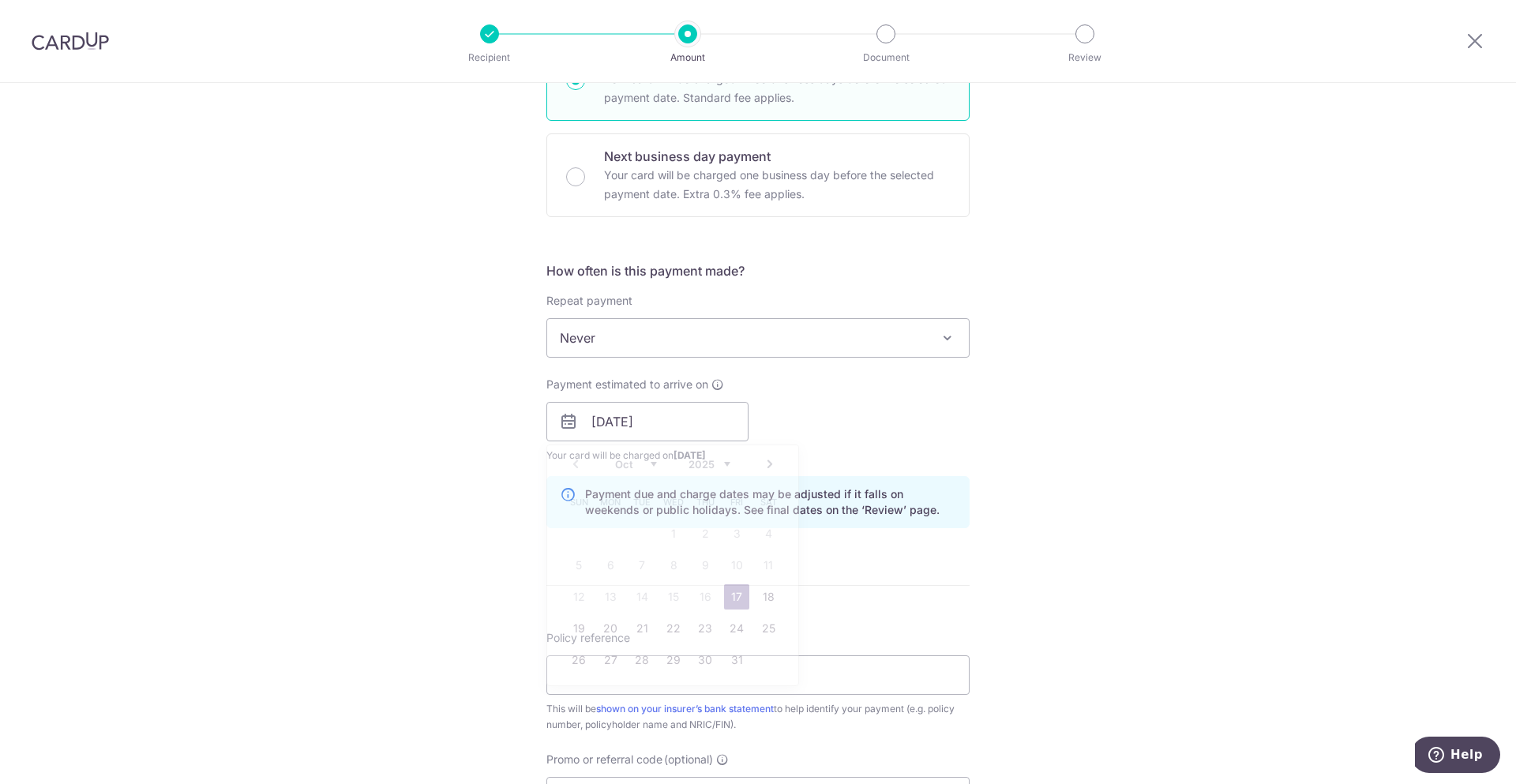
click at [1099, 508] on div "Tell us more about your payment Enter payment amount SGD 153.74 153.74 Select C…" at bounding box center [758, 396] width 1516 height 1492
drag, startPoint x: 797, startPoint y: 651, endPoint x: 778, endPoint y: 674, distance: 29.8
click at [797, 652] on div "Policy reference This will be shown on your insurer’s bank statement to help id…" at bounding box center [758, 681] width 423 height 102
click at [778, 674] on input "Policy reference" at bounding box center [758, 674] width 423 height 39
paste input "P553743681"
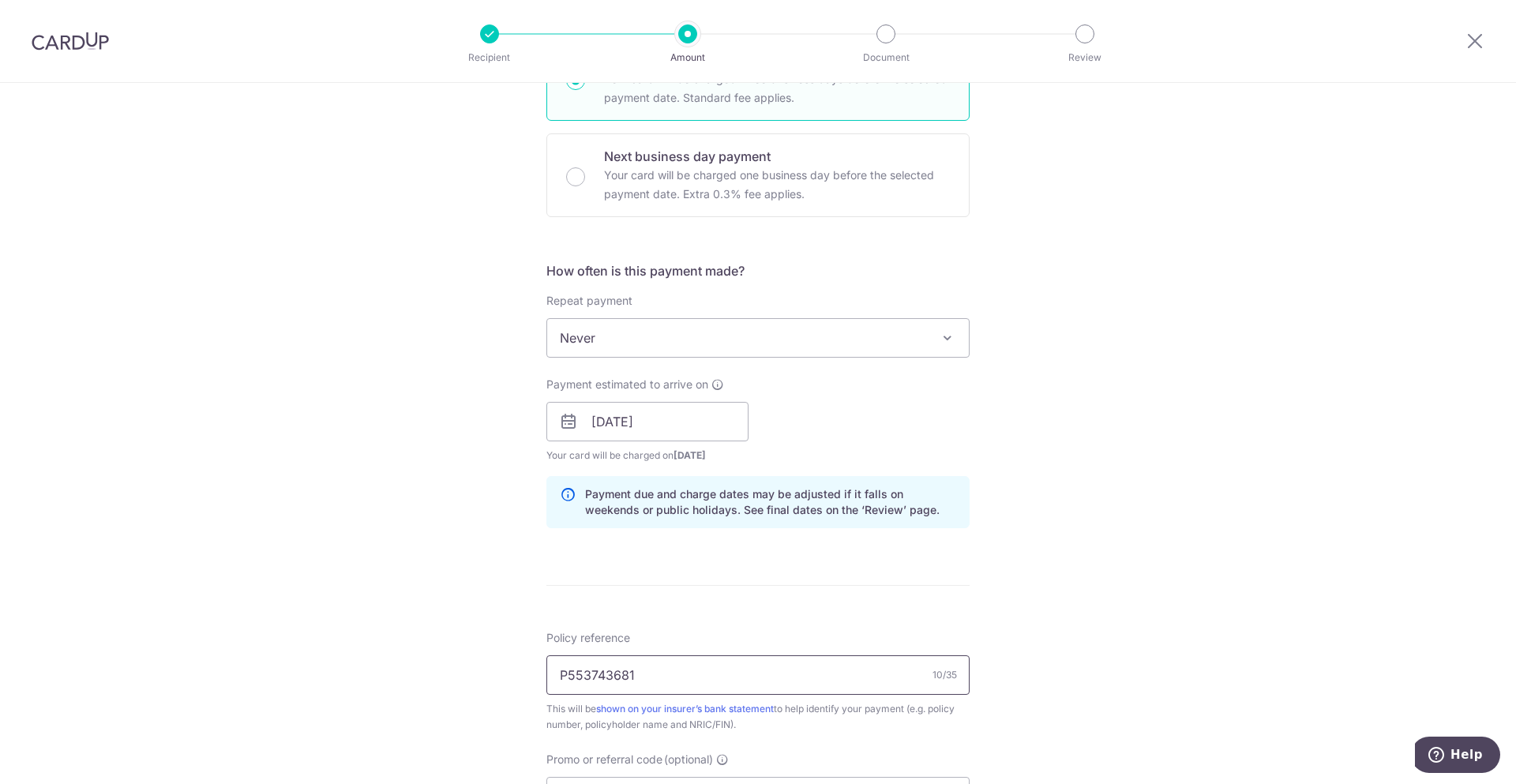
scroll to position [792, 0]
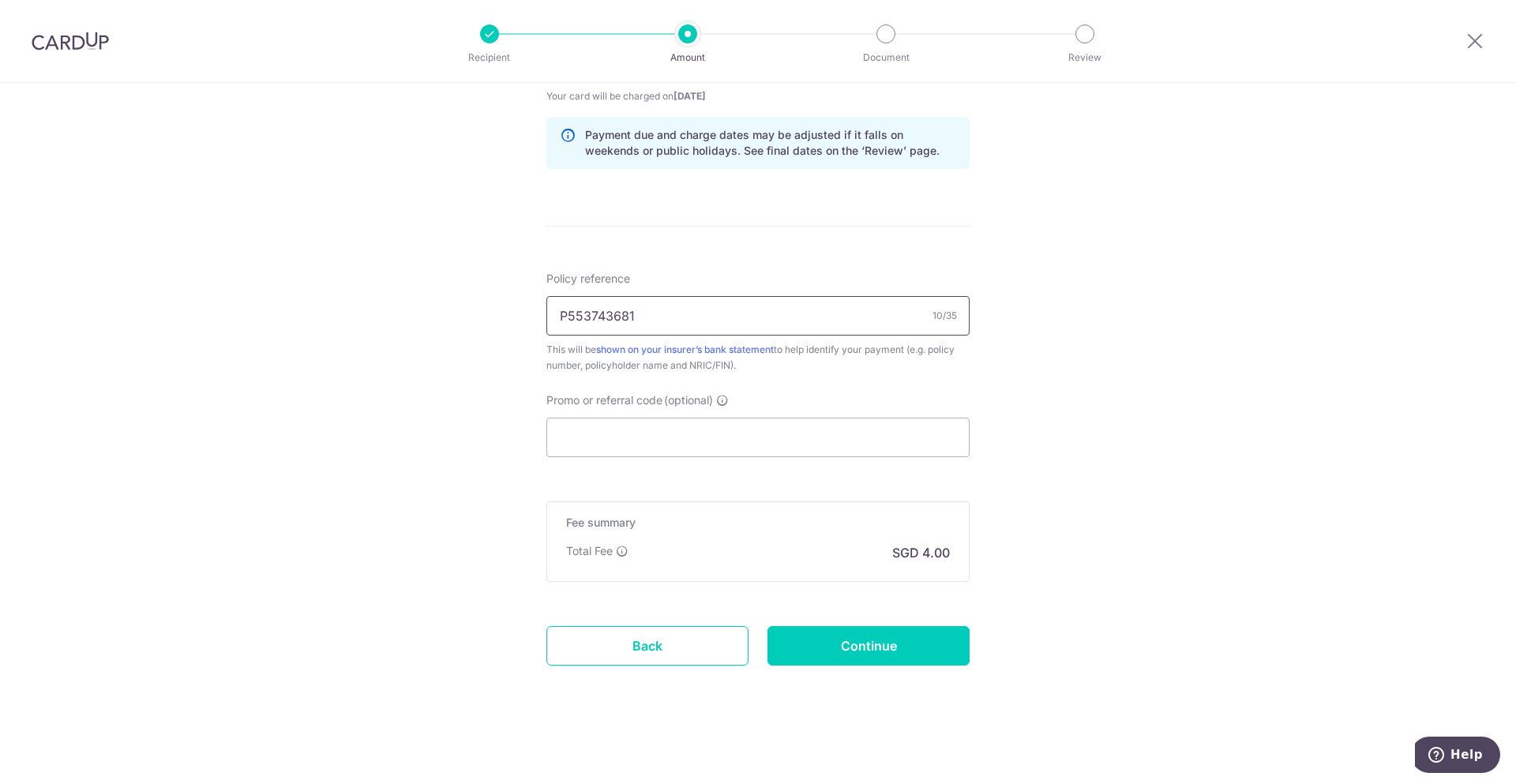
type input "P553743681"
click at [826, 429] on input "Promo or referral code (optional)" at bounding box center [758, 437] width 423 height 39
paste input "B2C18"
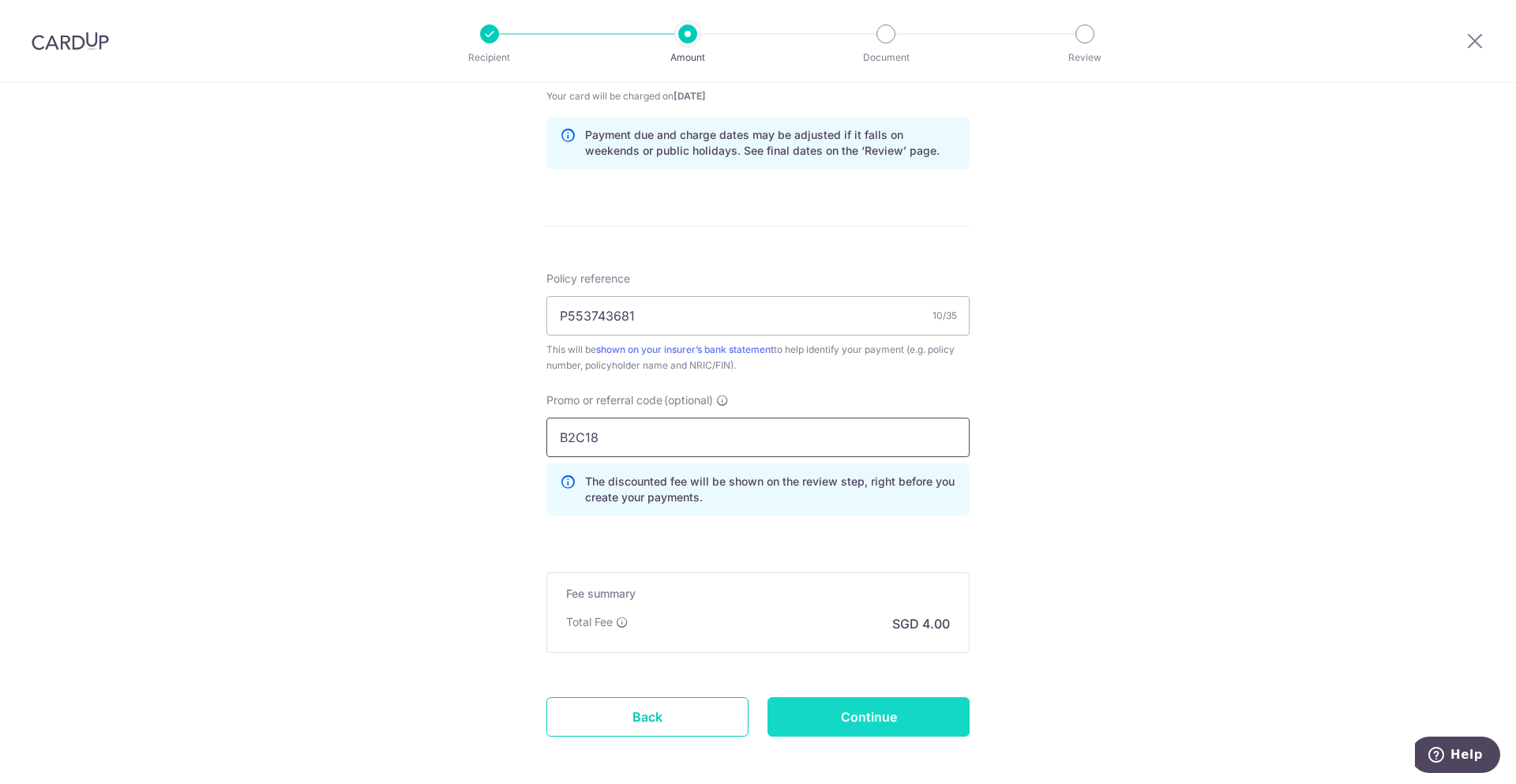
type input "B2C18"
click at [888, 711] on input "Continue" at bounding box center [868, 716] width 202 height 39
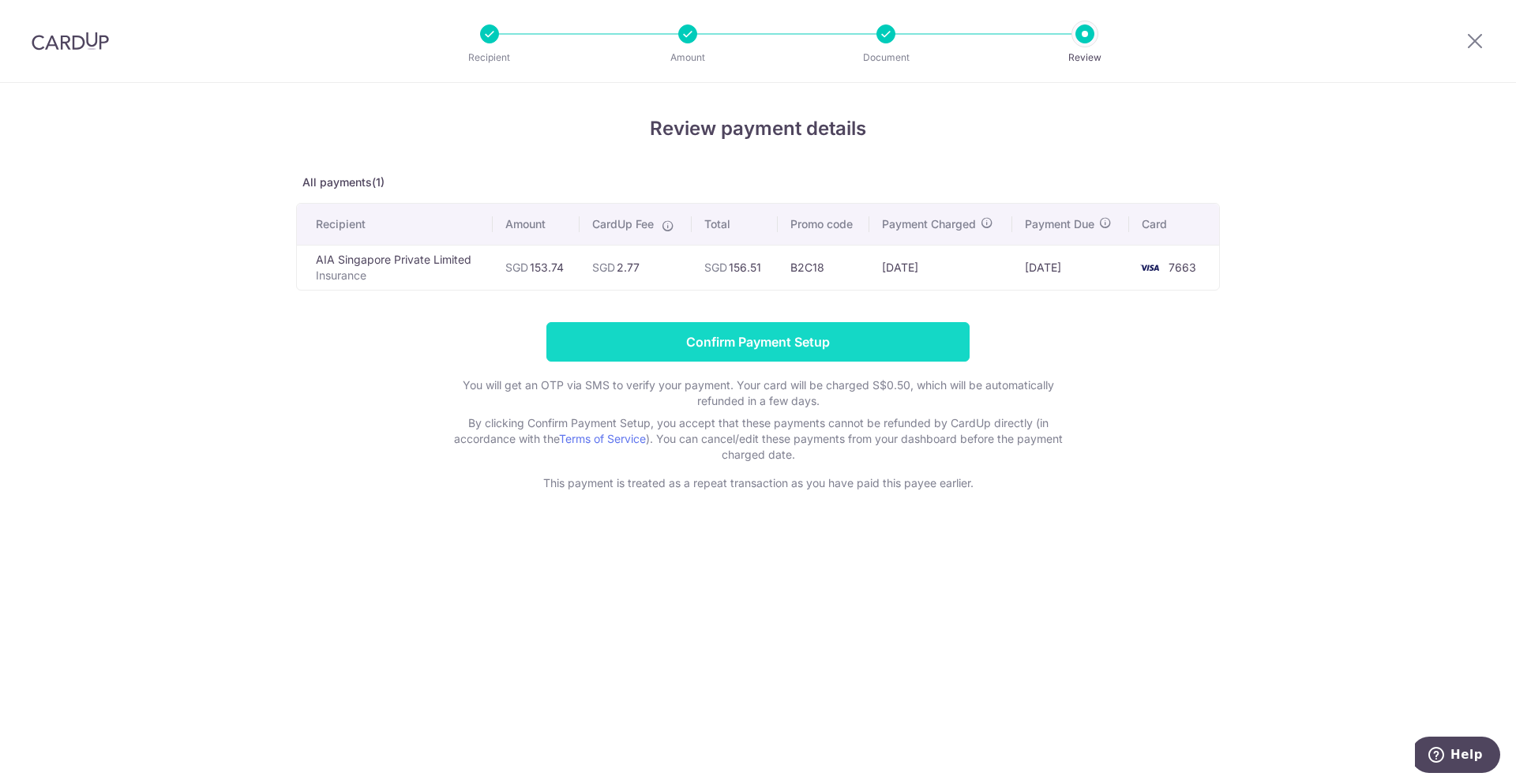
click at [817, 330] on input "Confirm Payment Setup" at bounding box center [758, 342] width 423 height 39
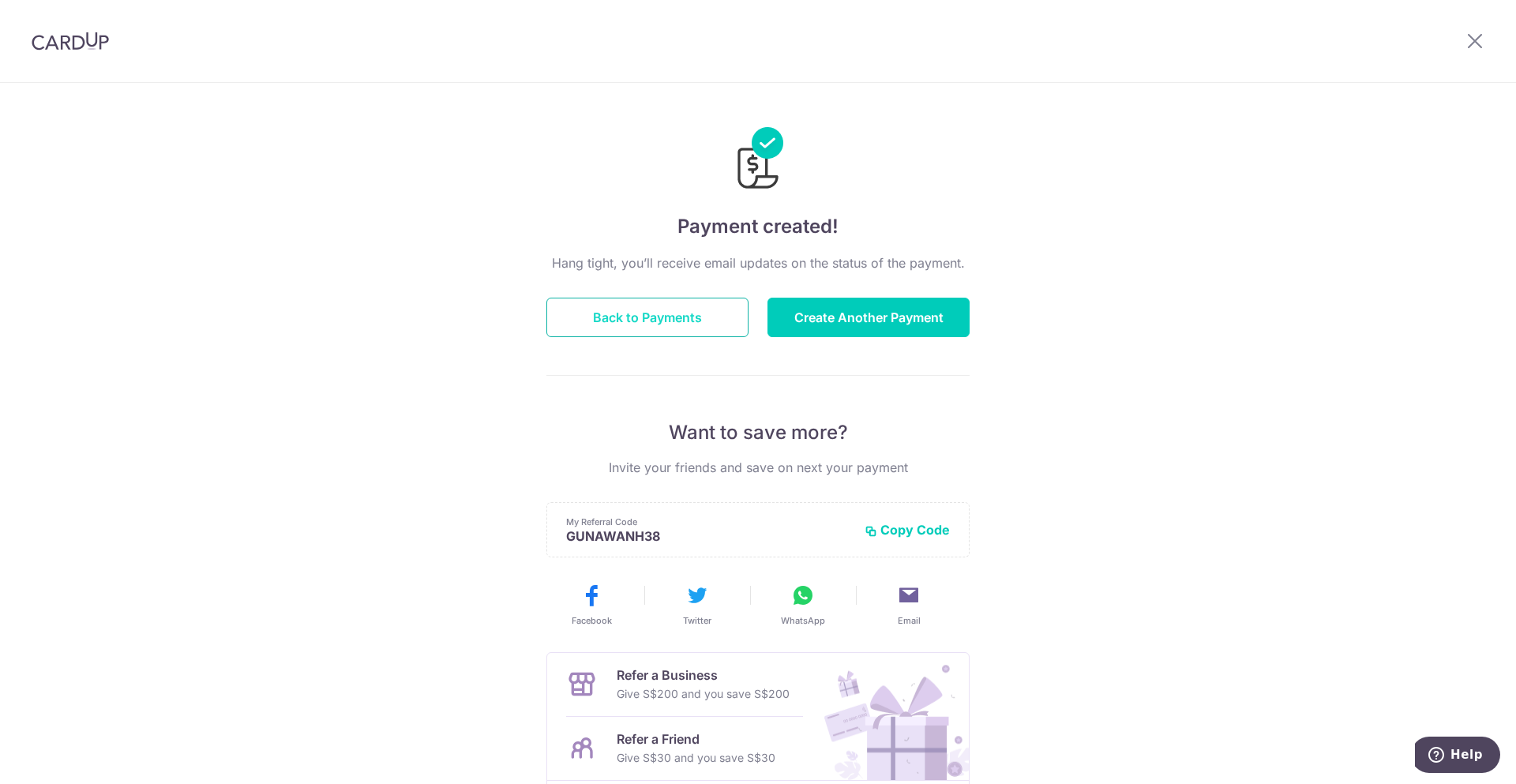
click at [650, 324] on button "Back to Payments" at bounding box center [647, 317] width 202 height 39
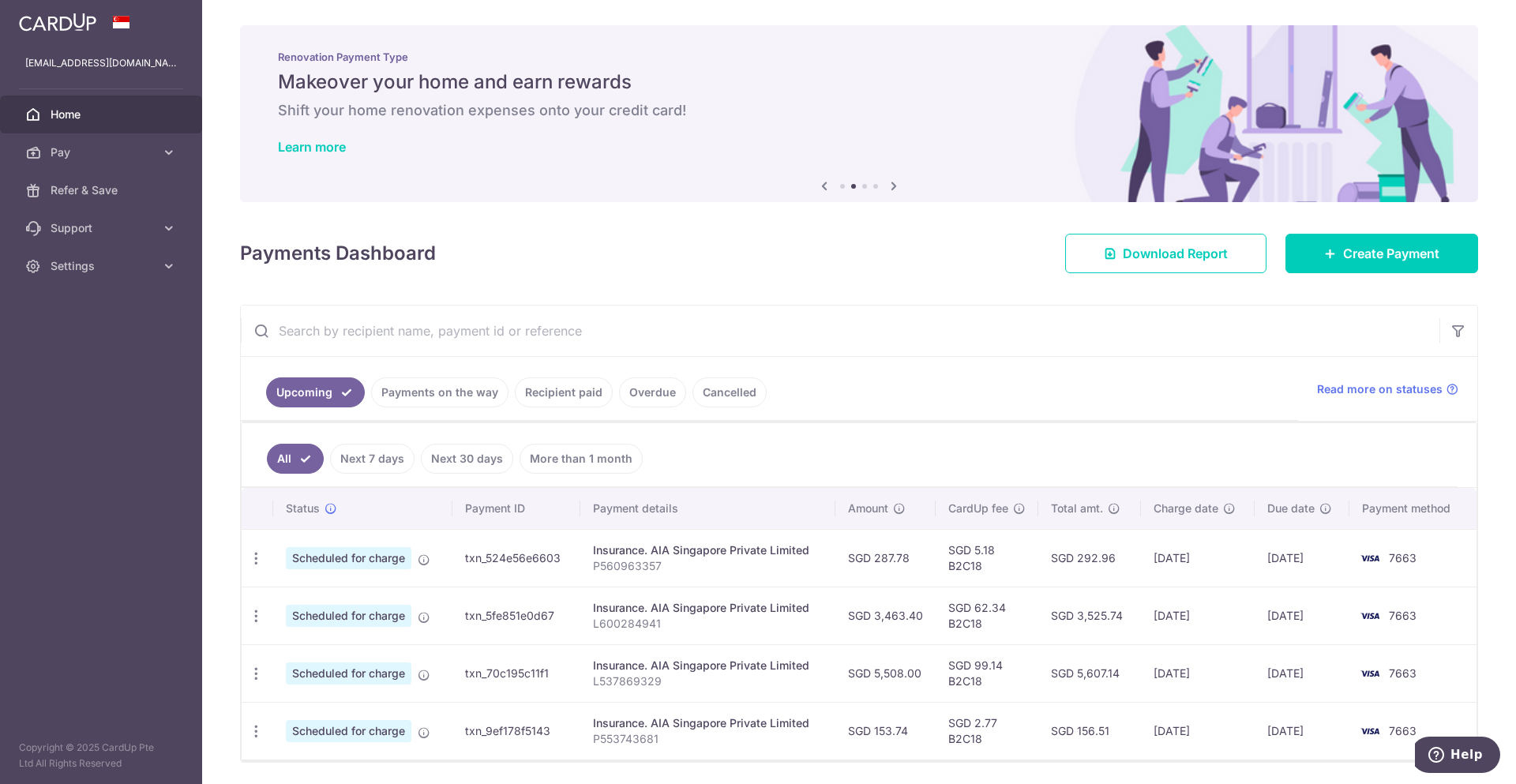
scroll to position [53, 0]
